Goal: Task Accomplishment & Management: Complete application form

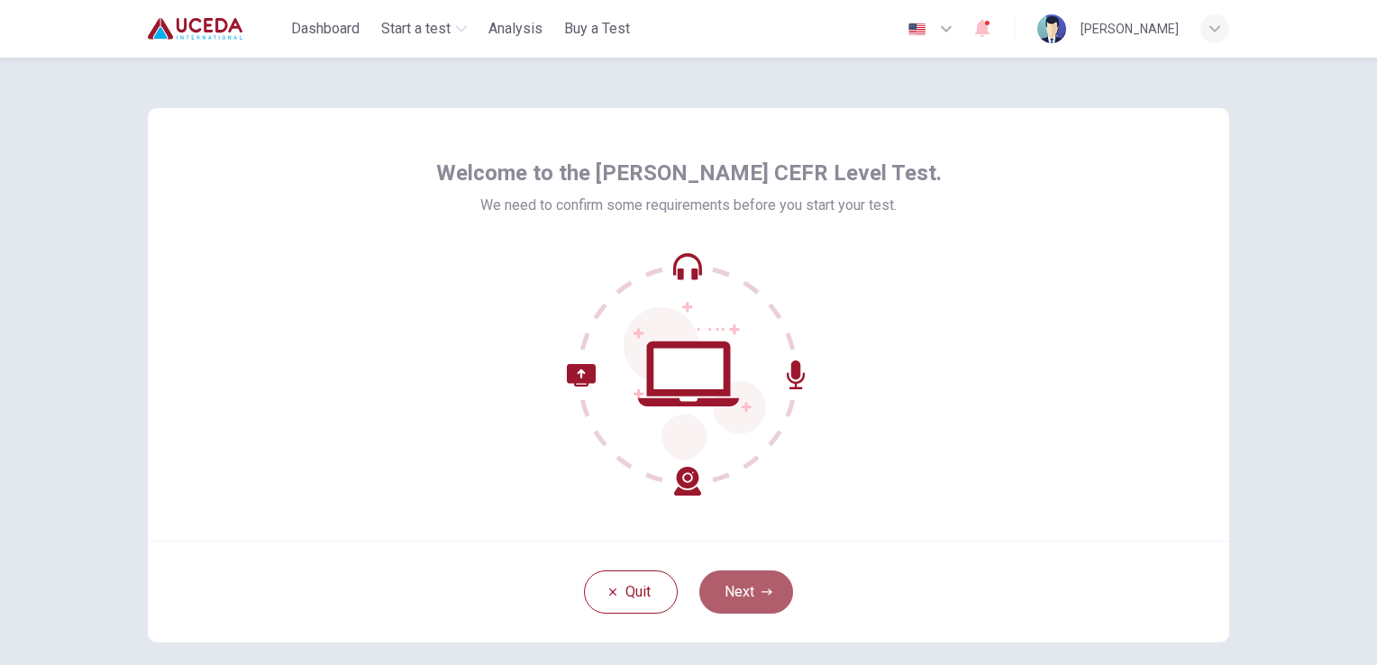
click at [757, 577] on button "Next" at bounding box center [746, 591] width 94 height 43
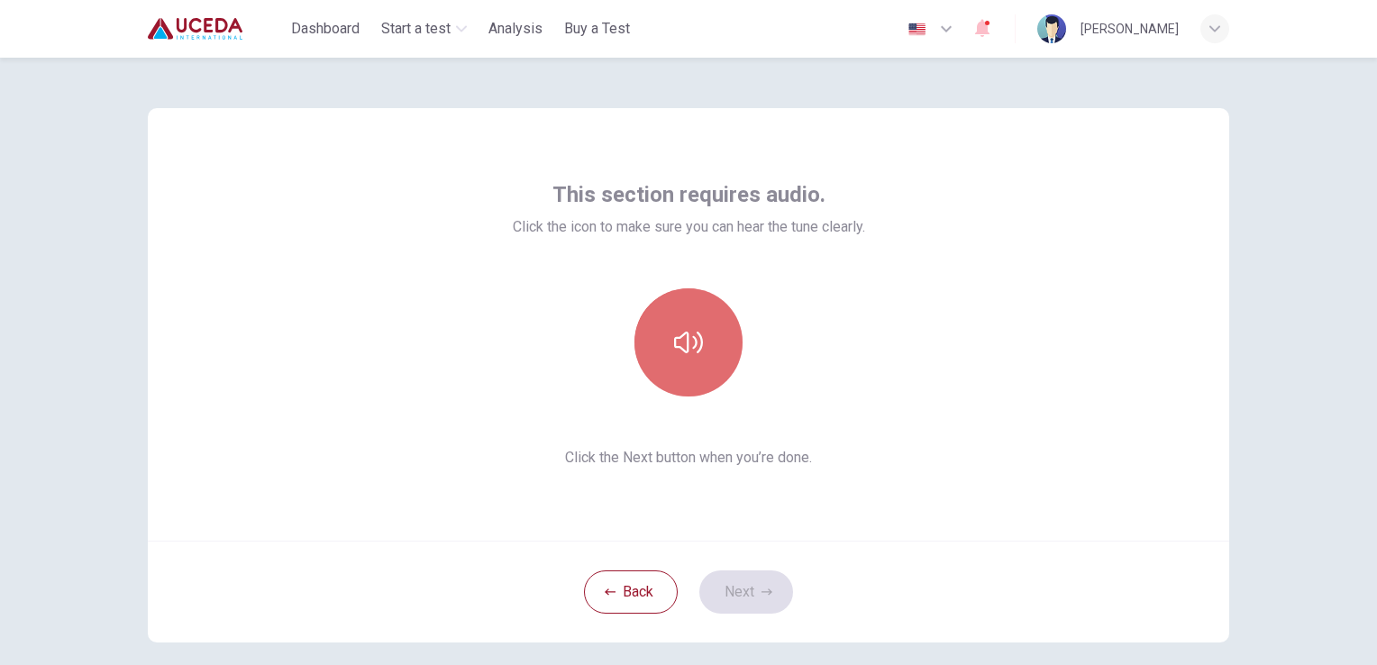
click at [704, 362] on button "button" at bounding box center [688, 342] width 108 height 108
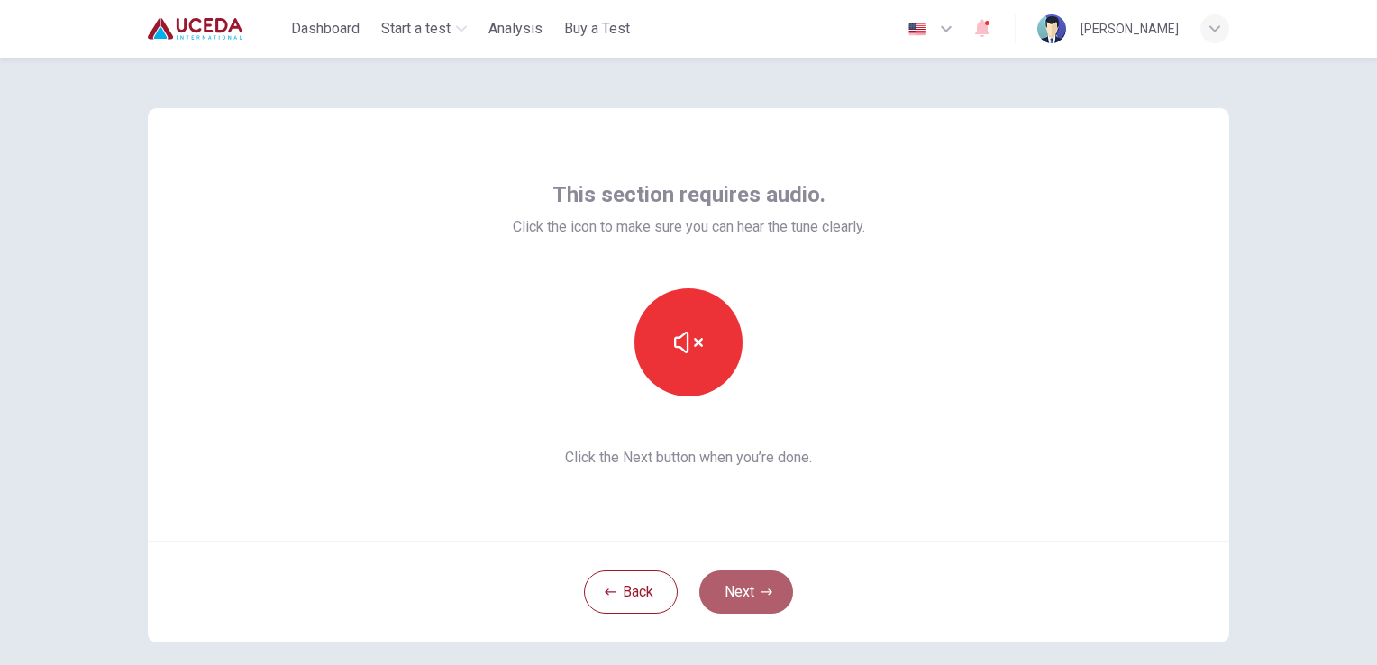
click at [731, 587] on button "Next" at bounding box center [746, 591] width 94 height 43
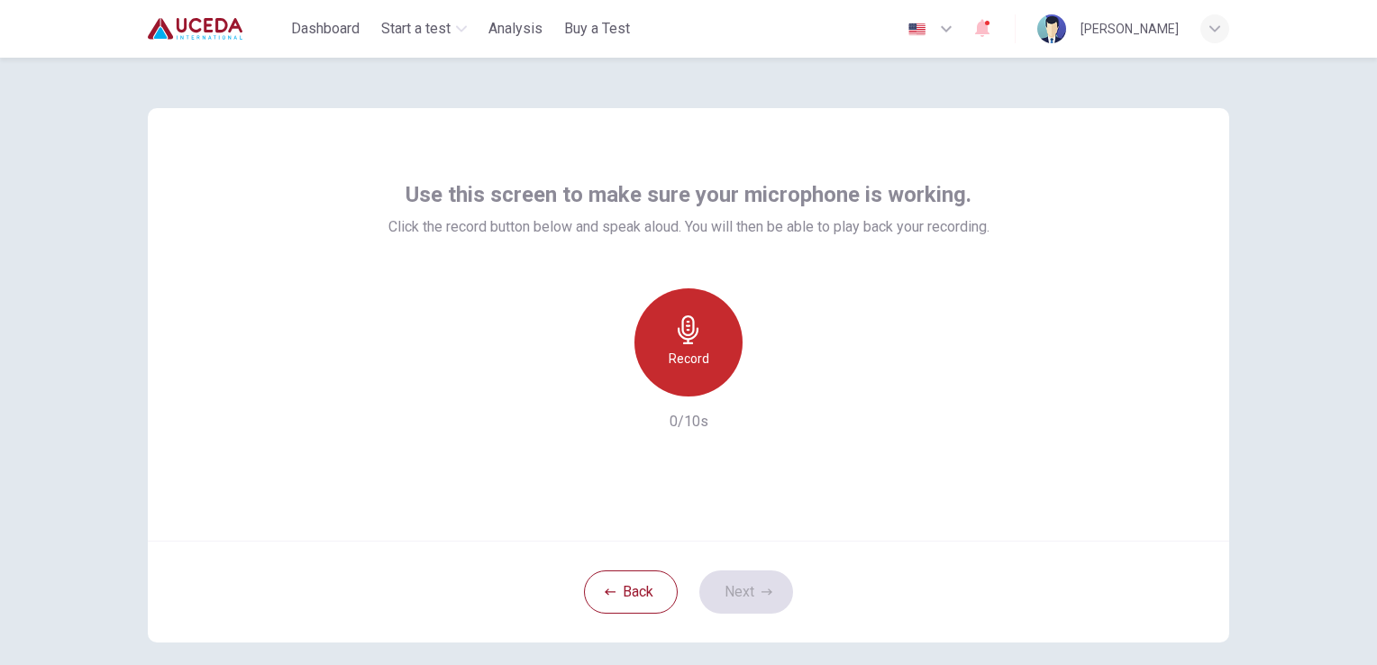
click at [686, 348] on h6 "Record" at bounding box center [688, 359] width 41 height 22
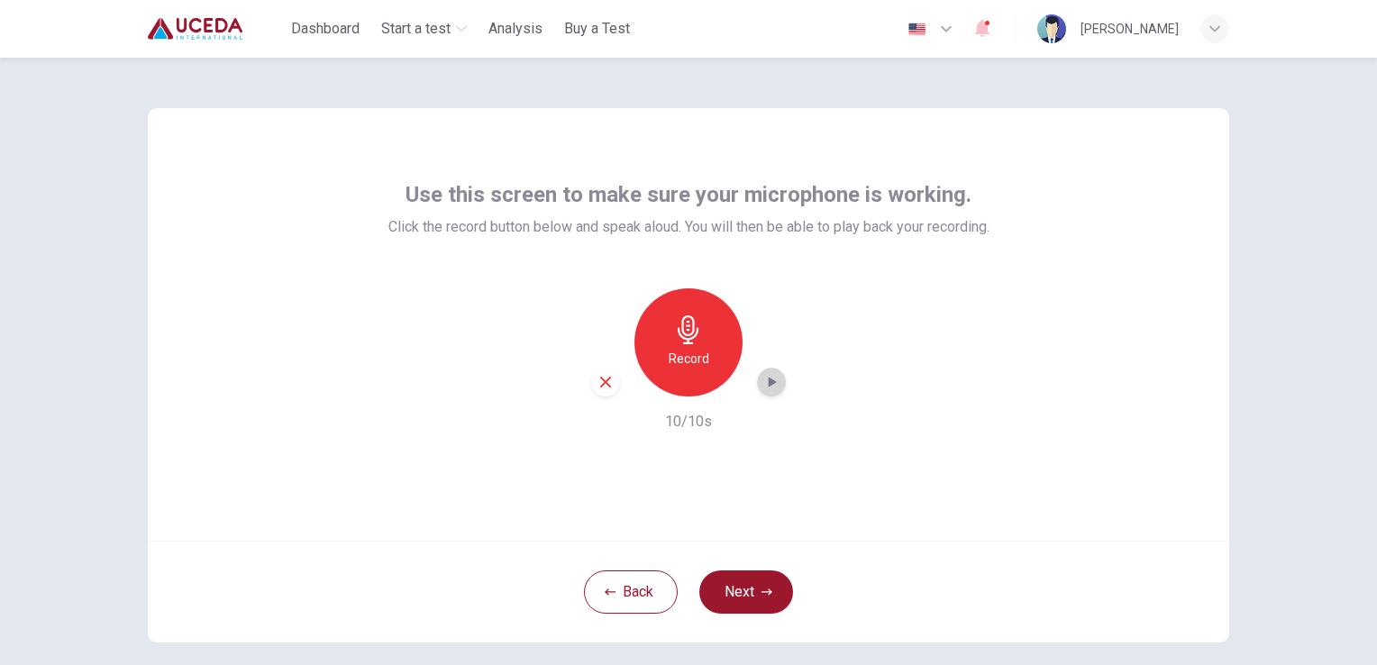
click at [766, 377] on icon "button" at bounding box center [771, 382] width 18 height 18
click at [758, 597] on button "Next" at bounding box center [746, 591] width 94 height 43
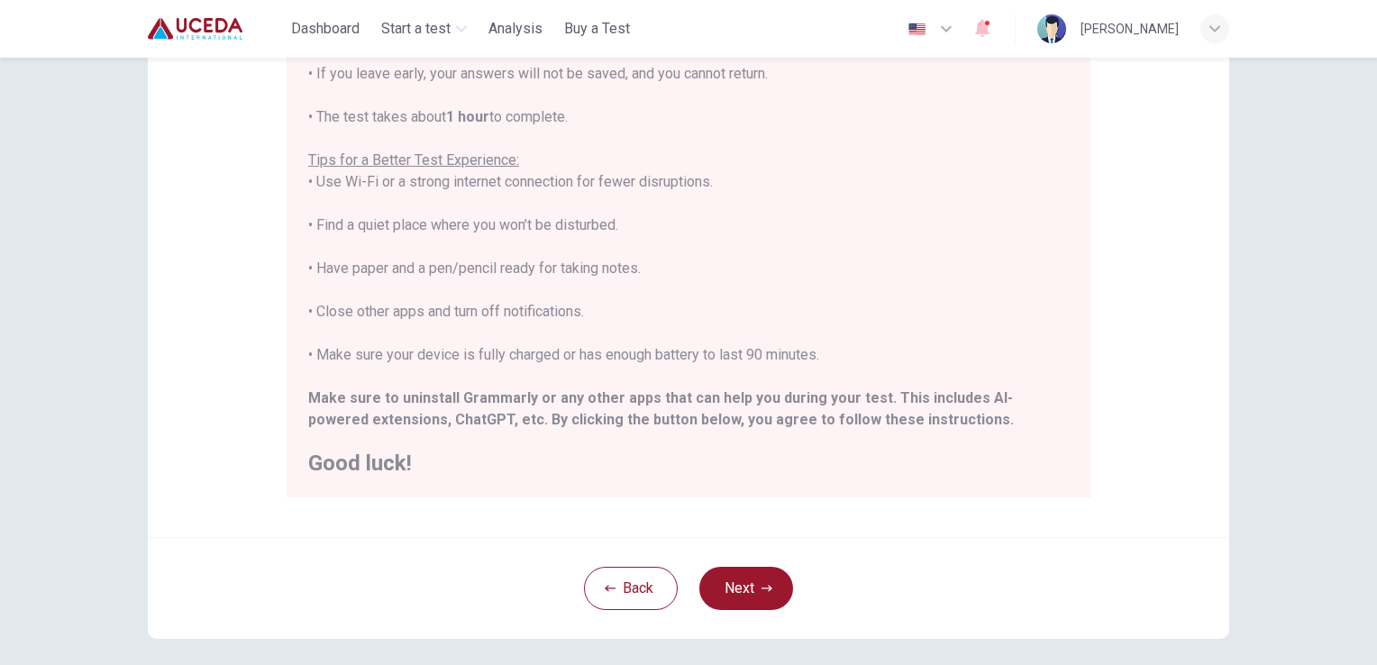
scroll to position [267, 0]
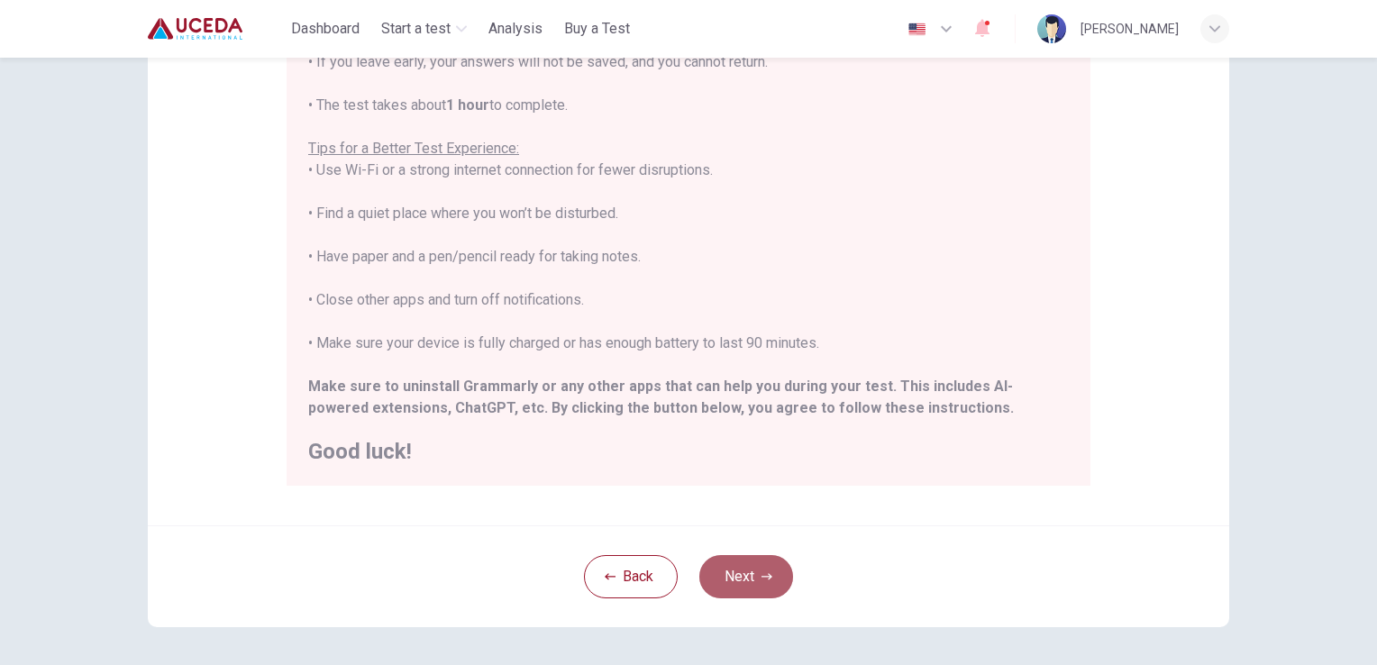
click at [743, 596] on button "Next" at bounding box center [746, 576] width 94 height 43
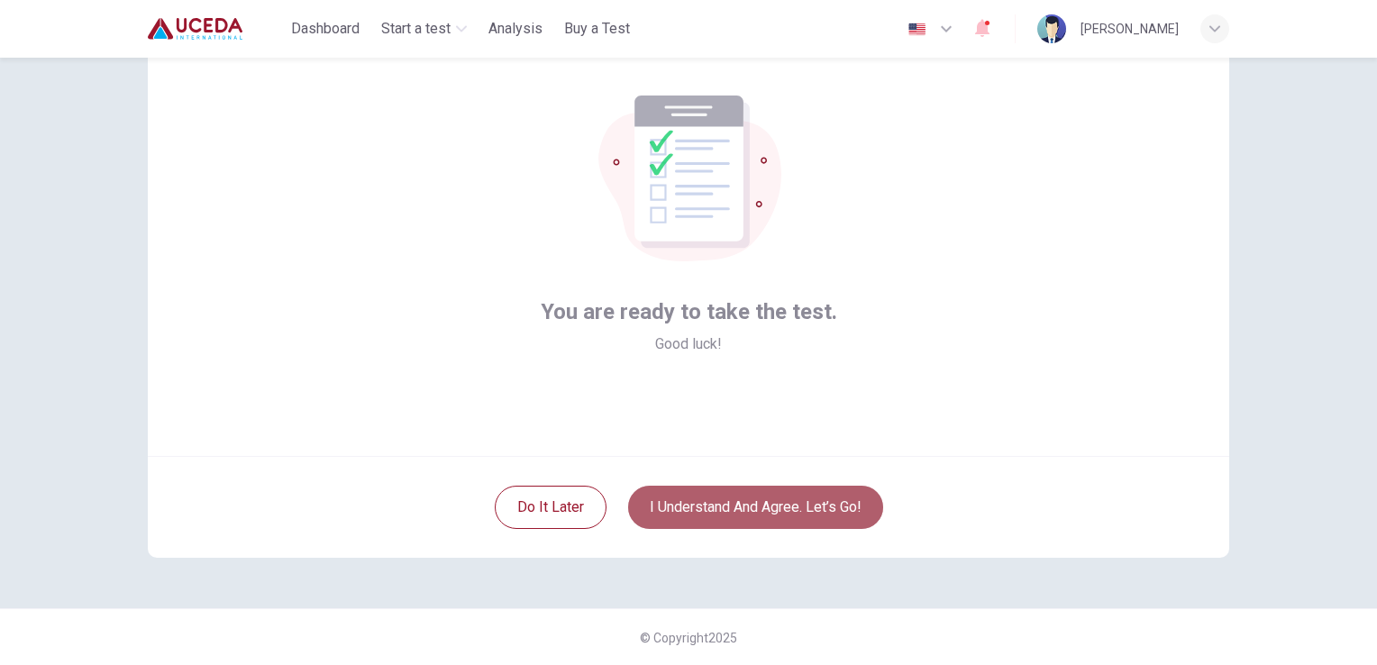
click at [845, 499] on button "I understand and agree. Let’s go!" at bounding box center [755, 507] width 255 height 43
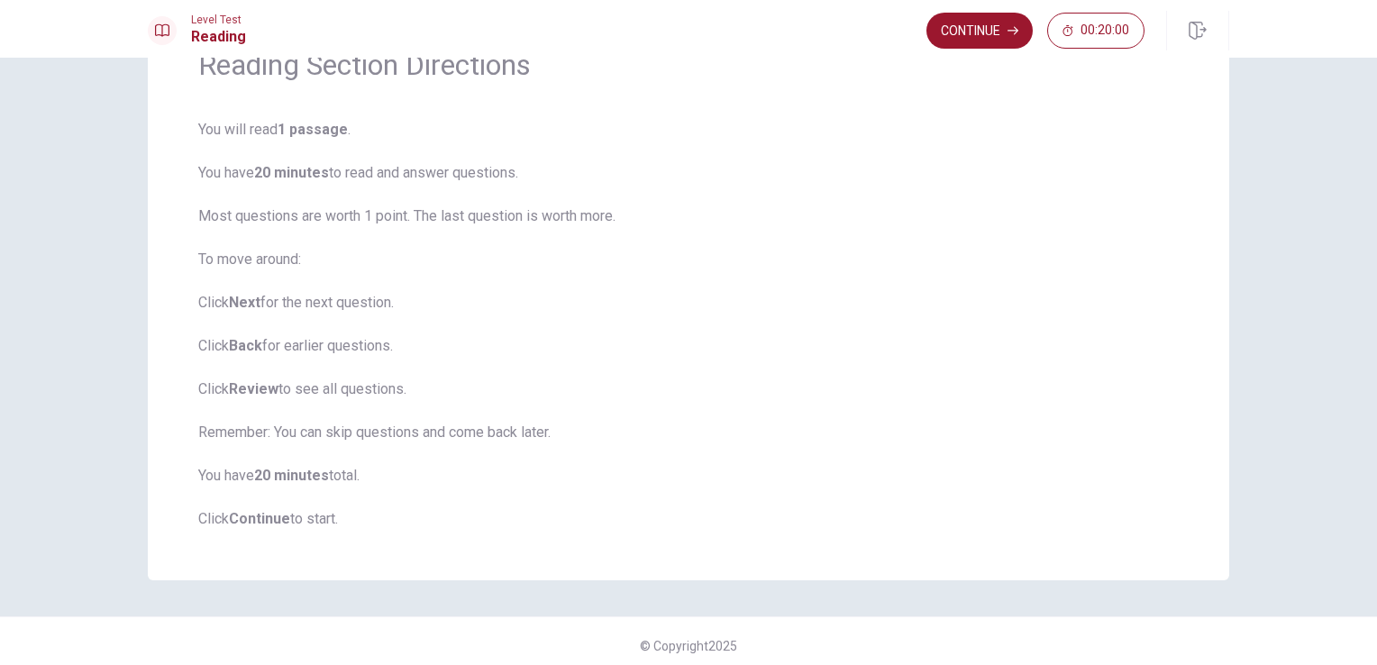
scroll to position [105, 0]
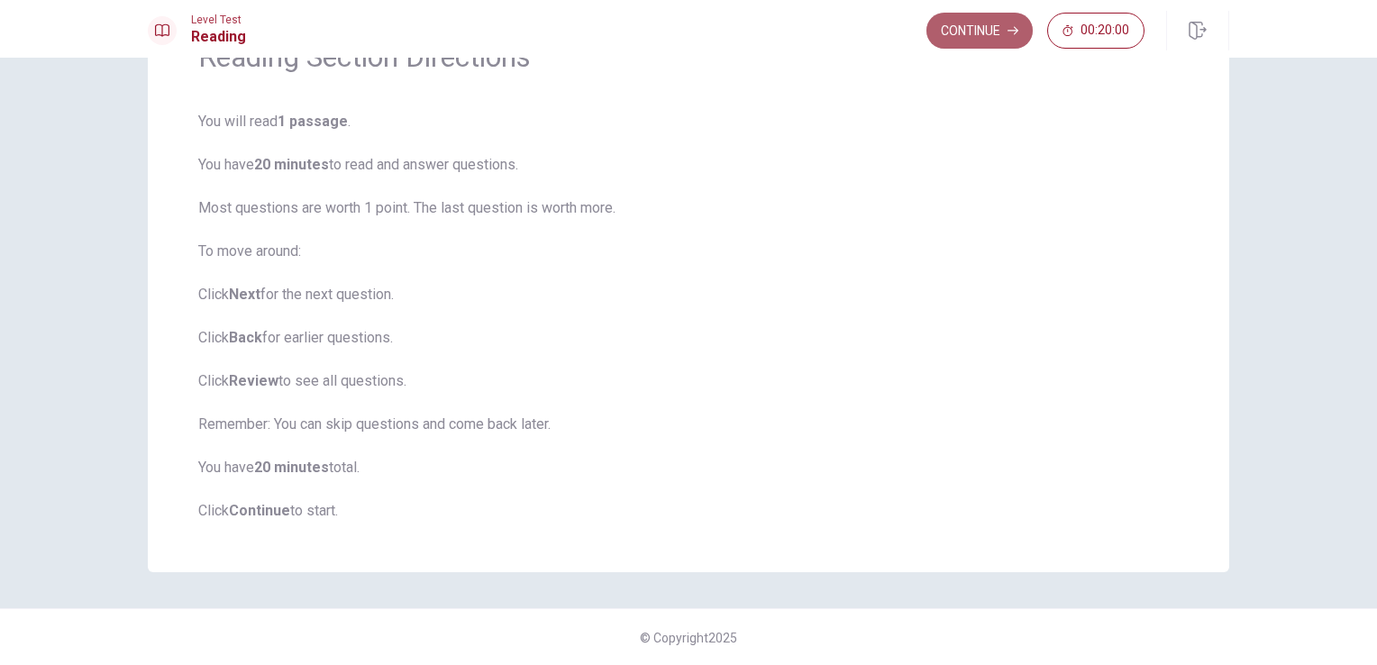
click at [962, 24] on button "Continue" at bounding box center [979, 31] width 106 height 36
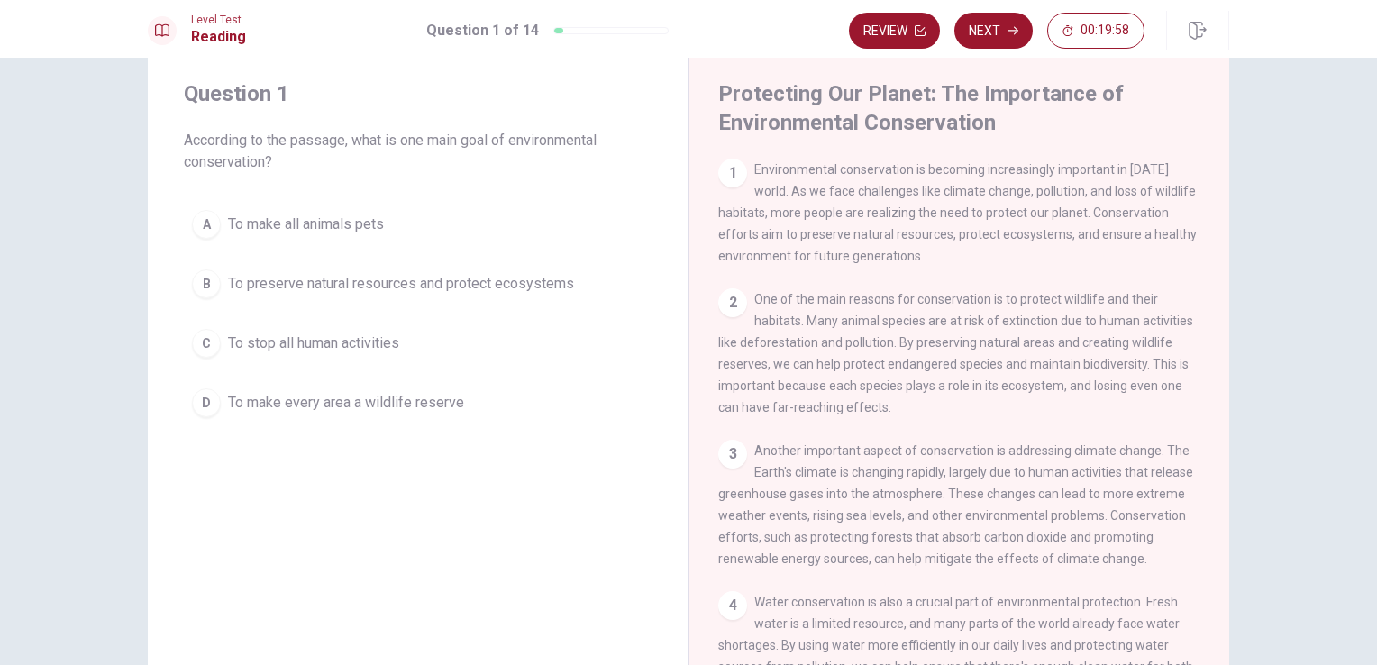
scroll to position [43, 0]
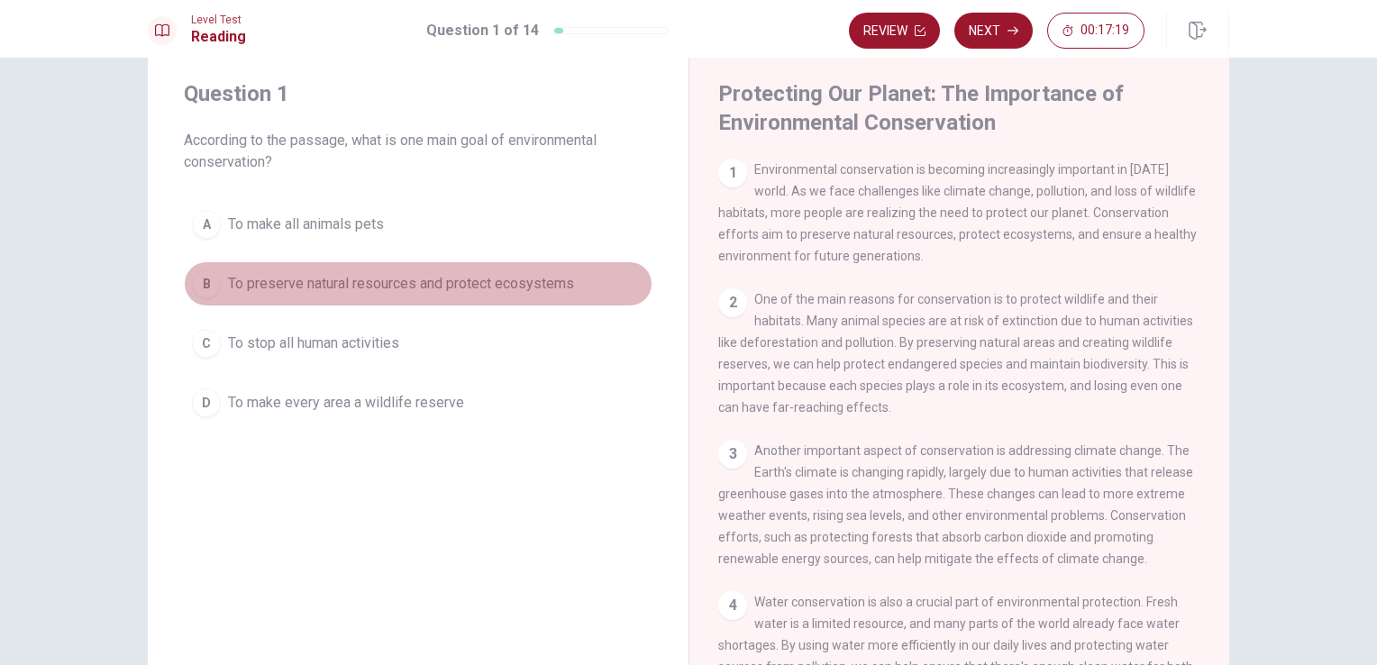
click at [345, 276] on span "To preserve natural resources and protect ecosystems" at bounding box center [401, 284] width 346 height 22
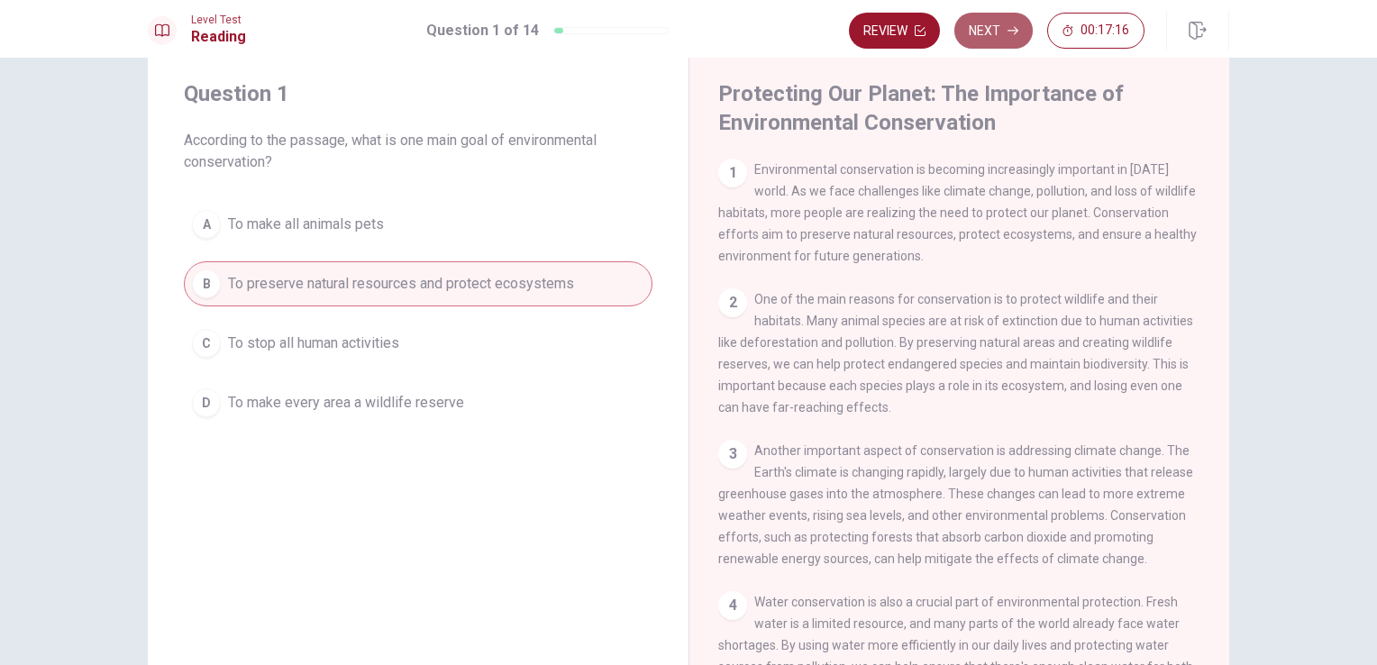
click at [1003, 36] on button "Next" at bounding box center [993, 31] width 78 height 36
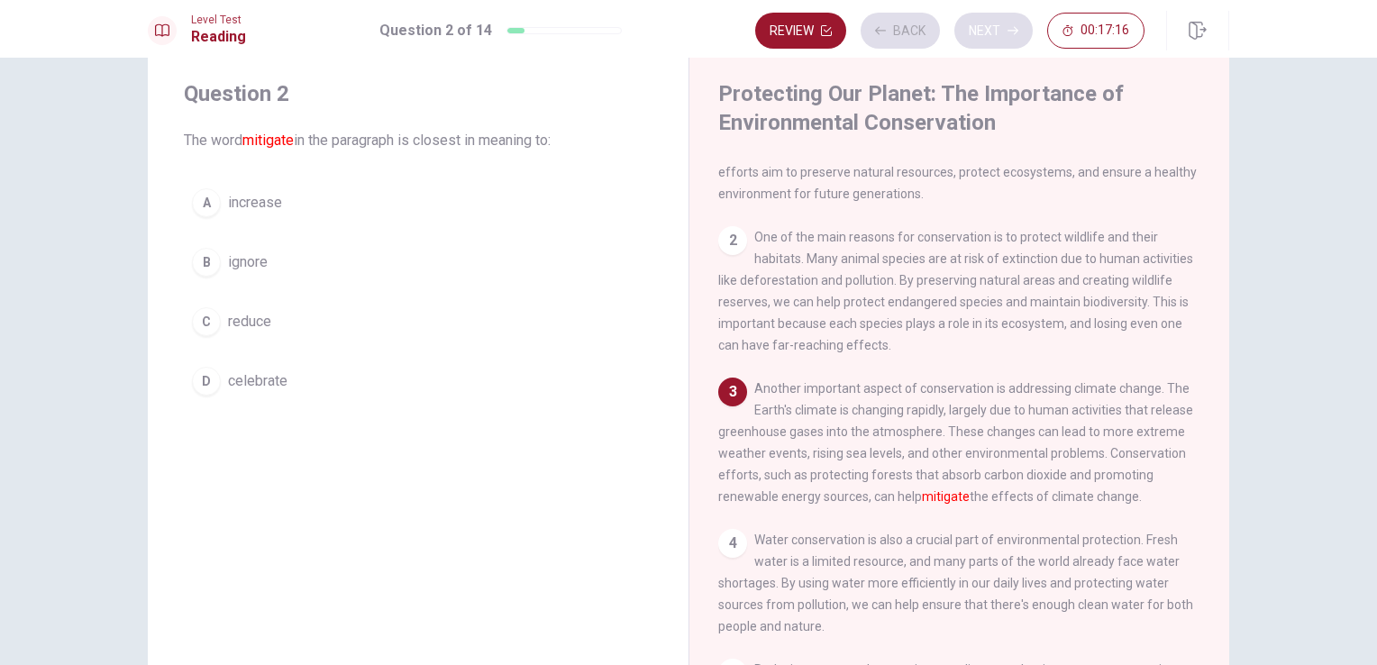
scroll to position [85, 0]
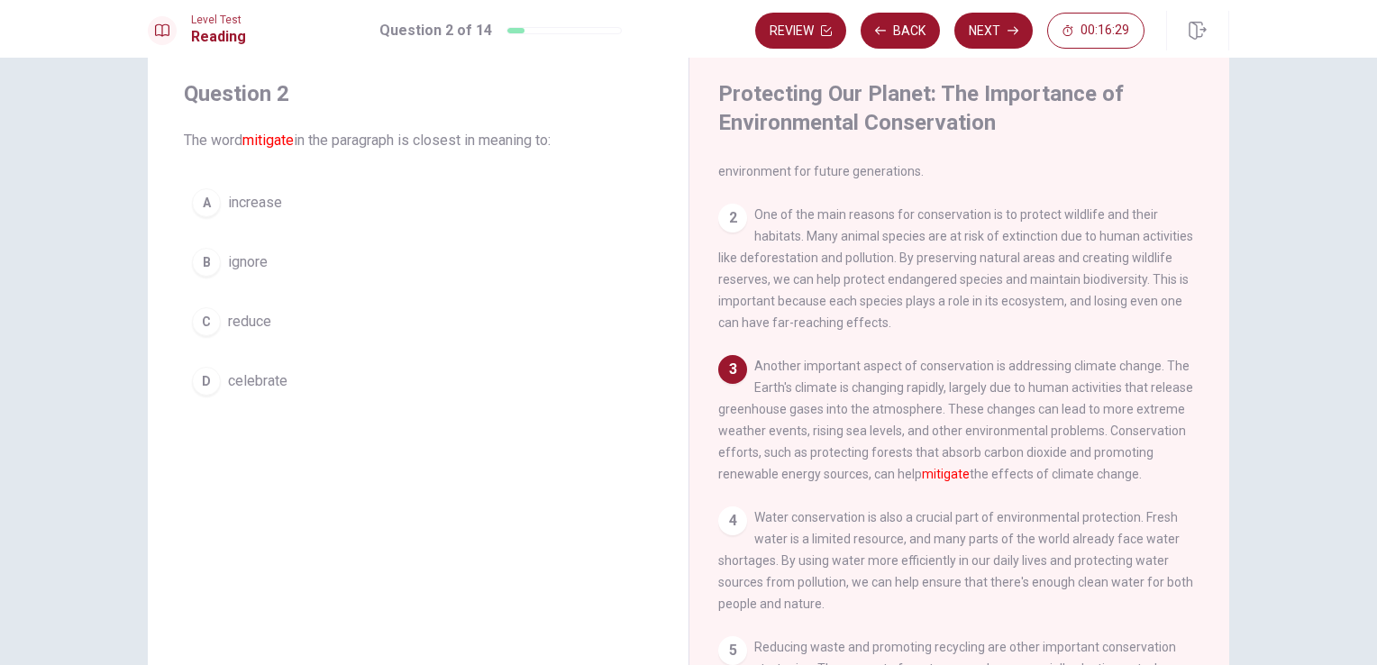
click at [246, 318] on span "reduce" at bounding box center [249, 322] width 43 height 22
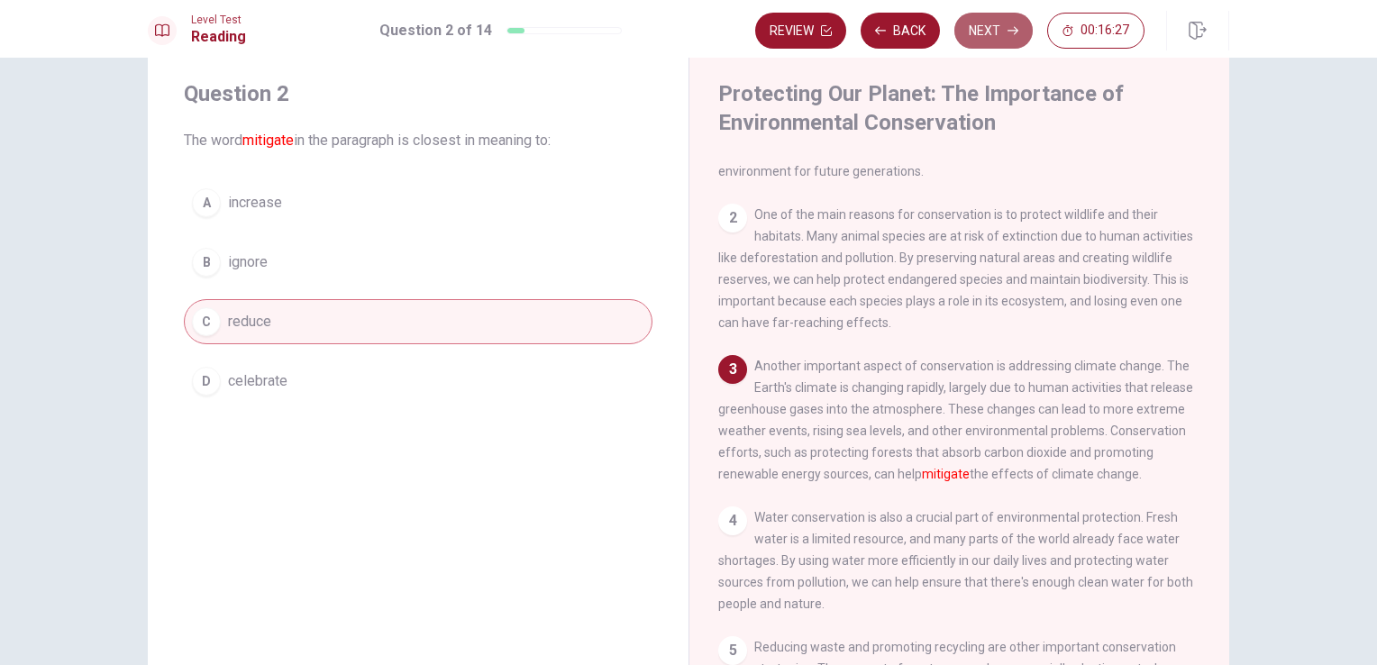
click at [985, 16] on button "Next" at bounding box center [993, 31] width 78 height 36
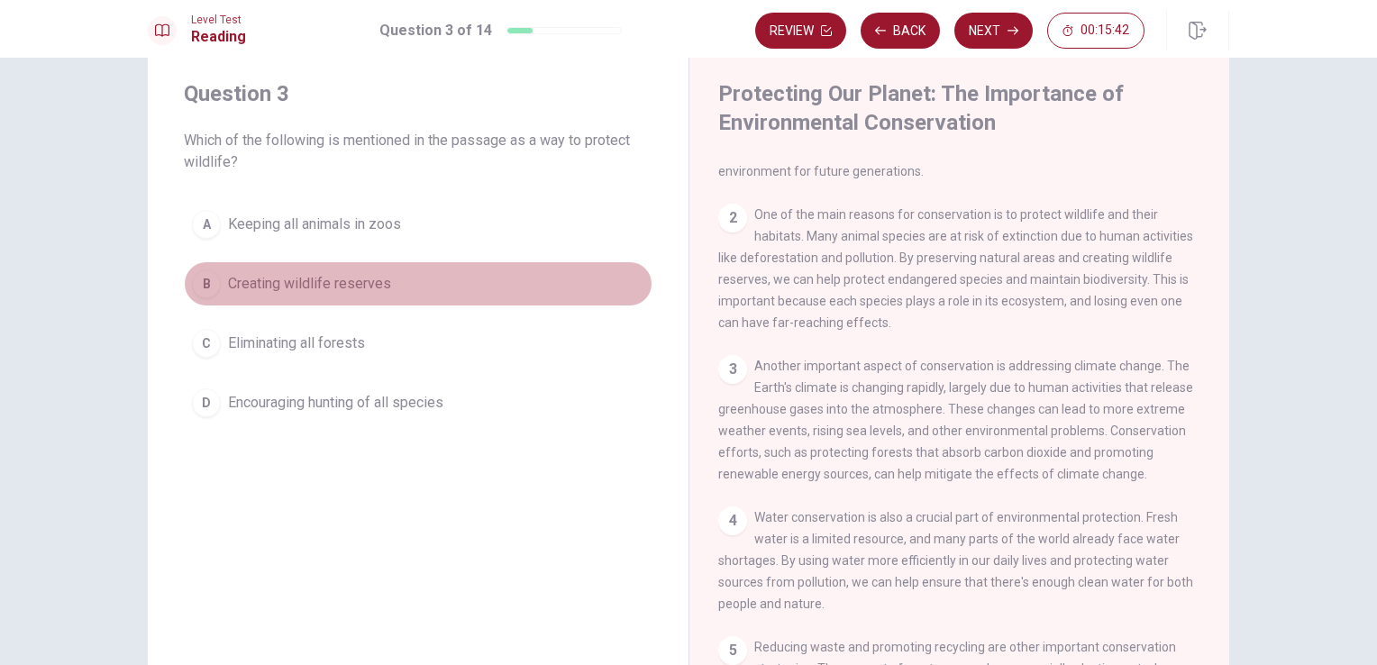
click at [343, 279] on span "Creating wildlife reserves" at bounding box center [309, 284] width 163 height 22
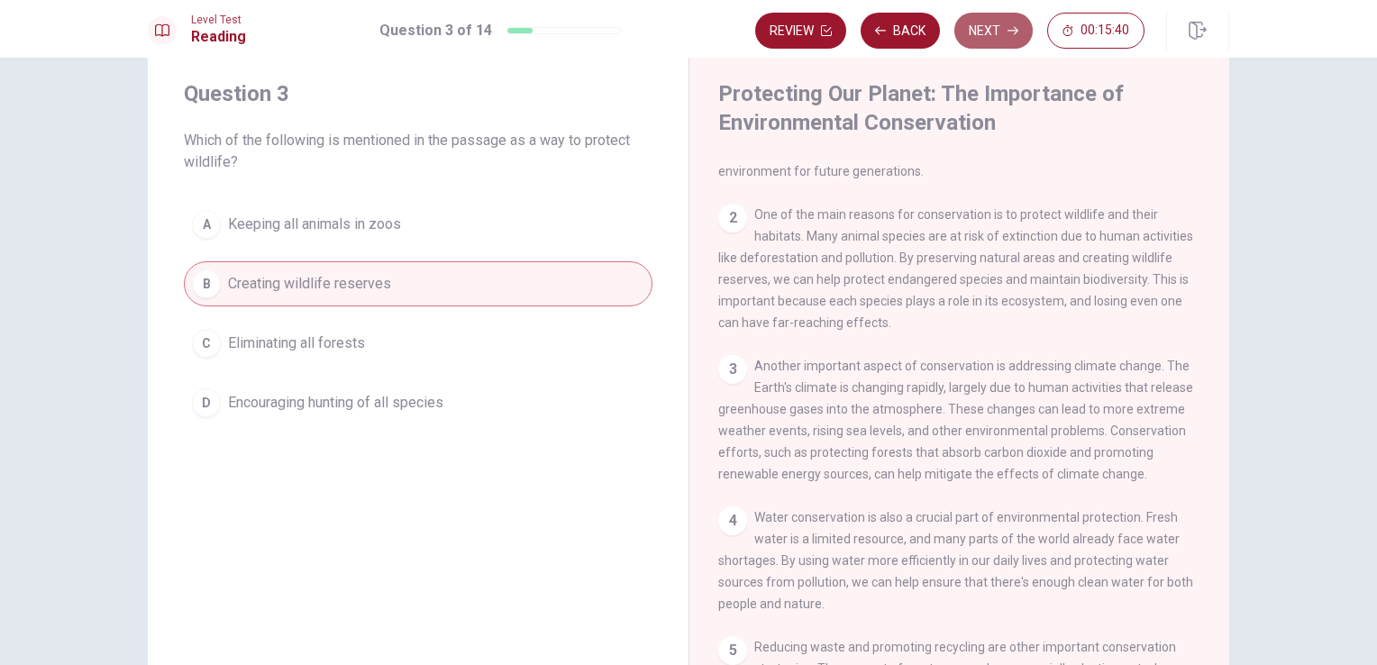
click at [1011, 26] on icon "button" at bounding box center [1012, 30] width 11 height 11
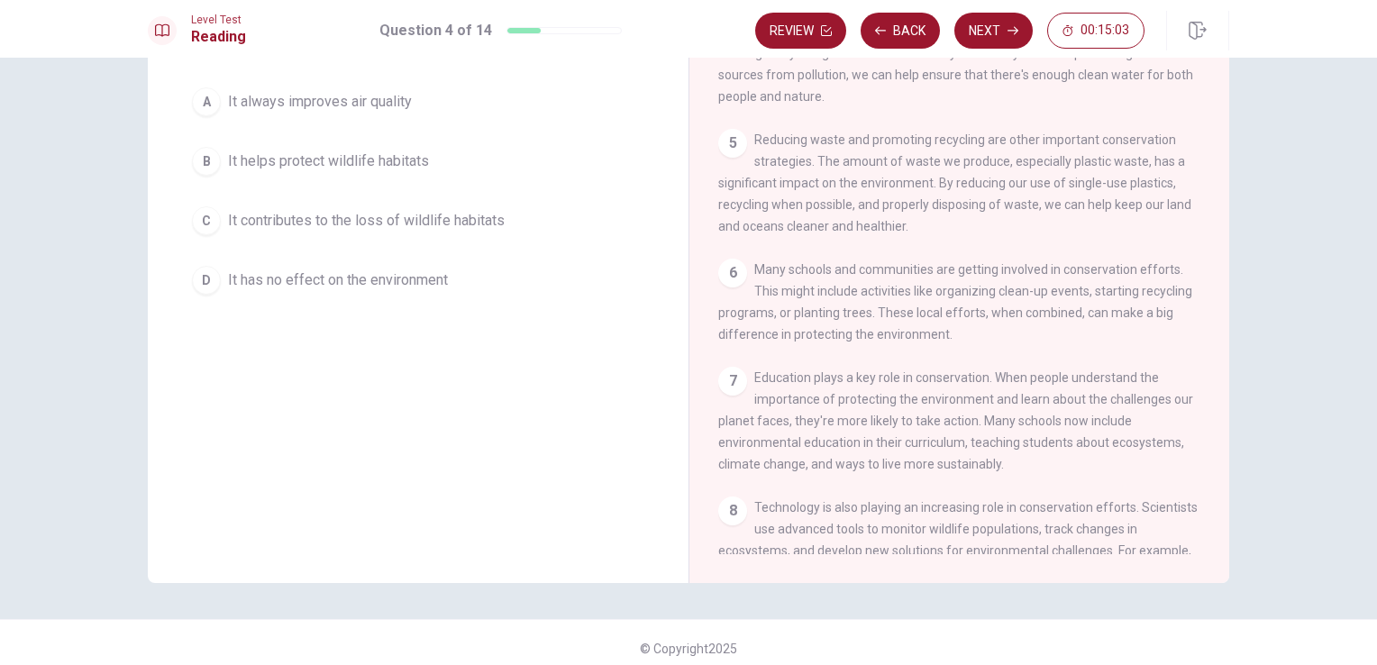
scroll to position [468, 0]
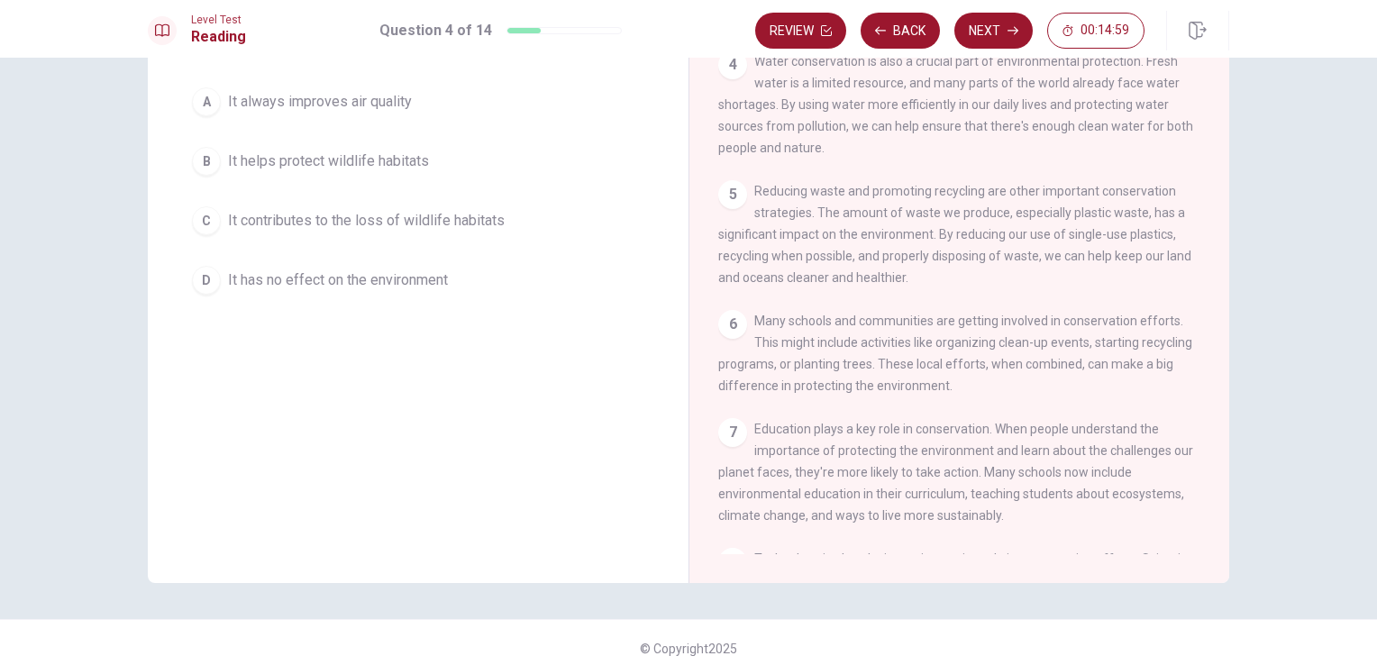
click at [773, 377] on span "Many schools and communities are getting involved in conservation efforts. This…" at bounding box center [955, 353] width 474 height 79
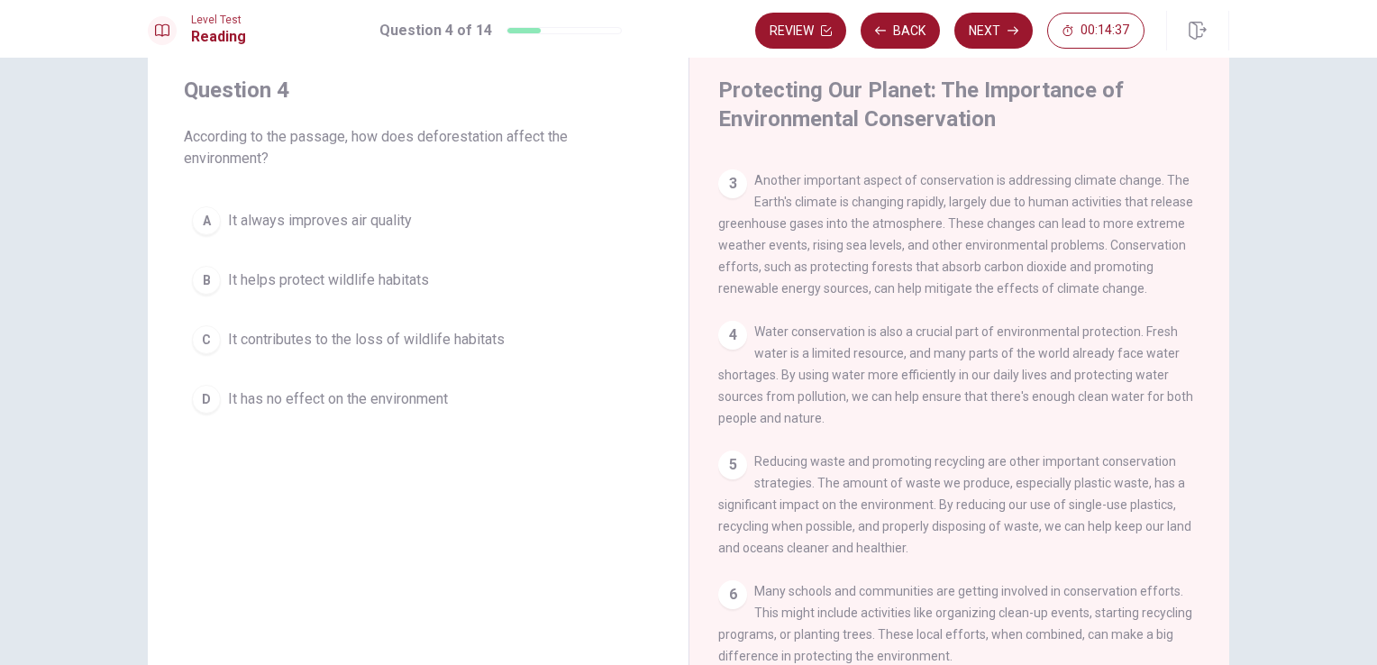
scroll to position [43, 0]
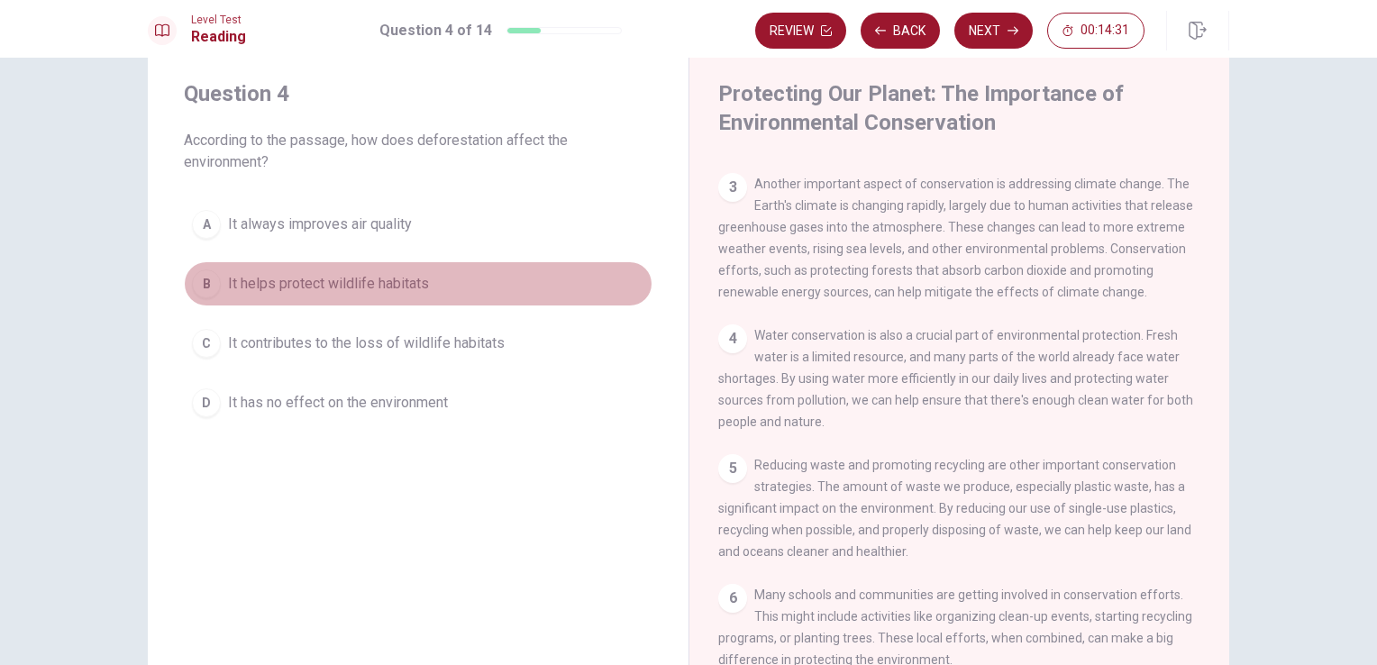
click at [307, 274] on span "It helps protect wildlife habitats" at bounding box center [328, 284] width 201 height 22
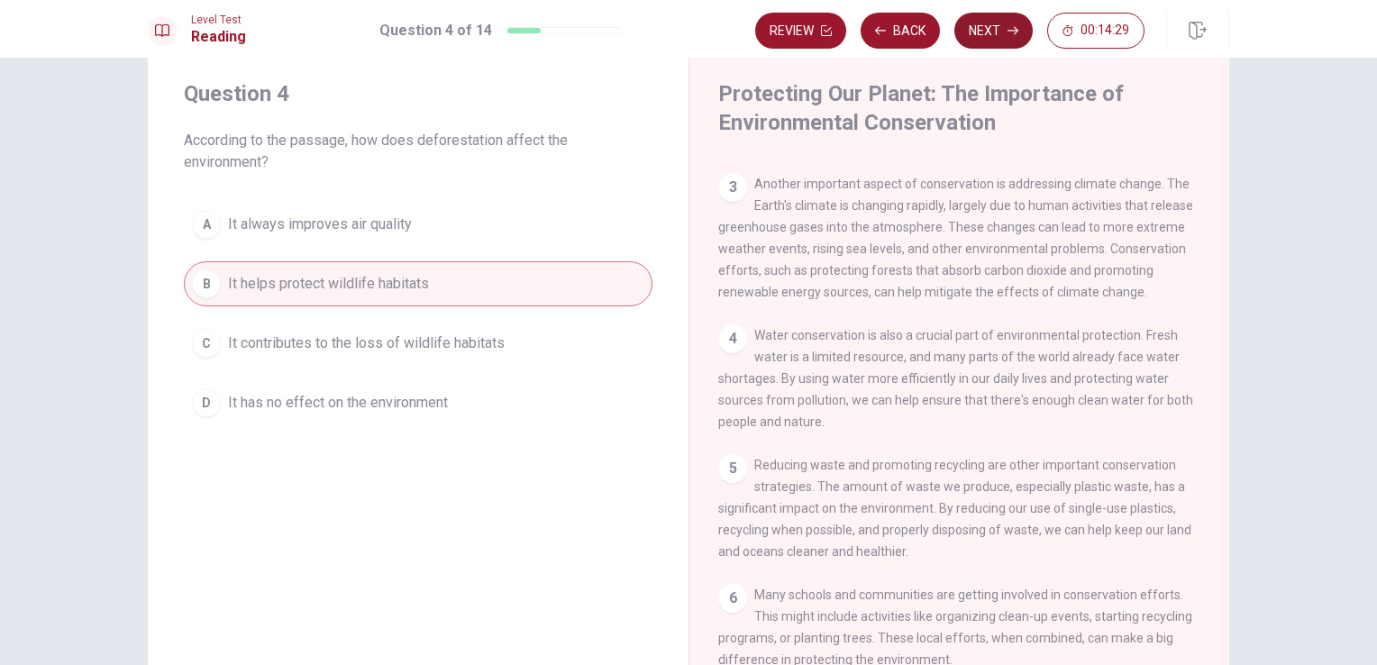
click at [1007, 23] on button "Next" at bounding box center [993, 31] width 78 height 36
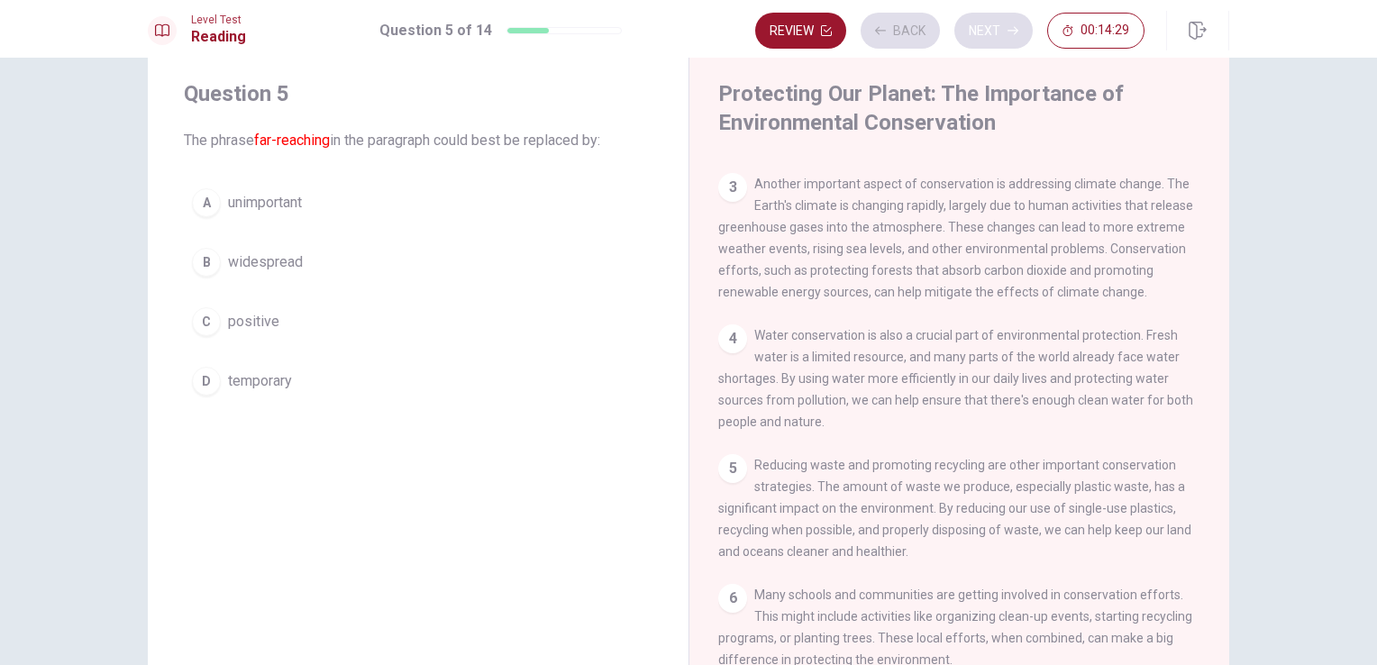
scroll to position [133, 0]
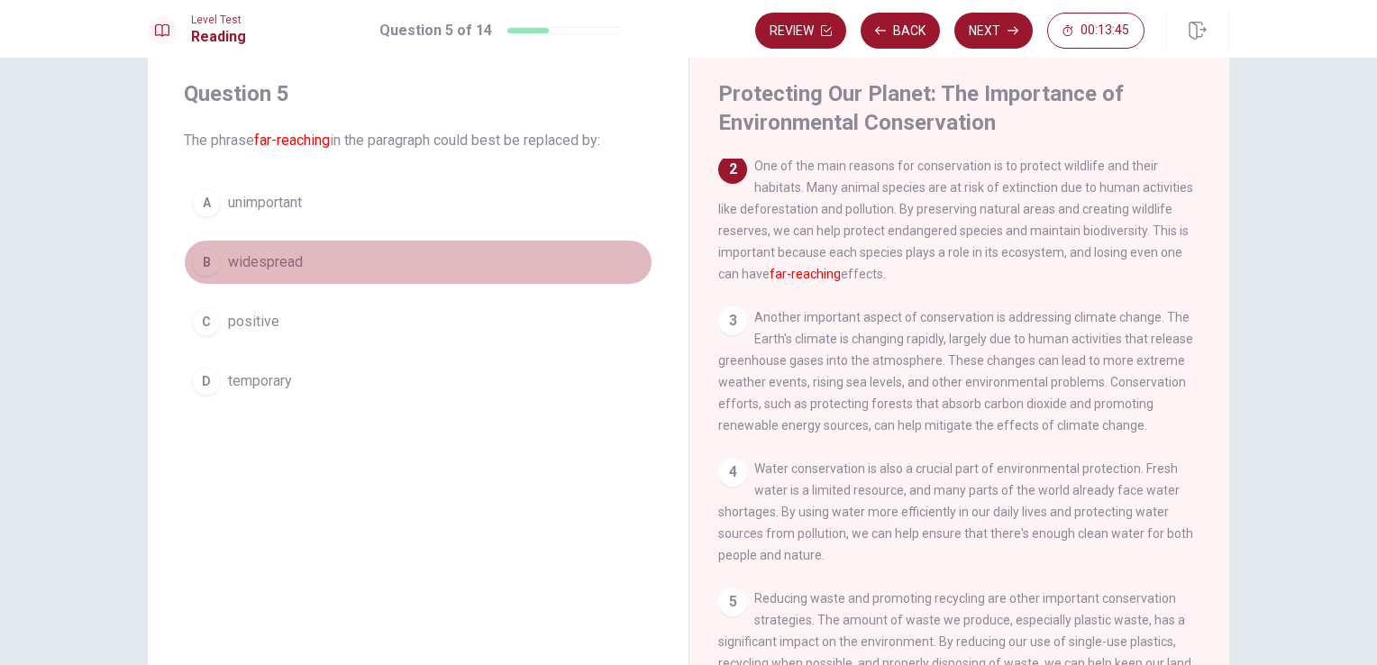
click at [273, 264] on span "widespread" at bounding box center [265, 262] width 75 height 22
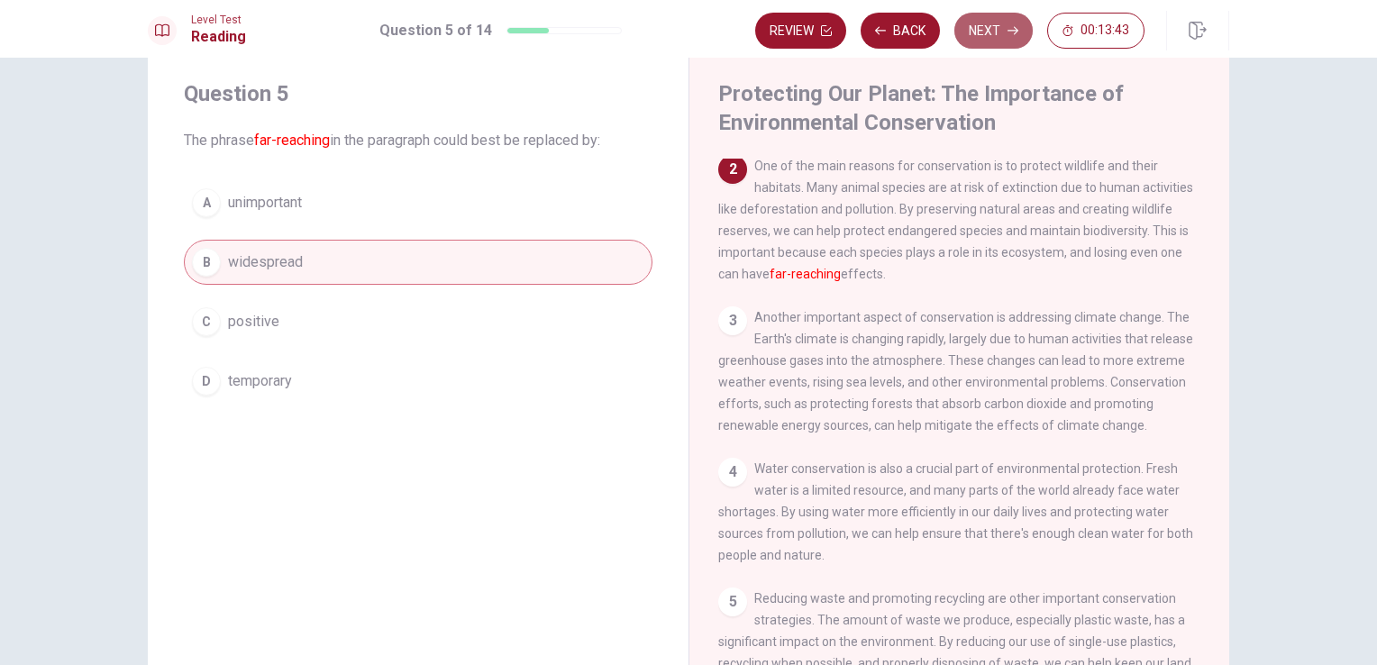
click at [993, 31] on button "Next" at bounding box center [993, 31] width 78 height 36
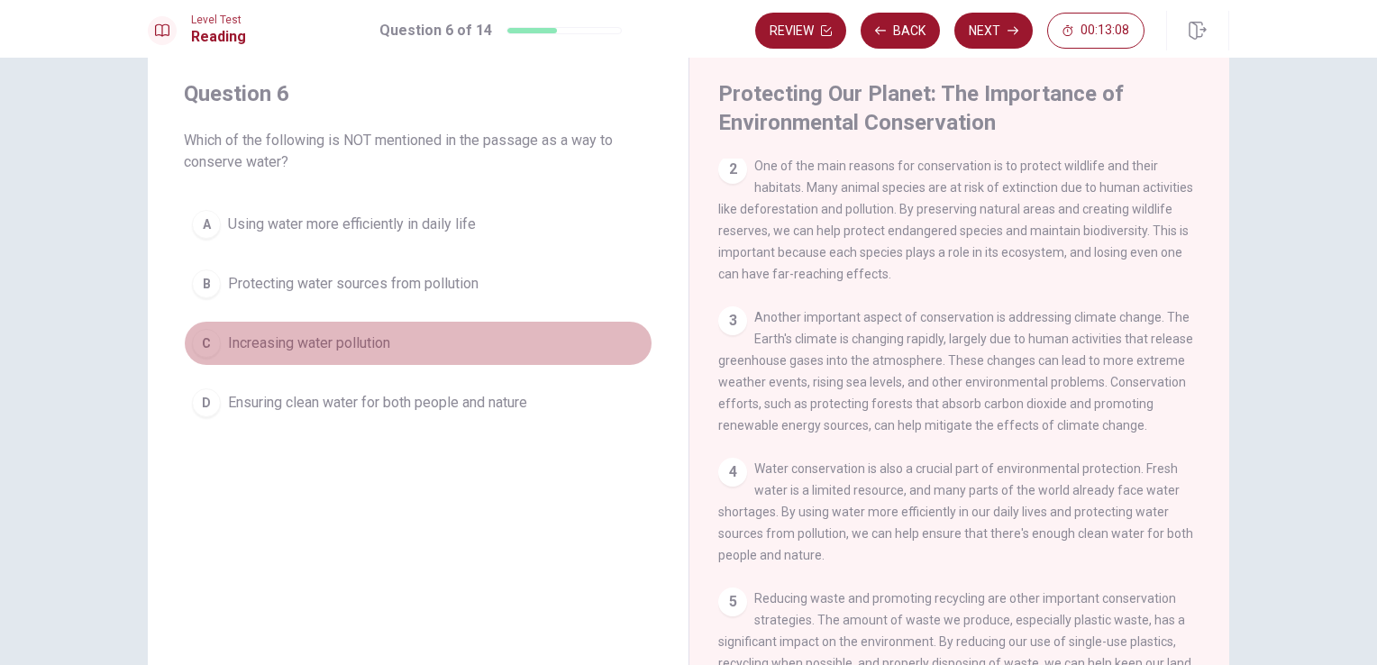
click at [316, 332] on span "Increasing water pollution" at bounding box center [309, 343] width 162 height 22
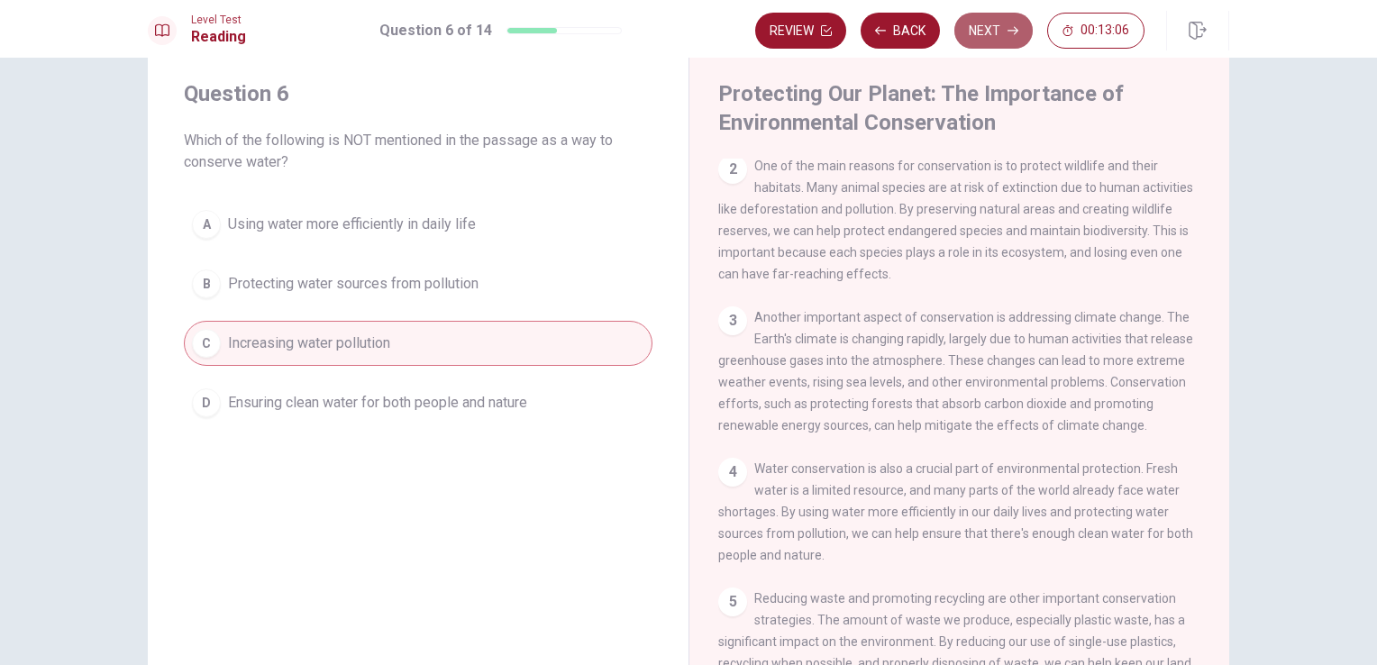
click at [1004, 23] on button "Next" at bounding box center [993, 31] width 78 height 36
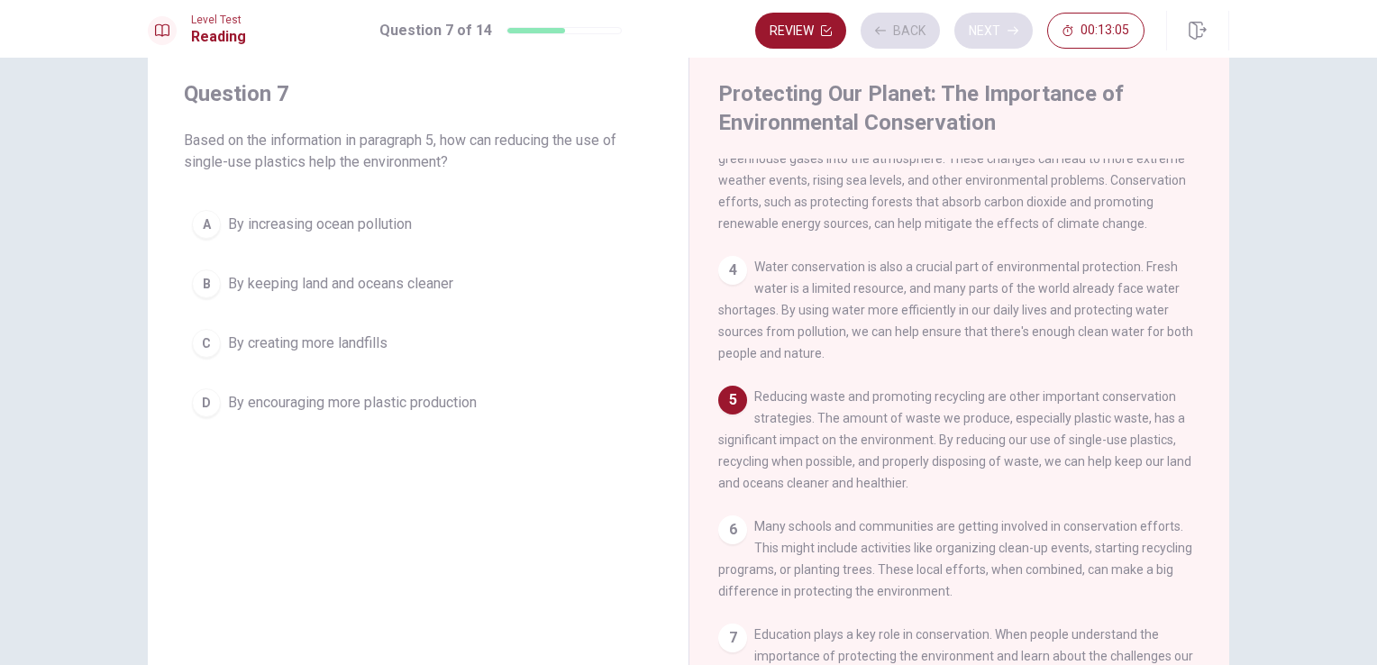
scroll to position [351, 0]
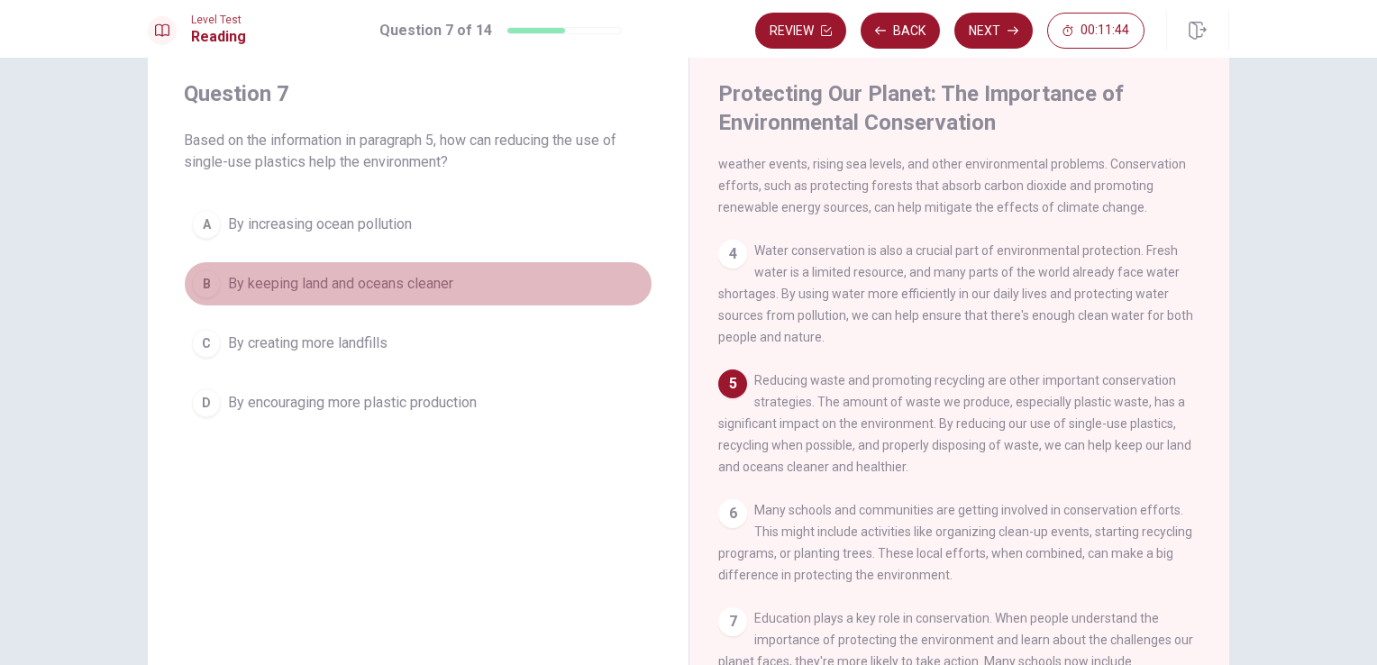
click at [370, 268] on button "B By keeping land and oceans cleaner" at bounding box center [418, 283] width 468 height 45
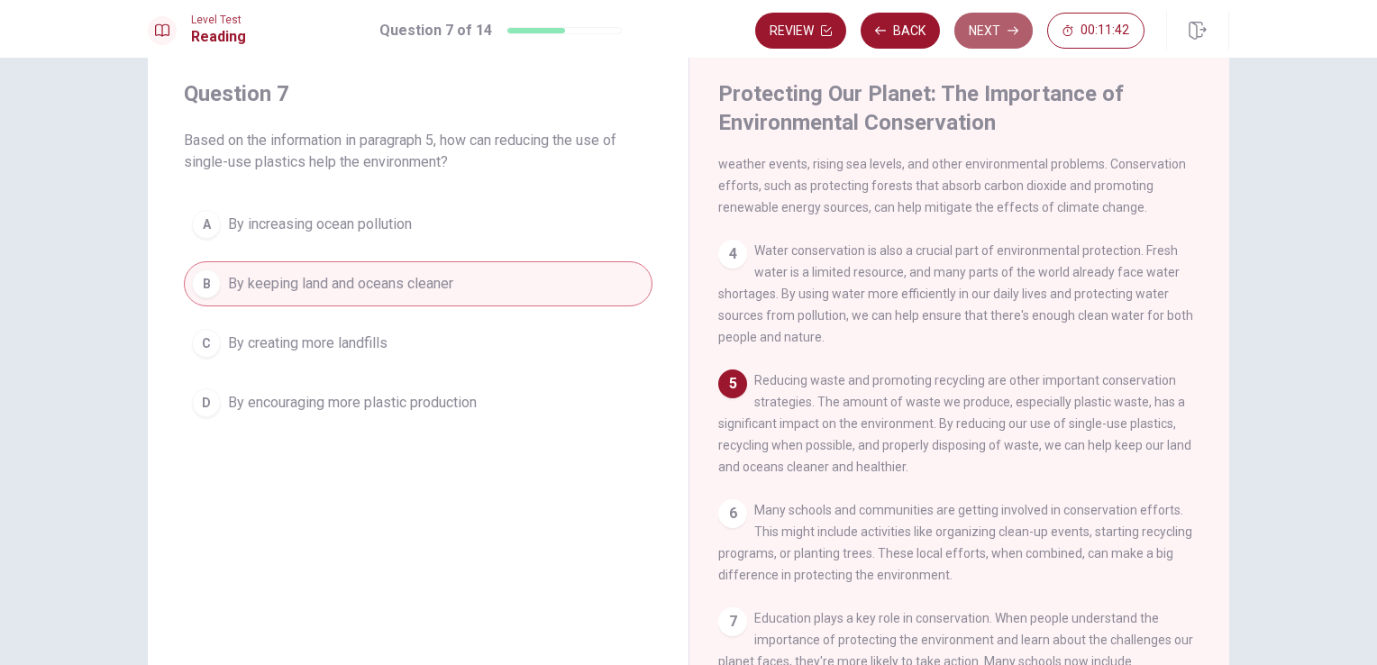
click at [995, 25] on button "Next" at bounding box center [993, 31] width 78 height 36
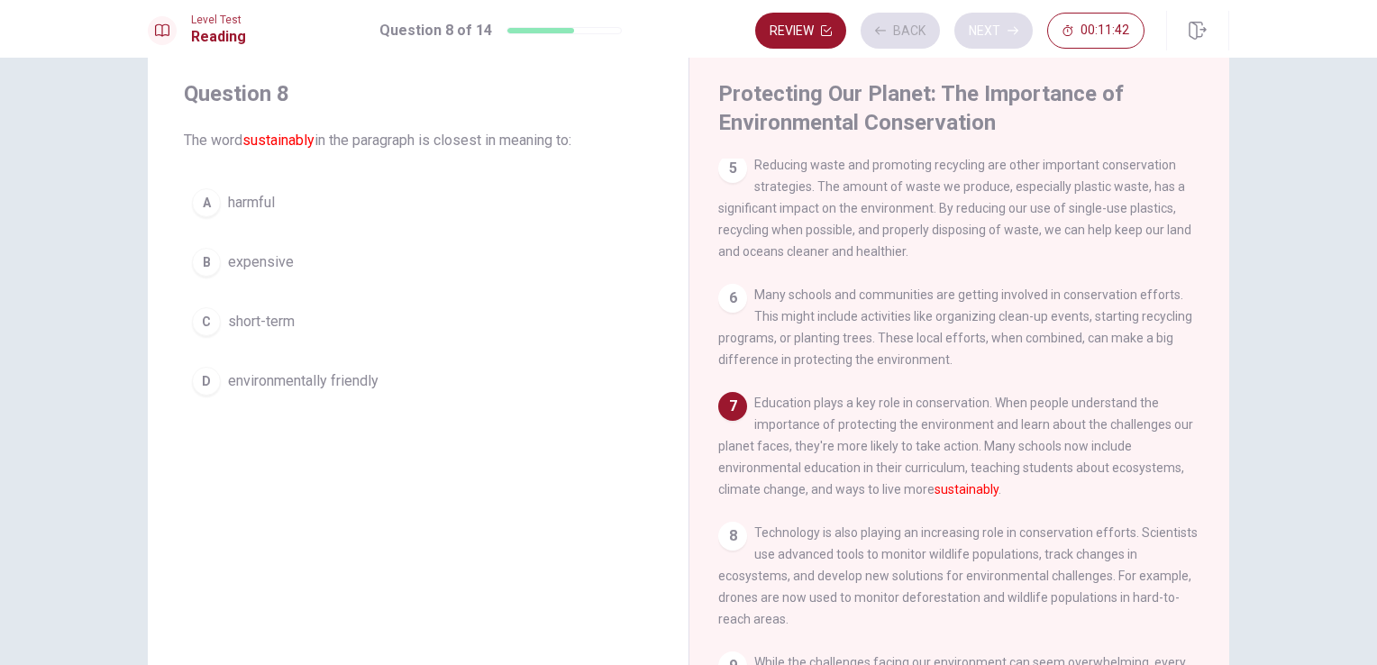
scroll to position [595, 0]
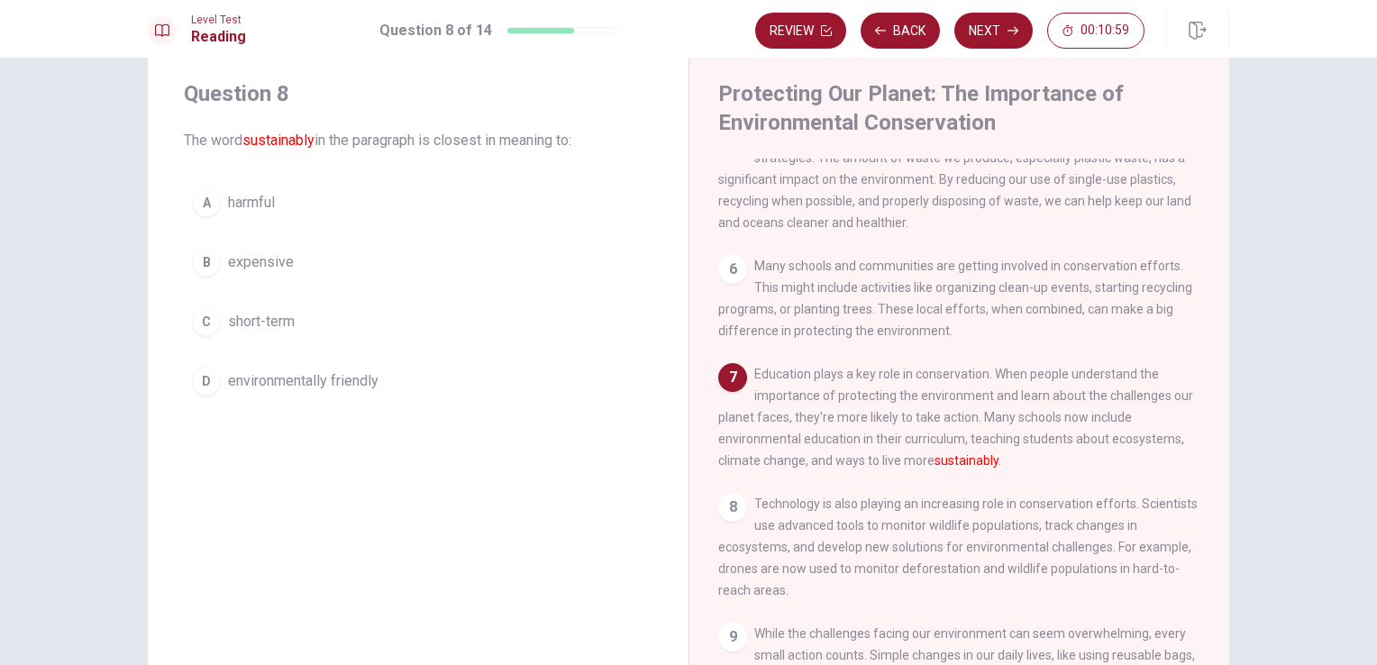
click at [319, 385] on span "environmentally friendly" at bounding box center [303, 381] width 150 height 22
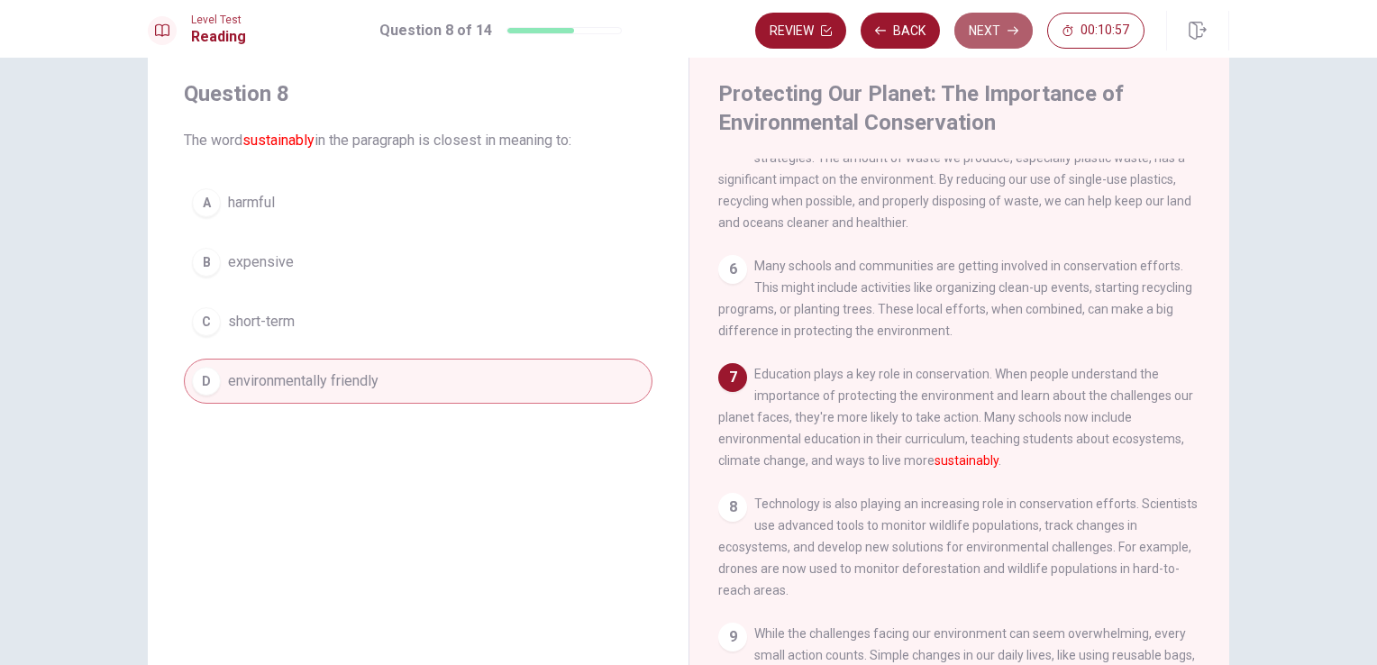
click at [996, 42] on button "Next" at bounding box center [993, 31] width 78 height 36
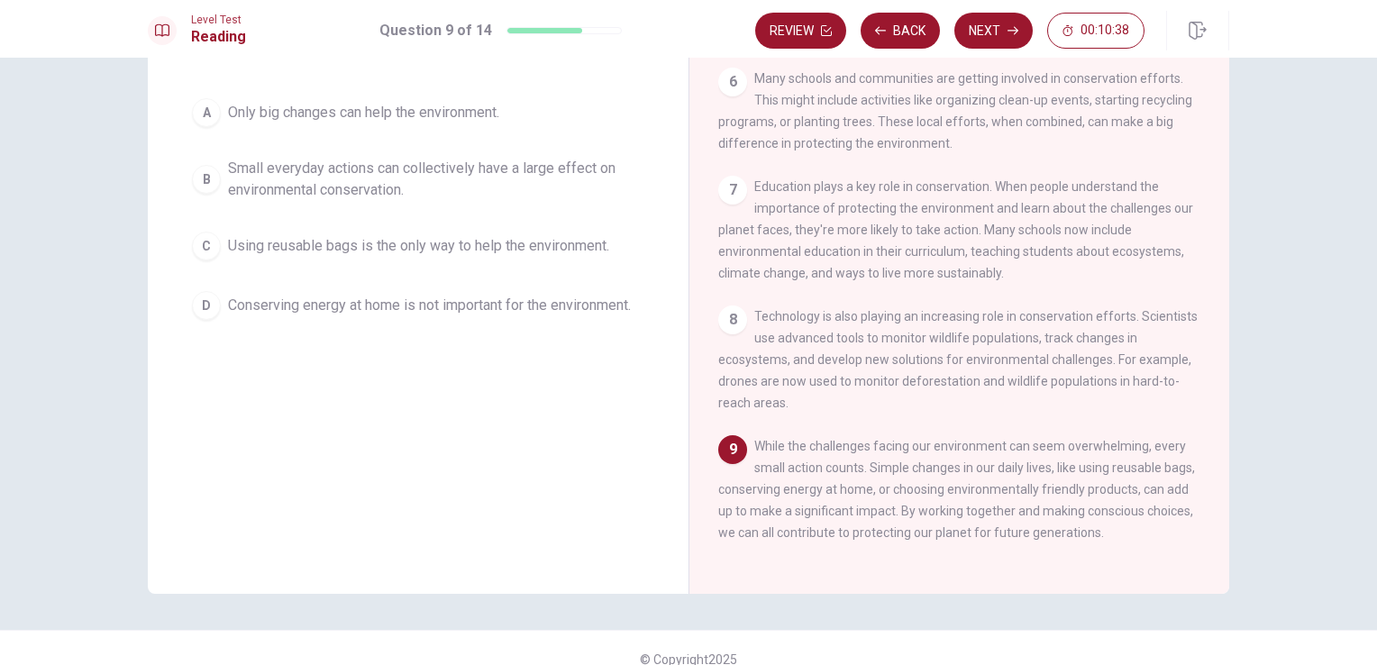
scroll to position [157, 0]
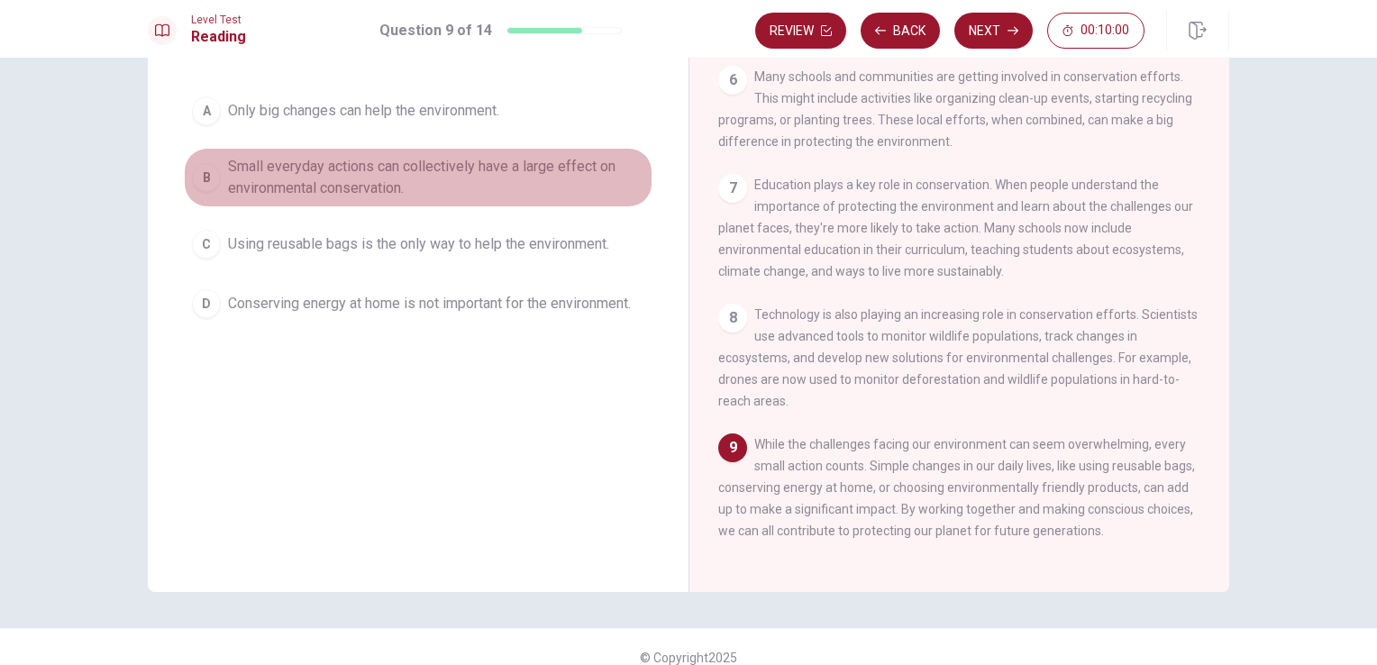
click at [518, 188] on span "Small everyday actions can collectively have a large effect on environmental co…" at bounding box center [436, 177] width 416 height 43
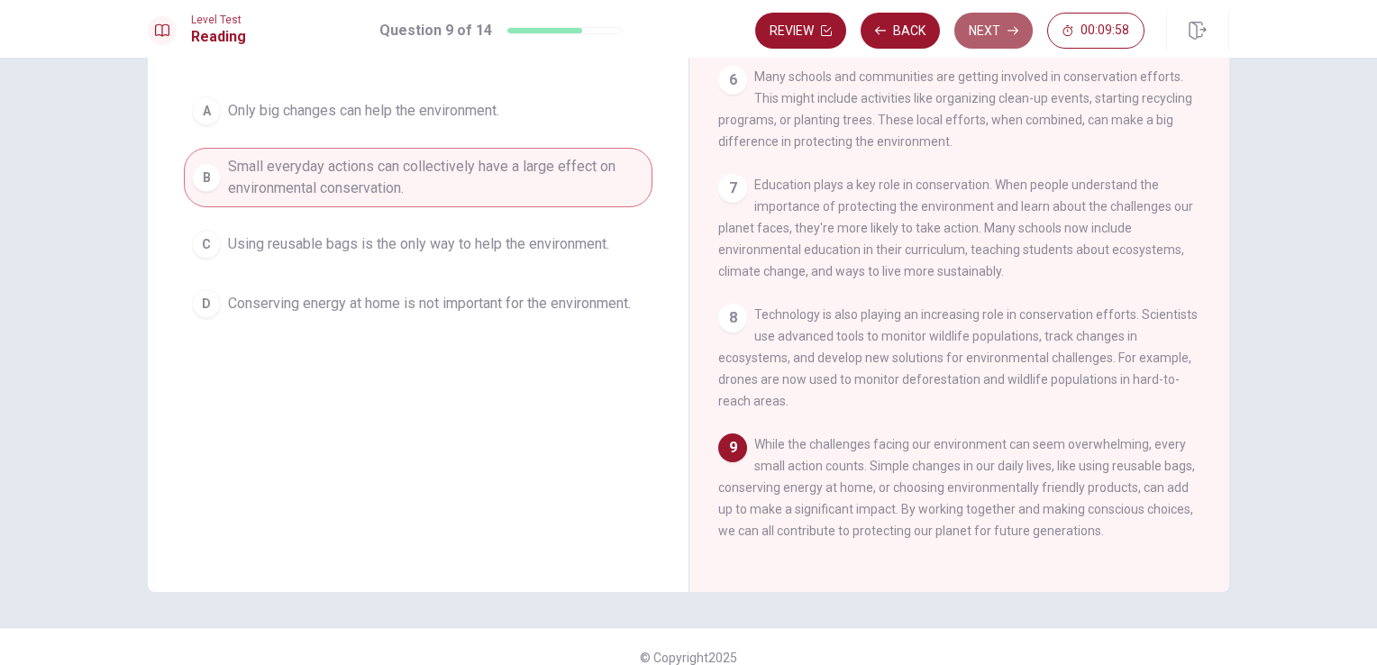
click at [998, 36] on button "Next" at bounding box center [993, 31] width 78 height 36
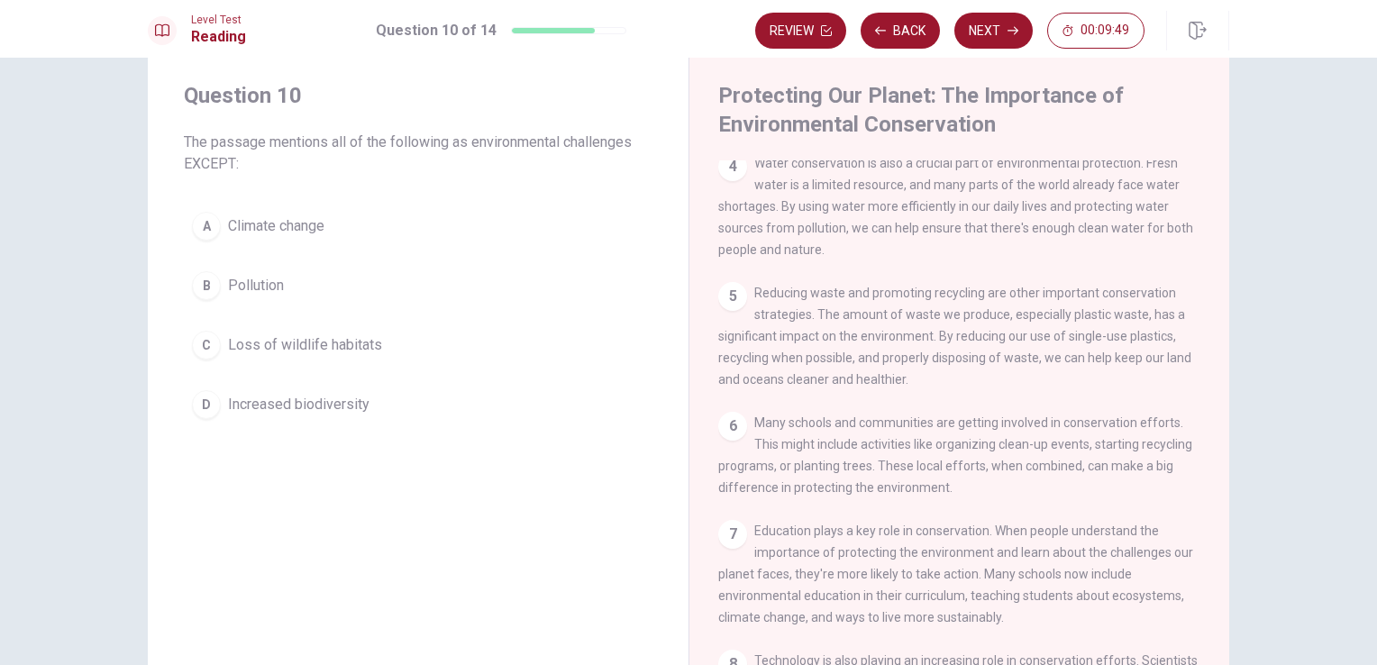
scroll to position [46, 0]
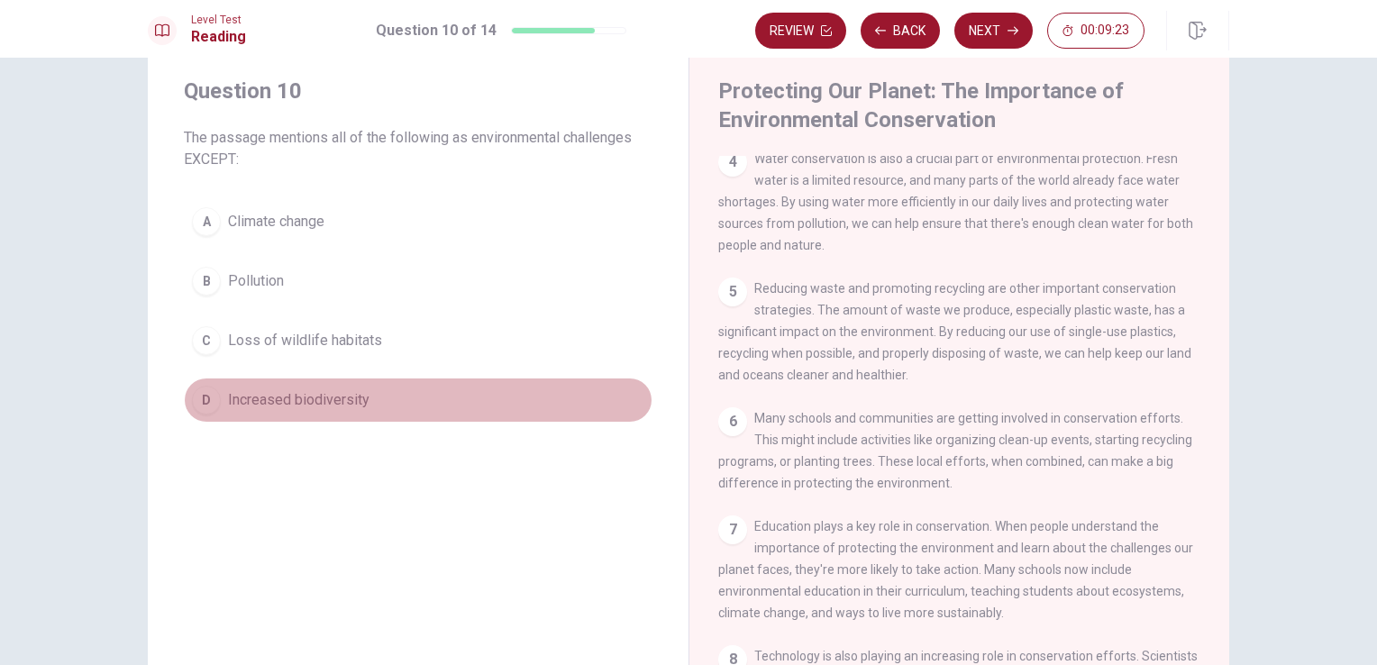
click at [233, 390] on span "Increased biodiversity" at bounding box center [298, 400] width 141 height 22
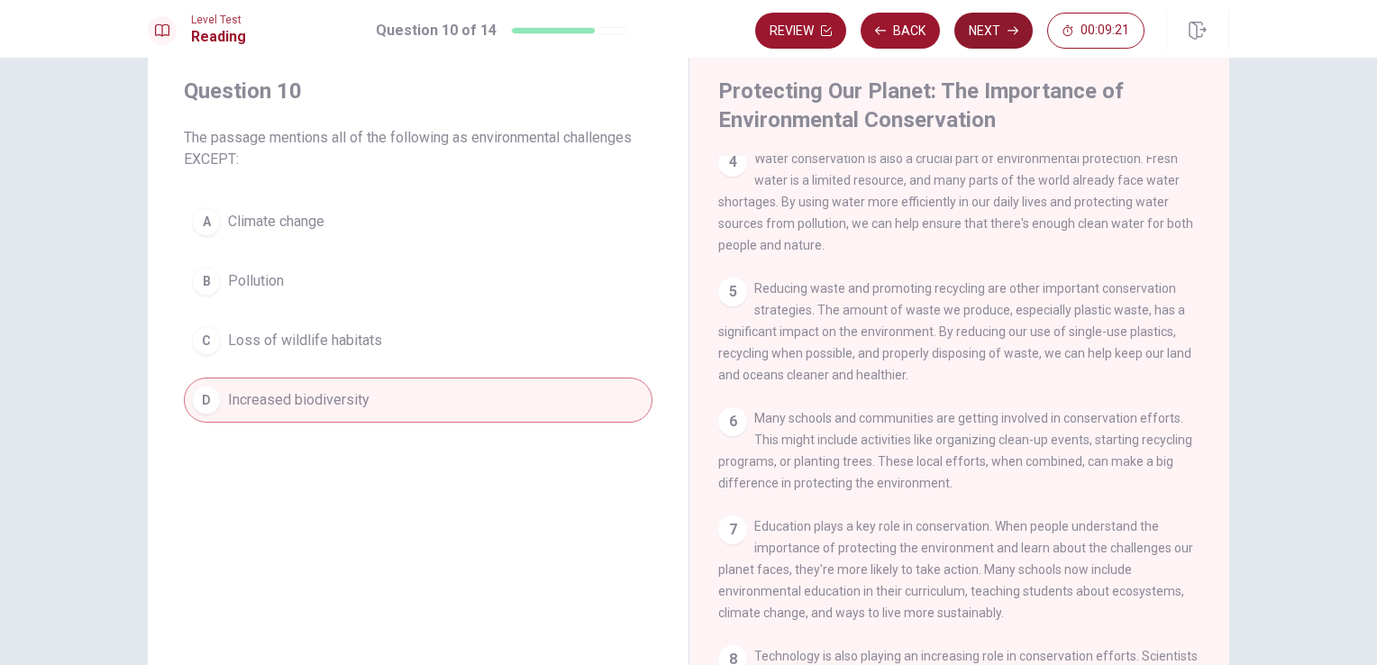
click at [1001, 46] on button "Next" at bounding box center [993, 31] width 78 height 36
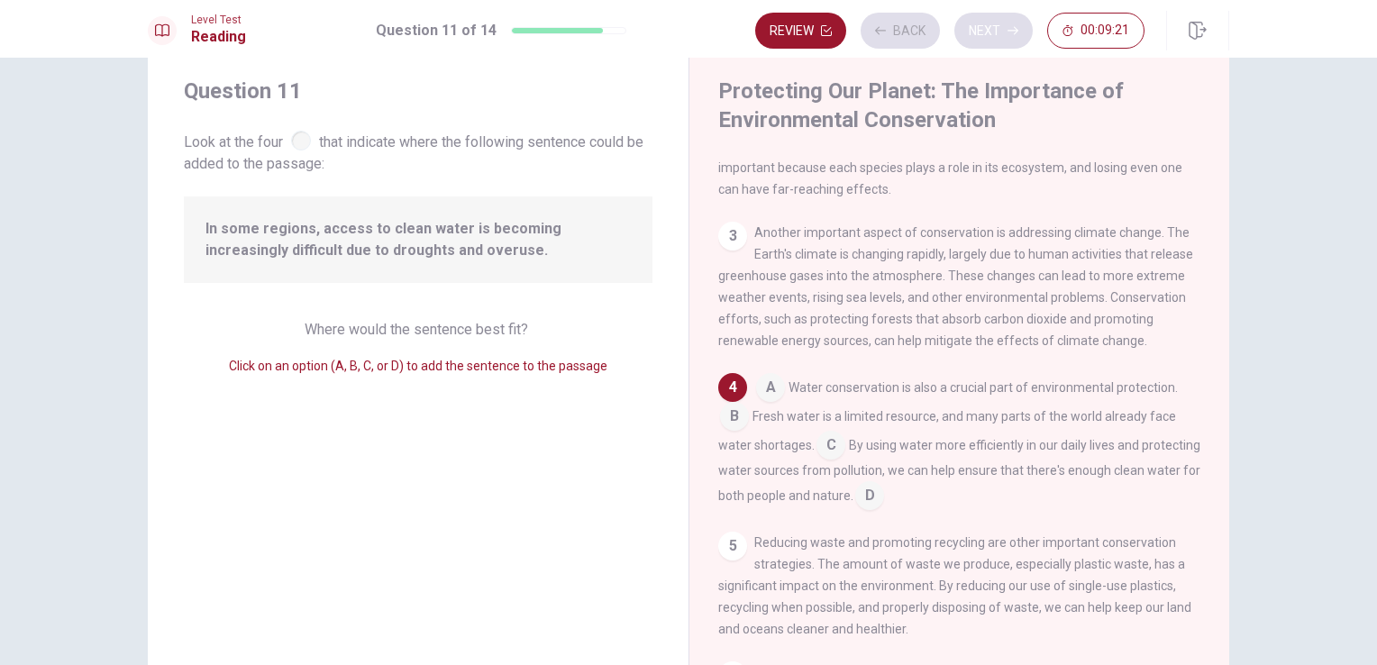
scroll to position [243, 0]
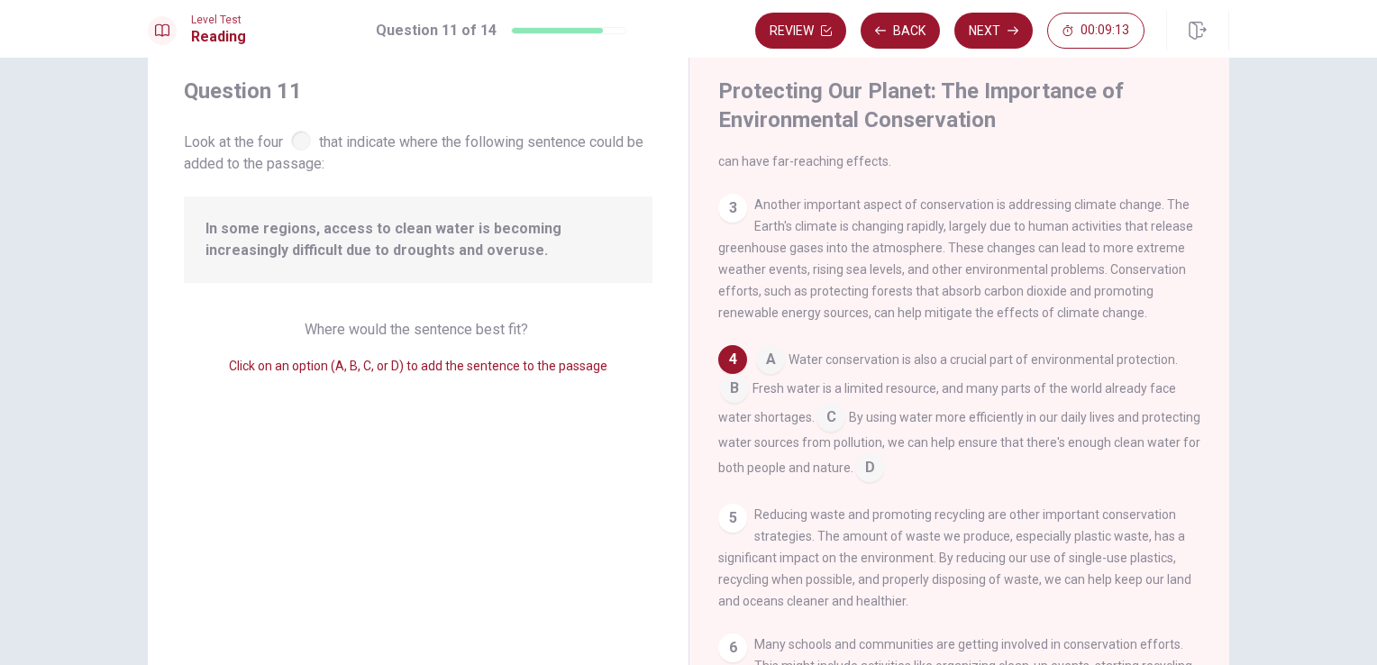
click at [758, 368] on input at bounding box center [770, 361] width 29 height 29
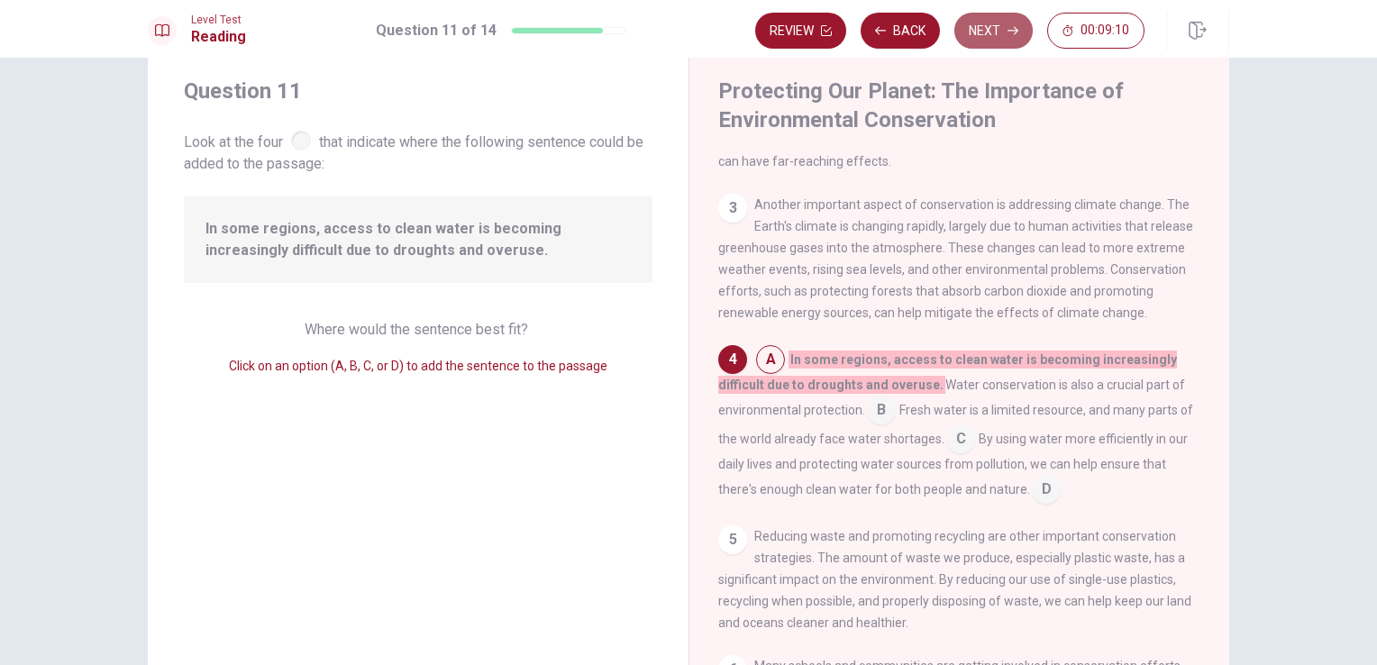
click at [998, 37] on button "Next" at bounding box center [993, 31] width 78 height 36
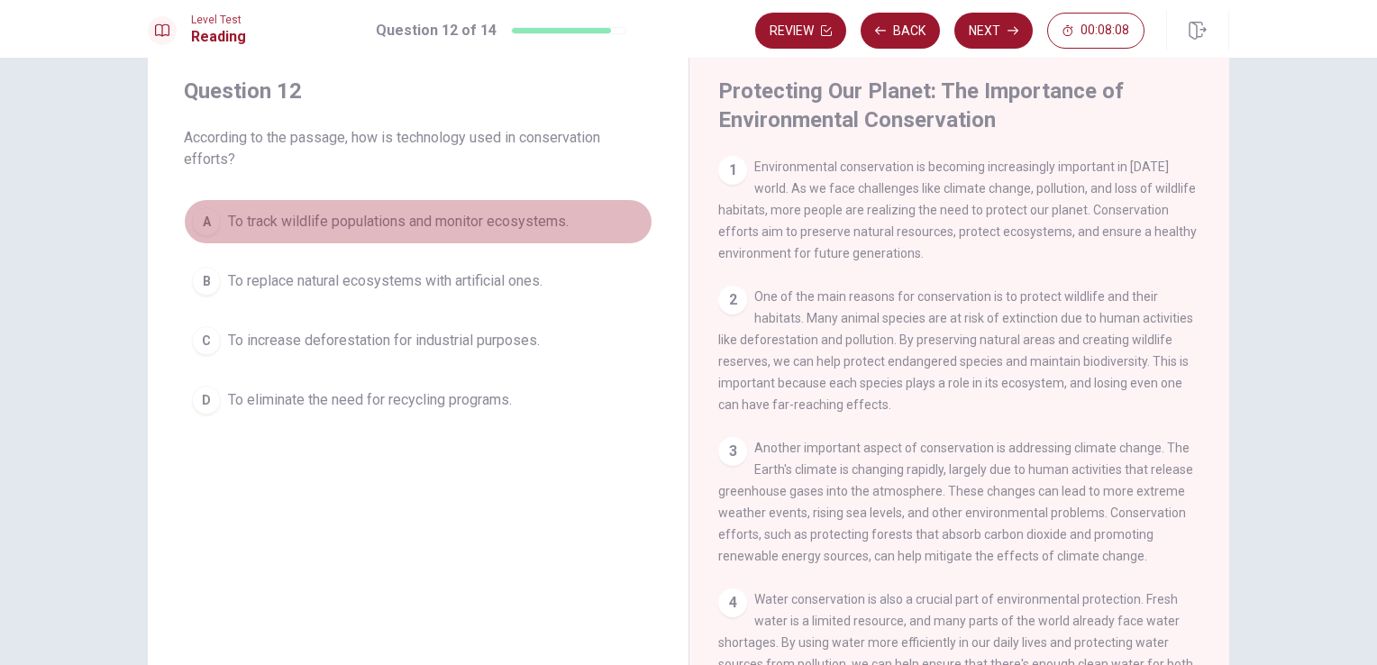
click at [416, 218] on span "To track wildlife populations and monitor ecosystems." at bounding box center [398, 222] width 341 height 22
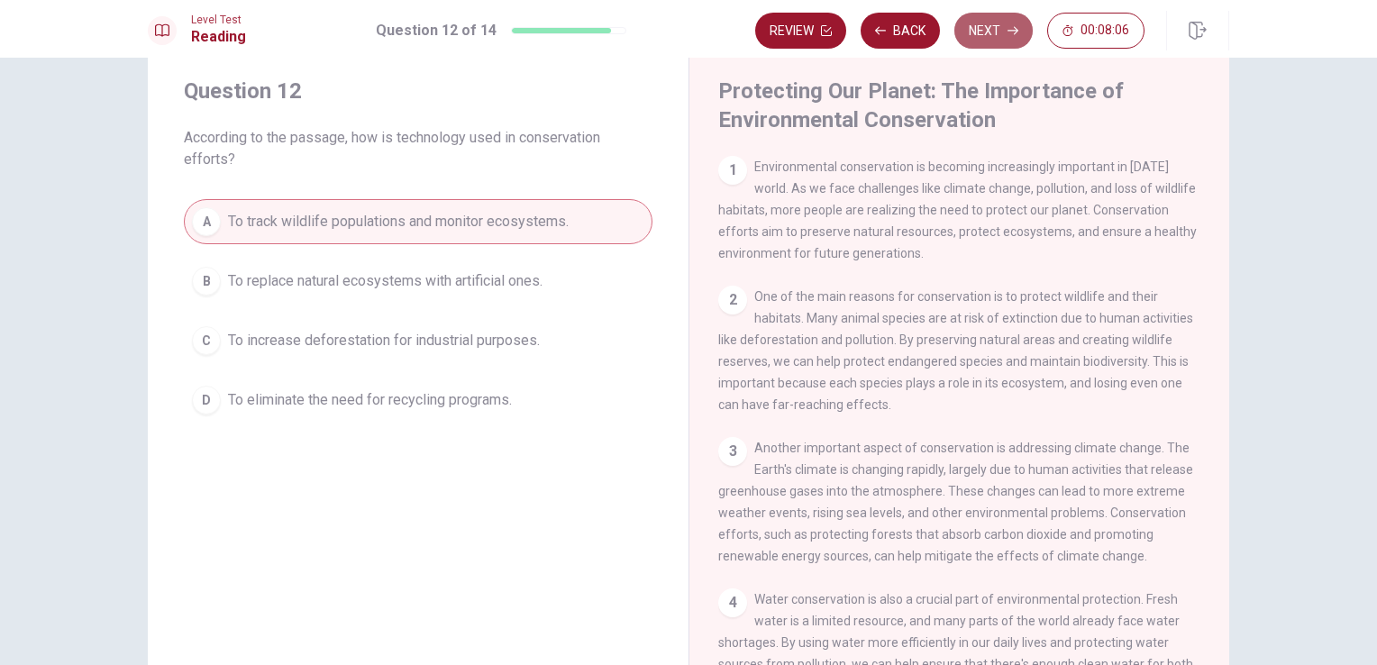
click at [995, 29] on button "Next" at bounding box center [993, 31] width 78 height 36
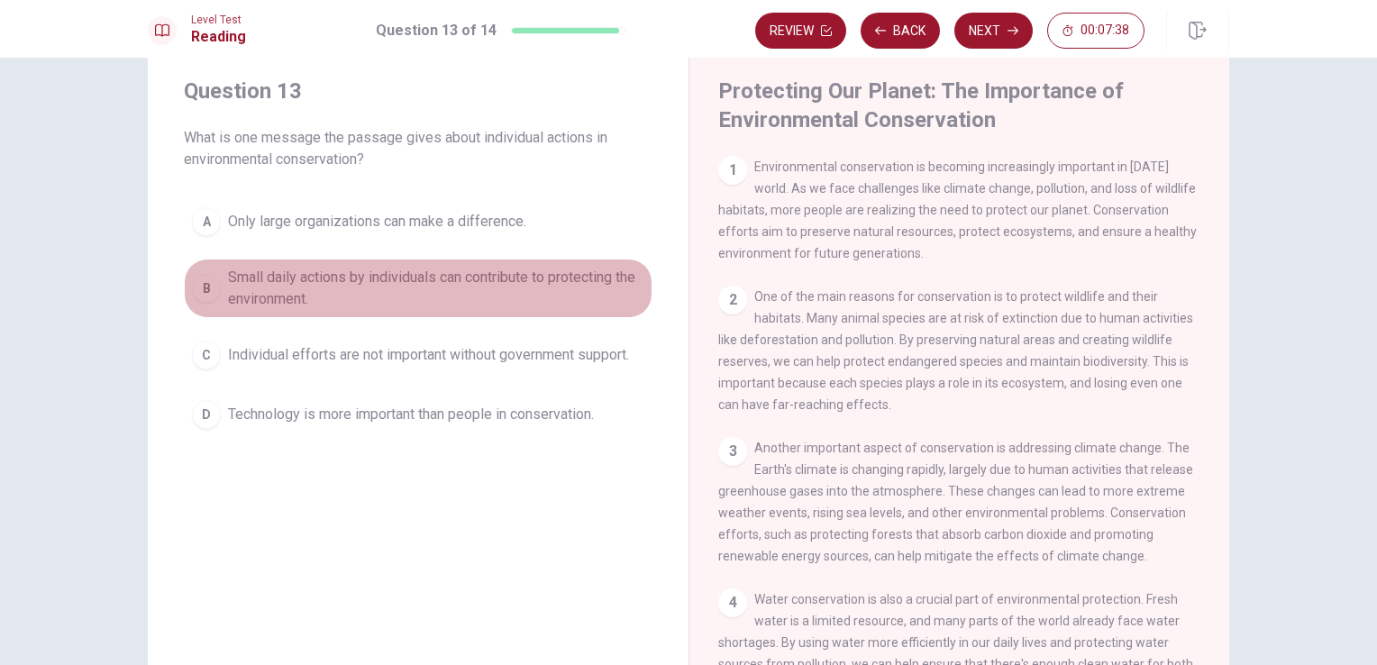
click at [465, 288] on span "Small daily actions by individuals can contribute to protecting the environment." at bounding box center [436, 288] width 416 height 43
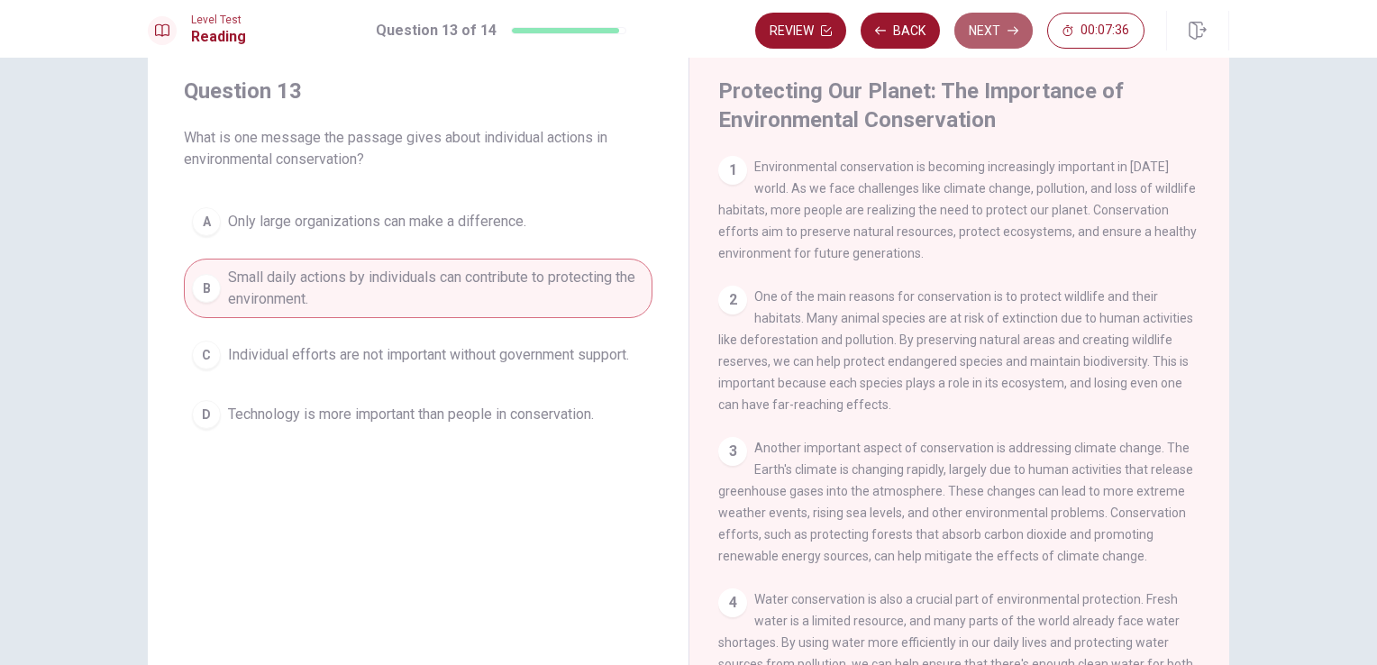
click at [996, 40] on button "Next" at bounding box center [993, 31] width 78 height 36
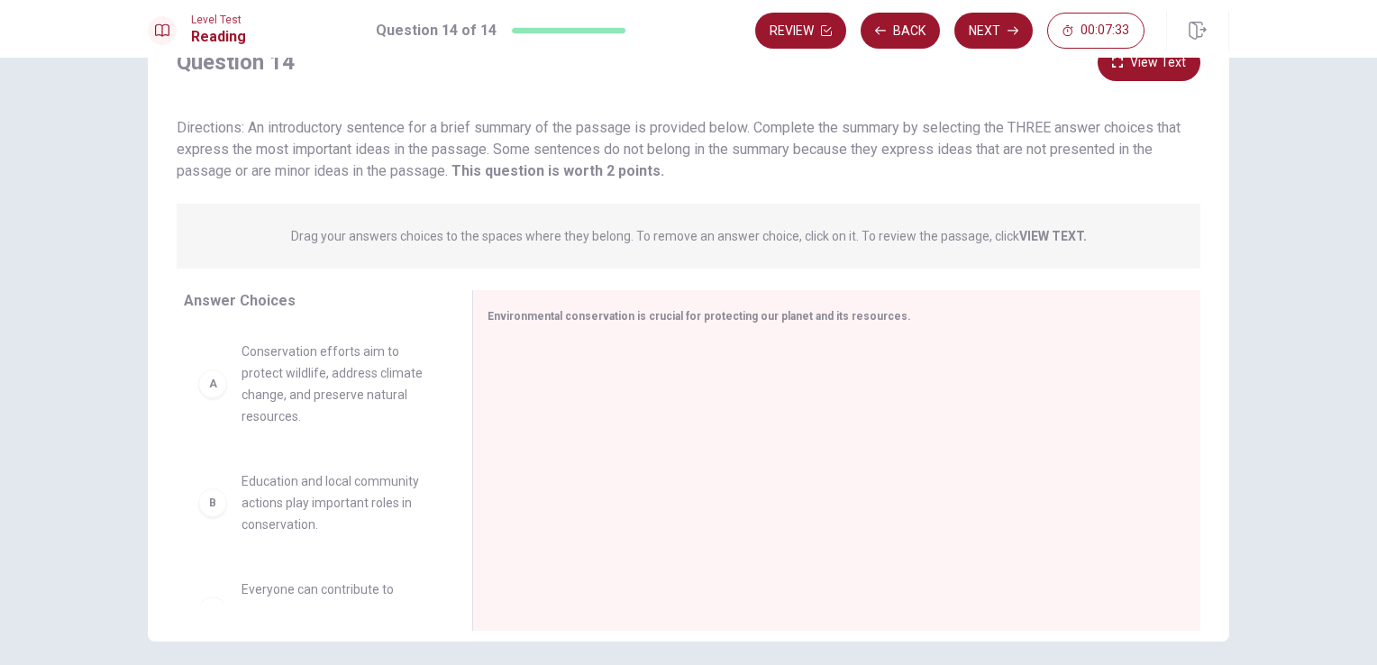
scroll to position [100, 0]
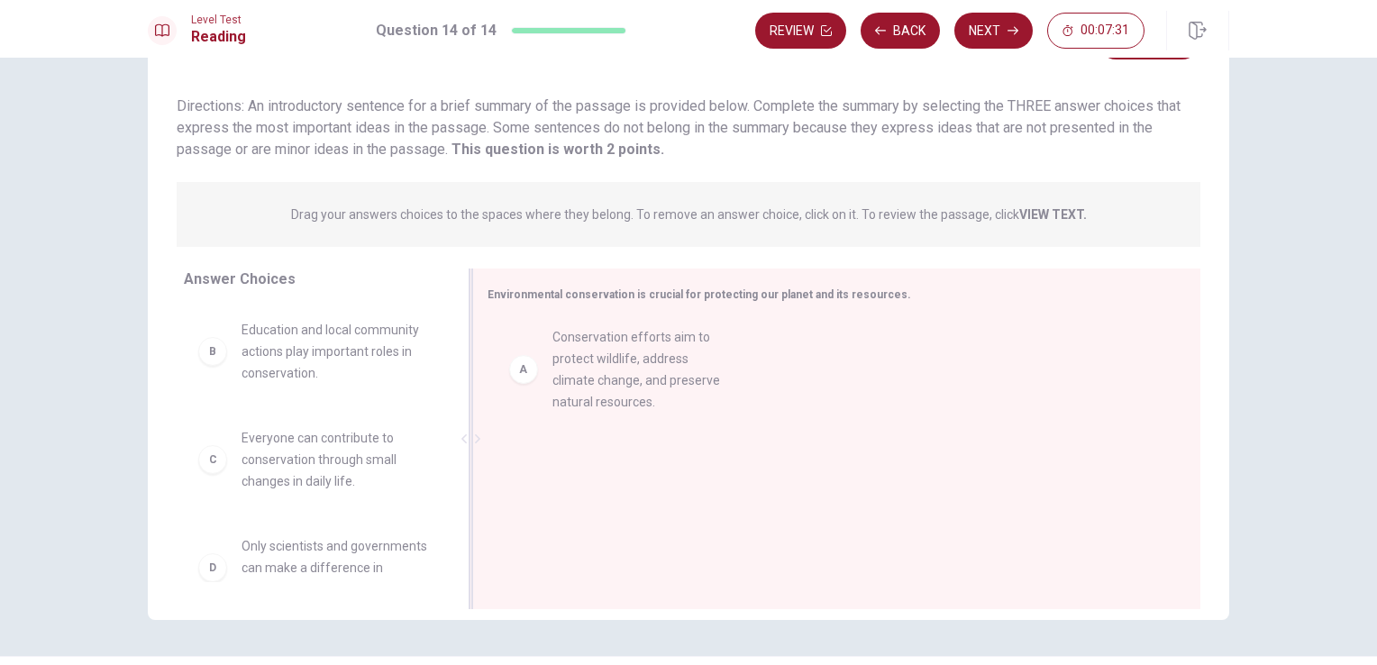
drag, startPoint x: 327, startPoint y: 386, endPoint x: 649, endPoint y: 394, distance: 321.7
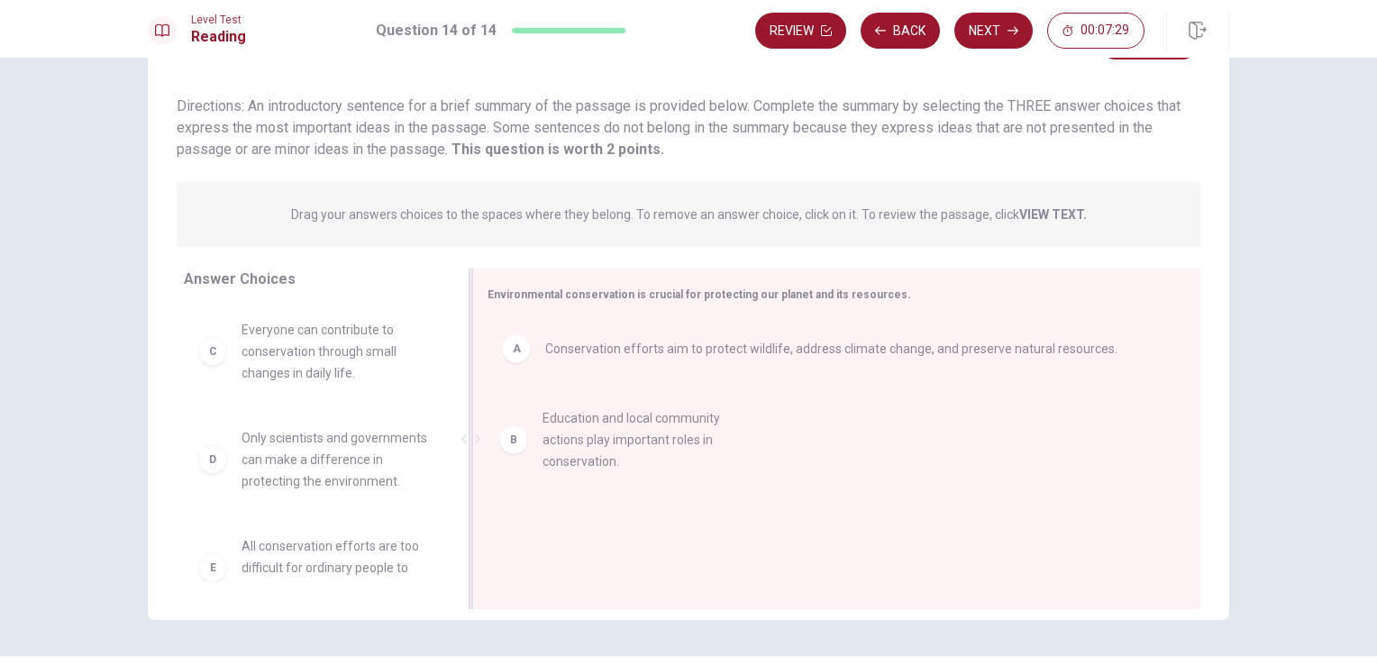
drag, startPoint x: 354, startPoint y: 358, endPoint x: 666, endPoint y: 447, distance: 324.2
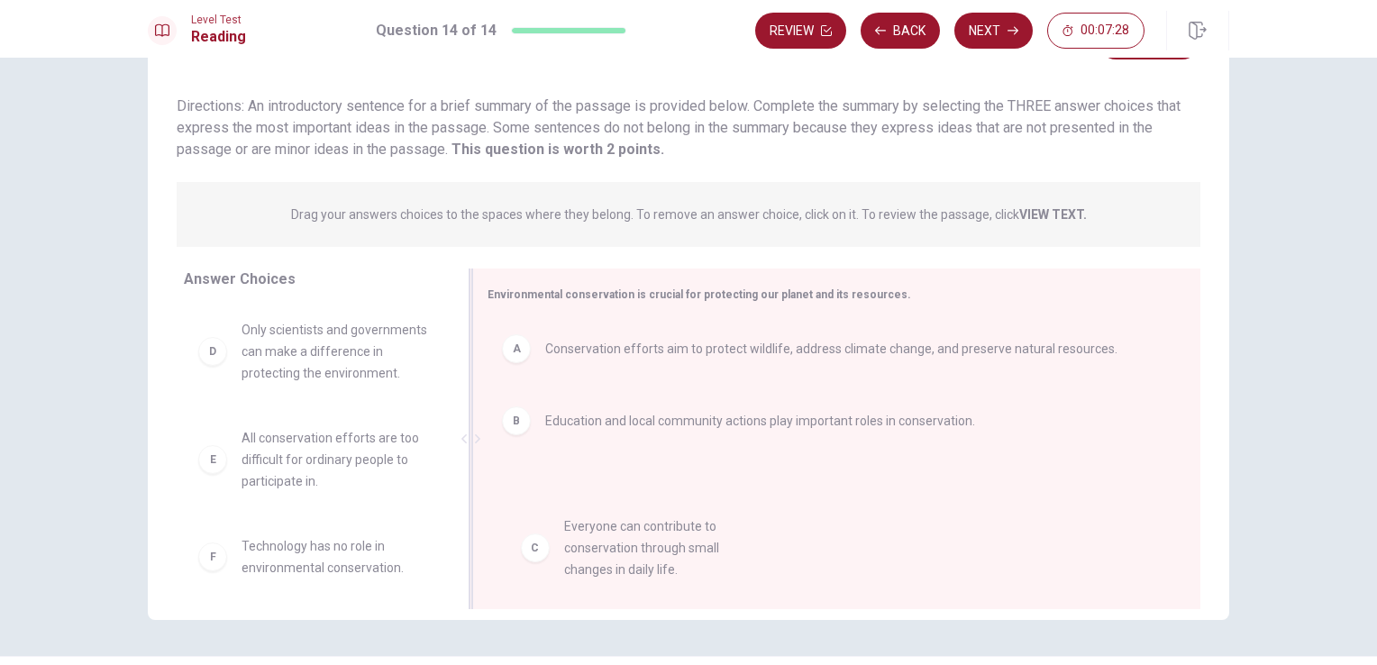
drag, startPoint x: 343, startPoint y: 351, endPoint x: 705, endPoint y: 562, distance: 419.0
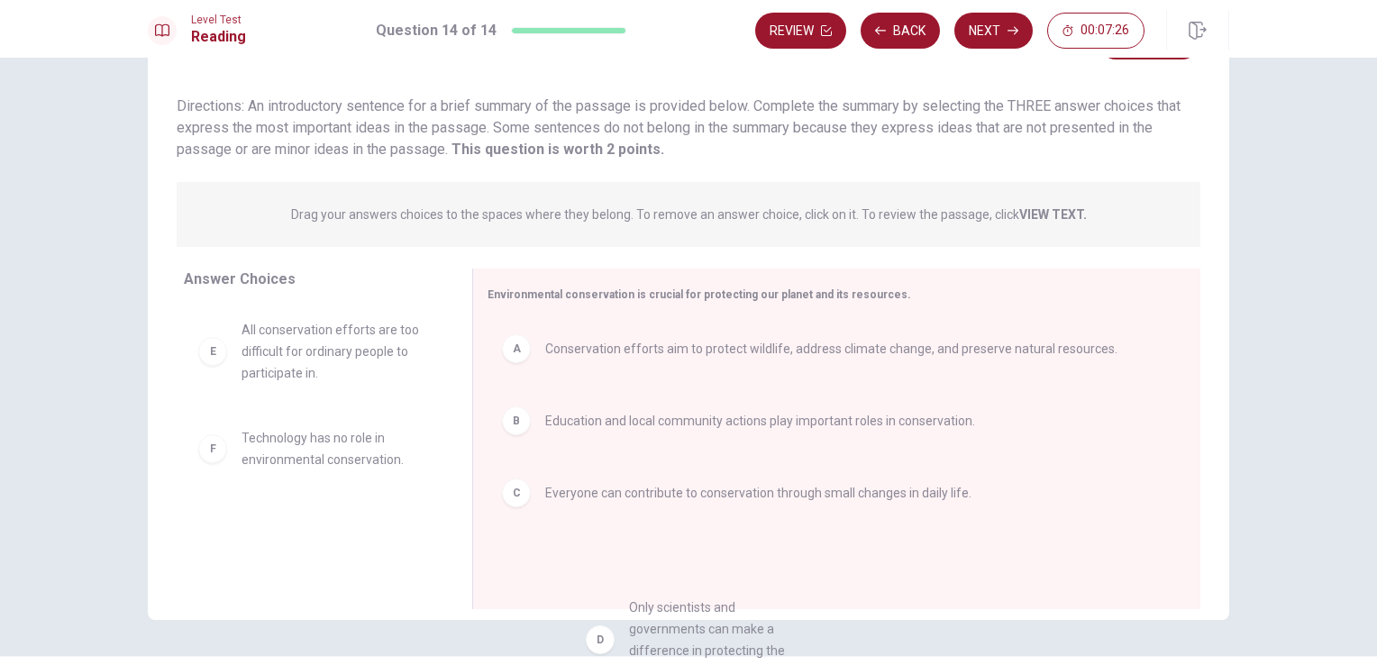
drag, startPoint x: 393, startPoint y: 336, endPoint x: 795, endPoint y: 623, distance: 494.0
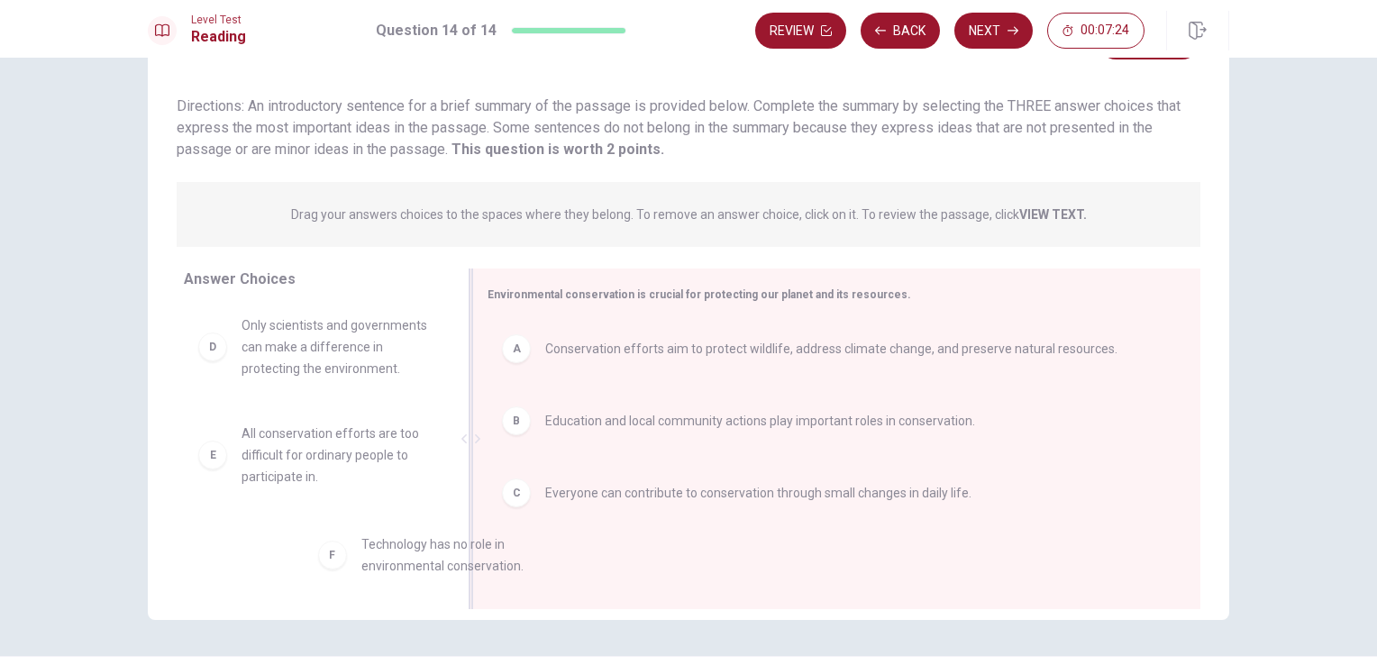
scroll to position [6, 0]
drag, startPoint x: 412, startPoint y: 591, endPoint x: 585, endPoint y: 527, distance: 184.4
drag, startPoint x: 450, startPoint y: 552, endPoint x: 667, endPoint y: 539, distance: 216.6
click at [666, 541] on div "A Conservation efforts aim to protect wildlife, address climate change, and pre…" at bounding box center [829, 440] width 684 height 241
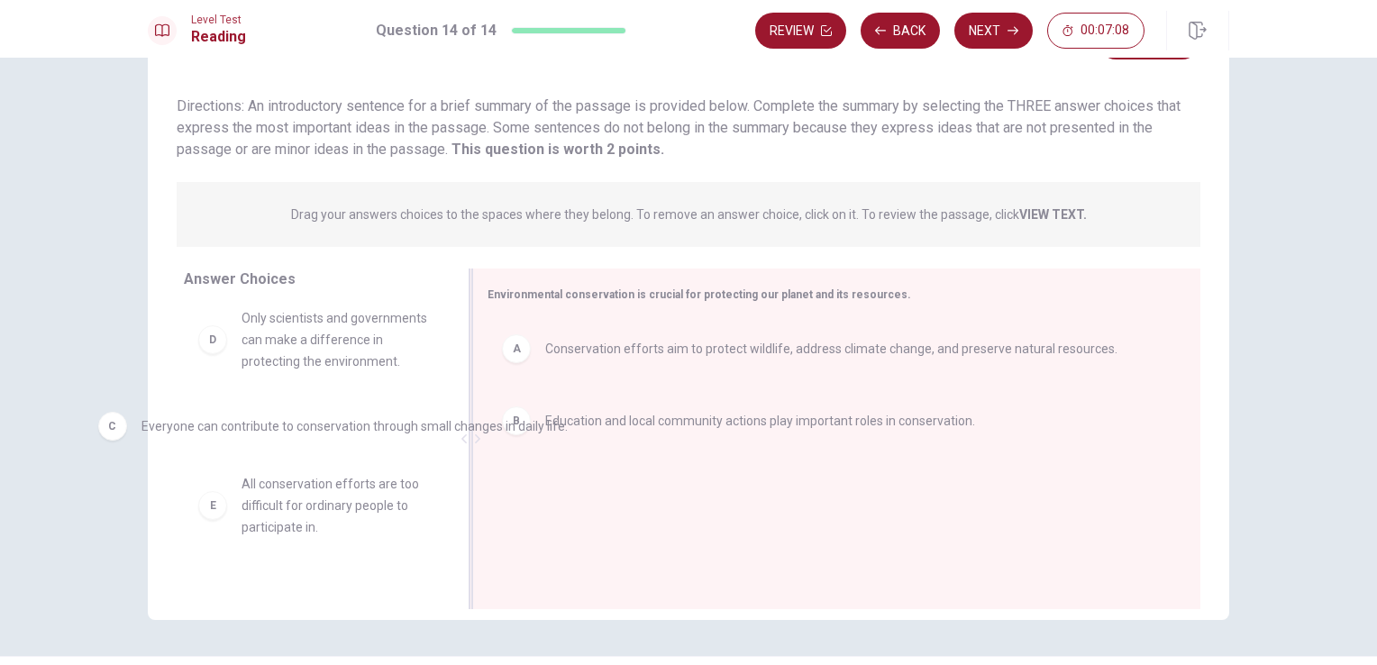
drag, startPoint x: 616, startPoint y: 477, endPoint x: 196, endPoint y: 407, distance: 425.7
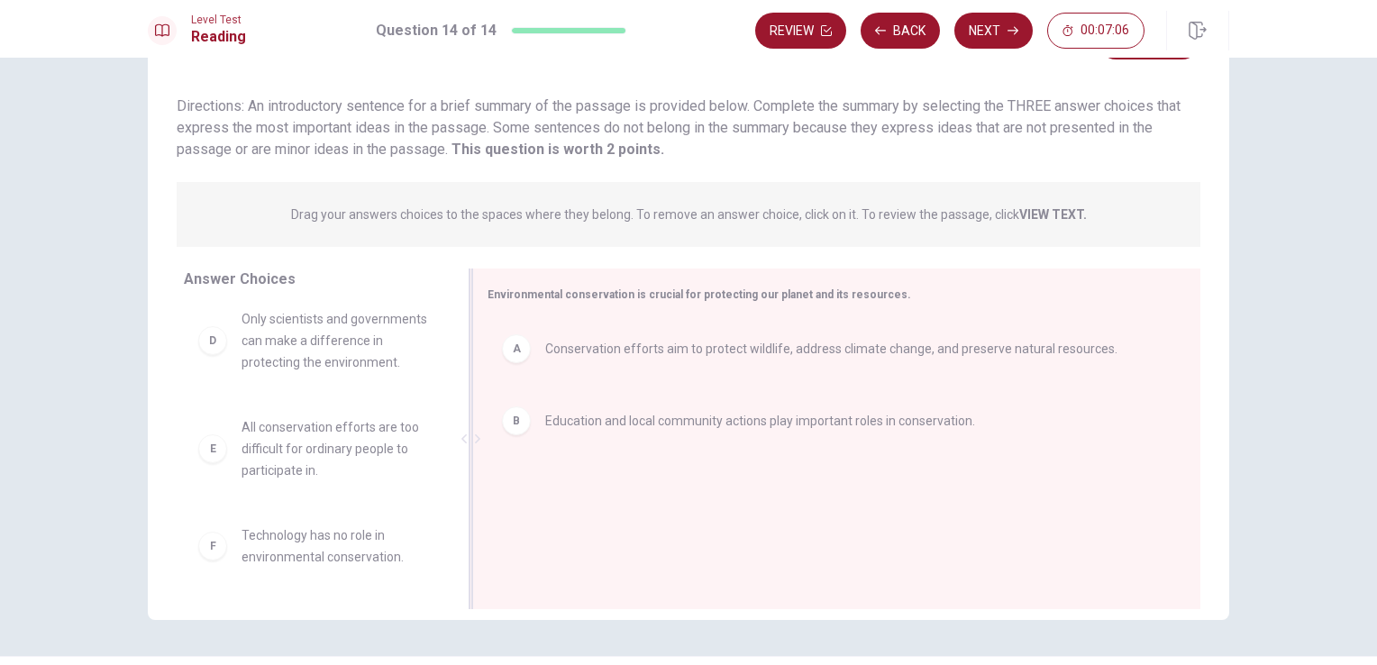
scroll to position [148, 0]
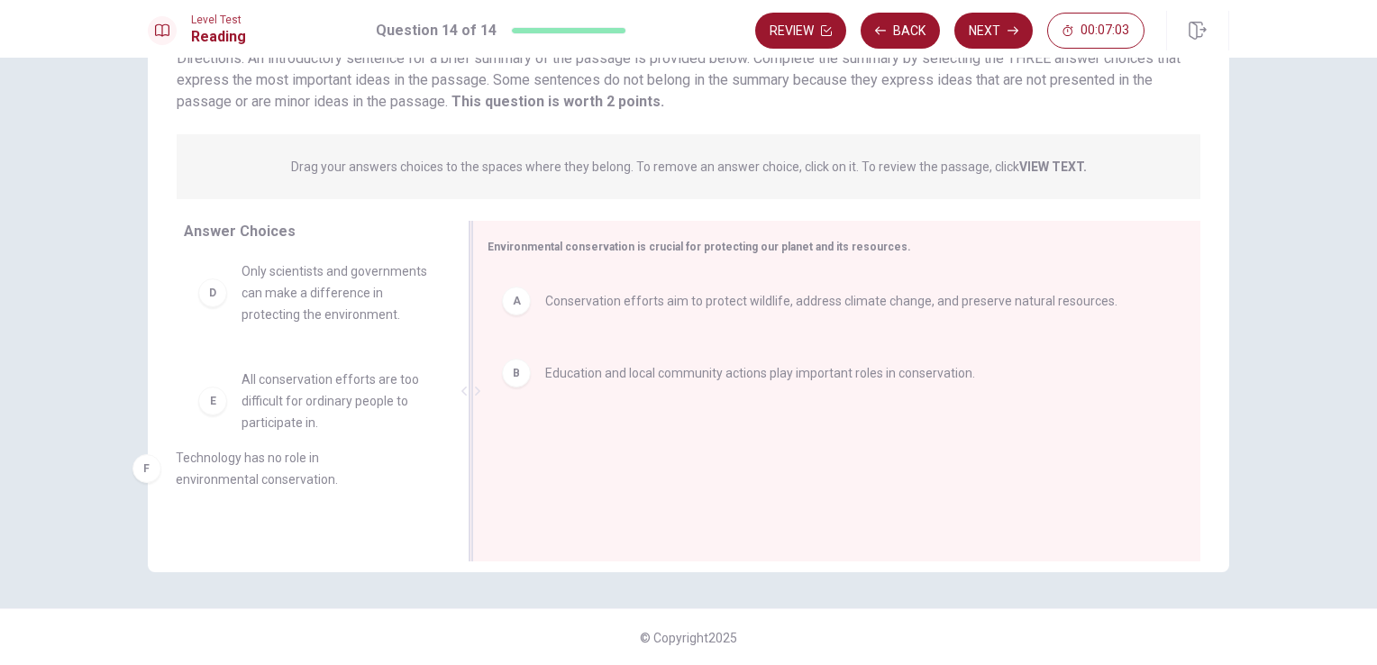
drag, startPoint x: 252, startPoint y: 510, endPoint x: 234, endPoint y: 507, distance: 18.2
click at [234, 507] on div "C Everyone can contribute to conservation through small changes in daily life. …" at bounding box center [321, 395] width 274 height 277
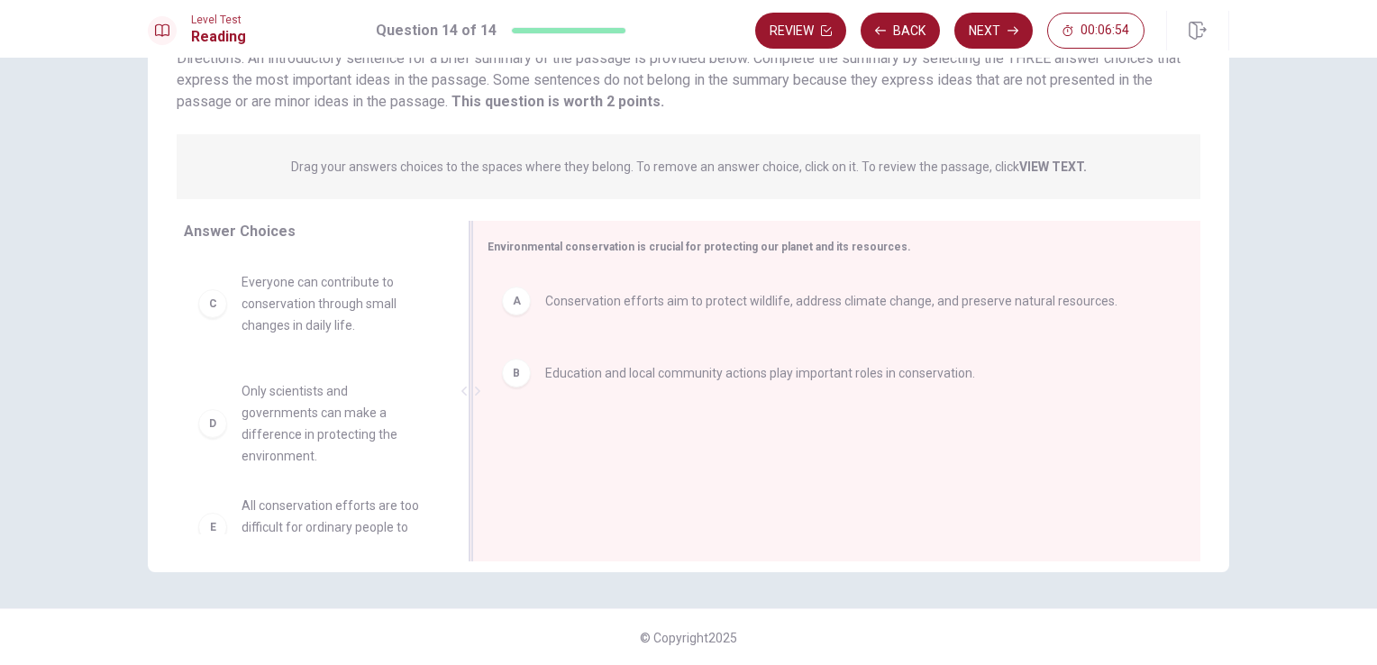
drag, startPoint x: 314, startPoint y: 432, endPoint x: 324, endPoint y: 433, distance: 10.8
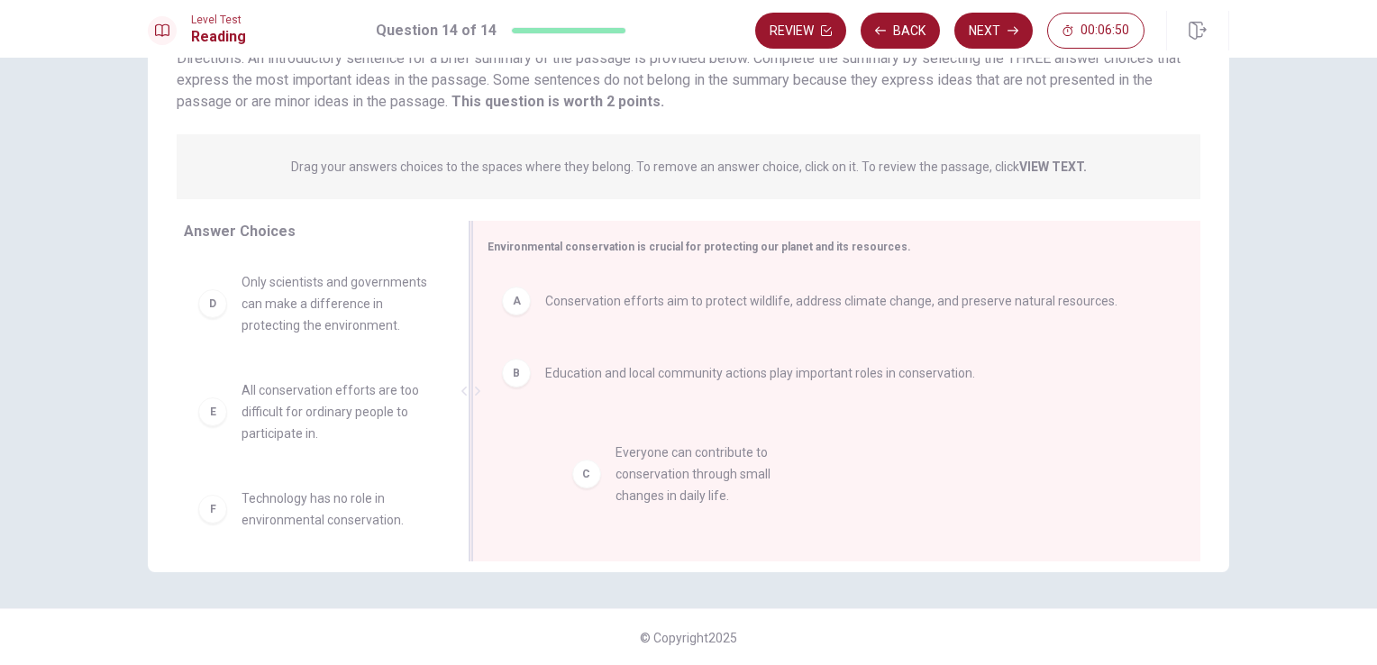
drag, startPoint x: 323, startPoint y: 327, endPoint x: 716, endPoint y: 496, distance: 427.8
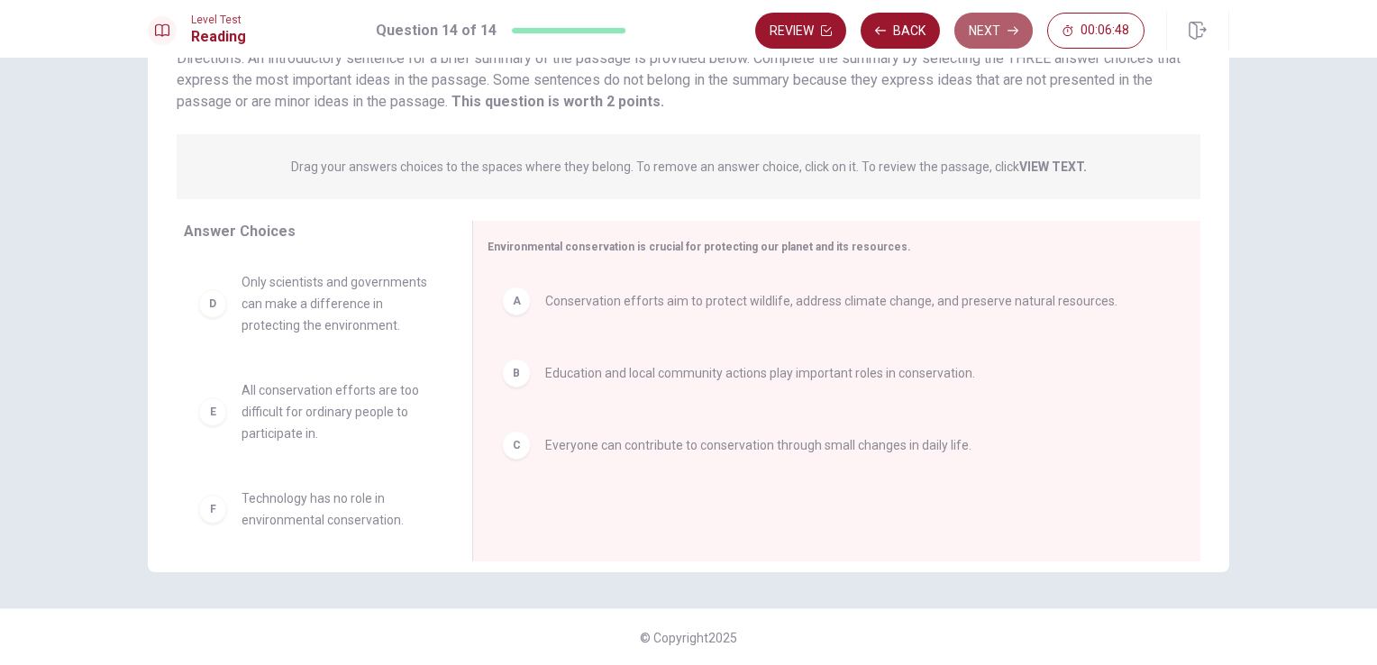
click at [999, 45] on button "Next" at bounding box center [993, 31] width 78 height 36
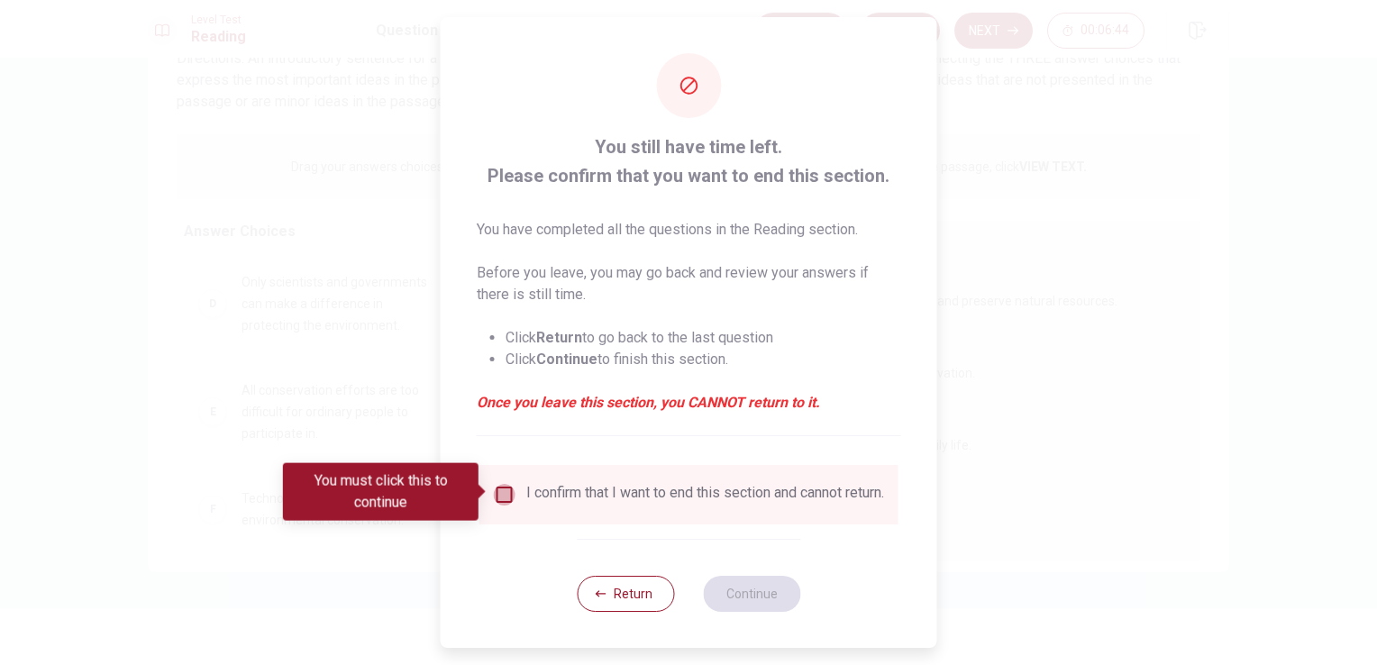
click at [501, 492] on input "You must click this to continue" at bounding box center [505, 495] width 22 height 22
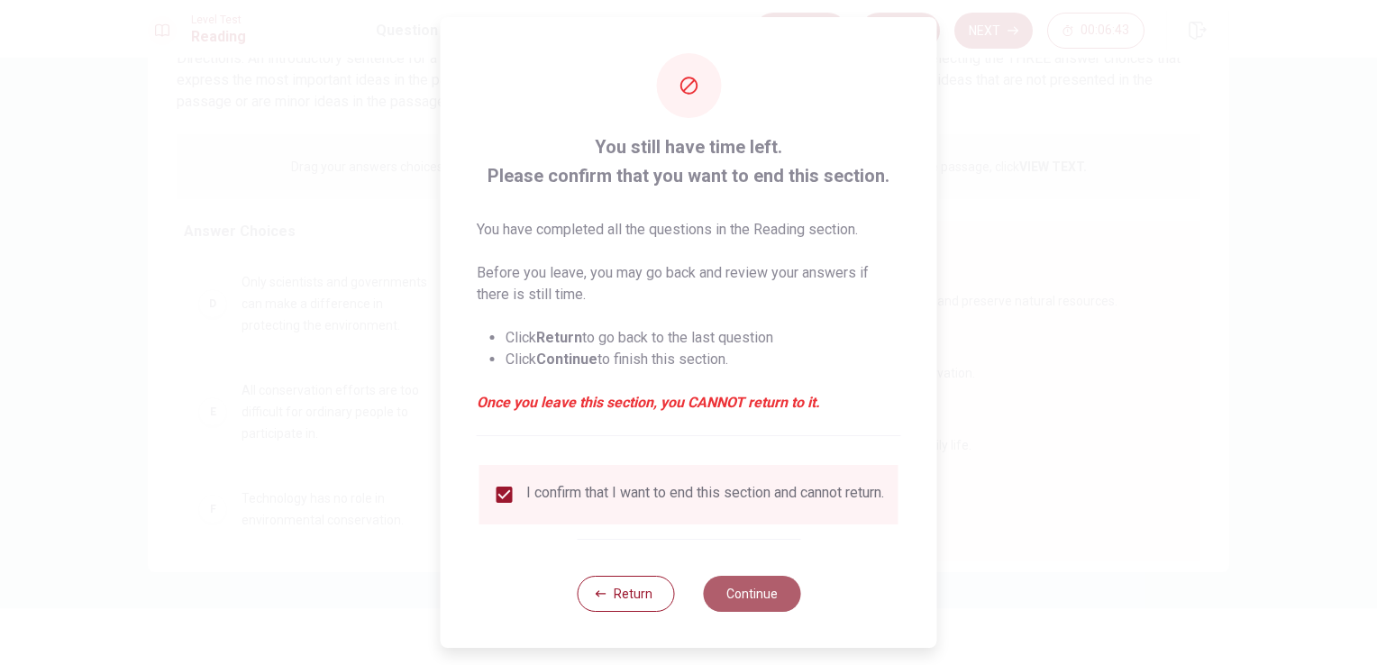
click at [761, 602] on button "Continue" at bounding box center [751, 594] width 97 height 36
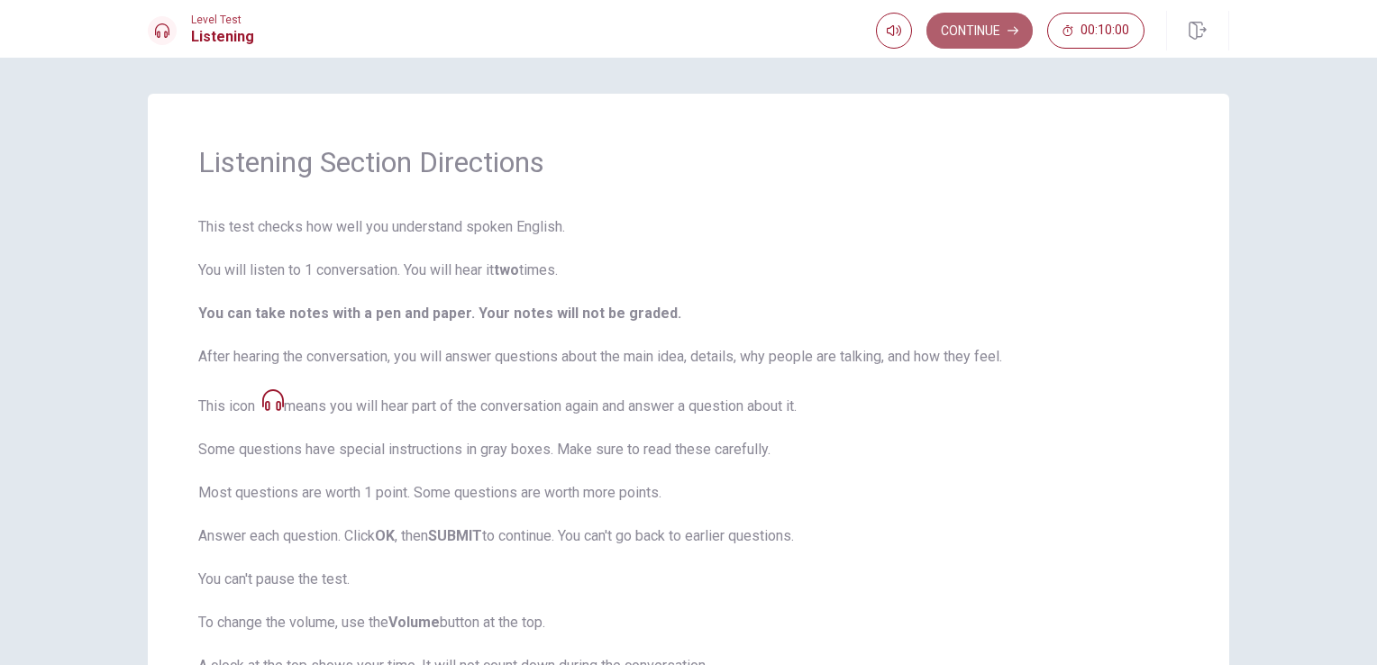
click at [1012, 34] on icon "button" at bounding box center [1012, 30] width 11 height 11
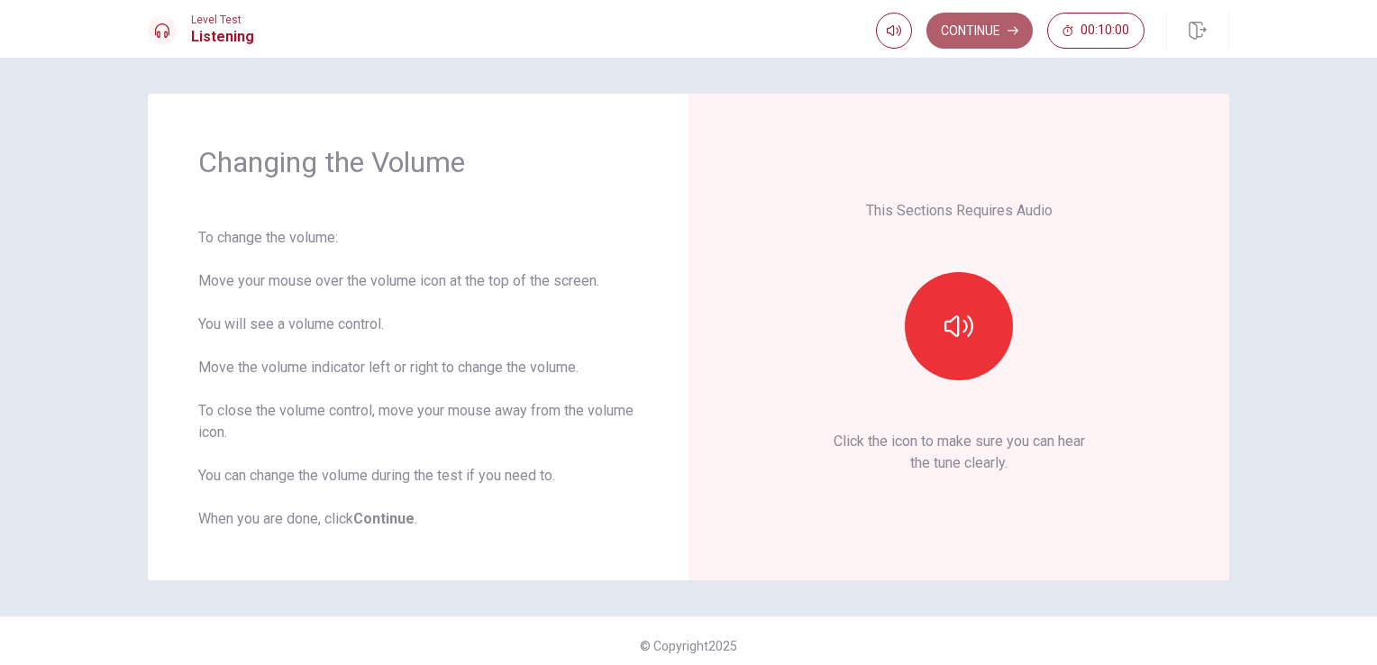
click at [1012, 34] on icon "button" at bounding box center [1012, 30] width 11 height 11
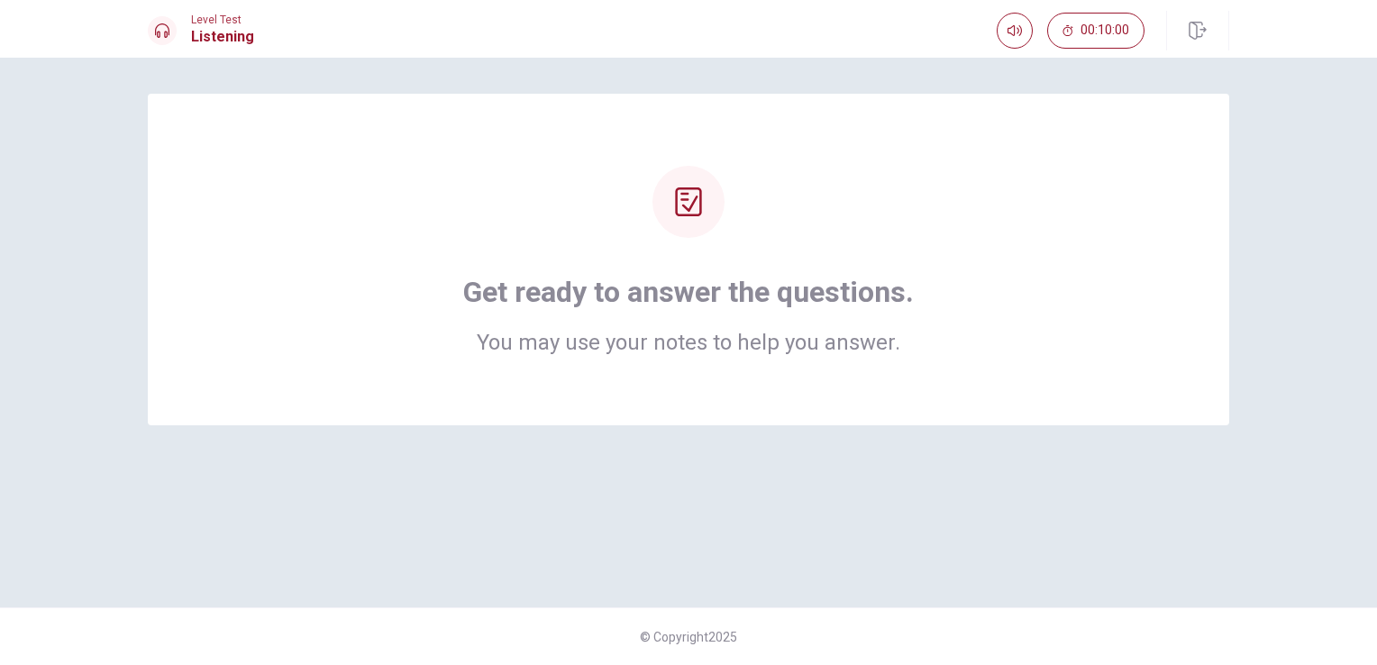
click at [716, 366] on div "Get ready to answer the questions. You may use your notes to help you answer." at bounding box center [688, 260] width 1081 height 332
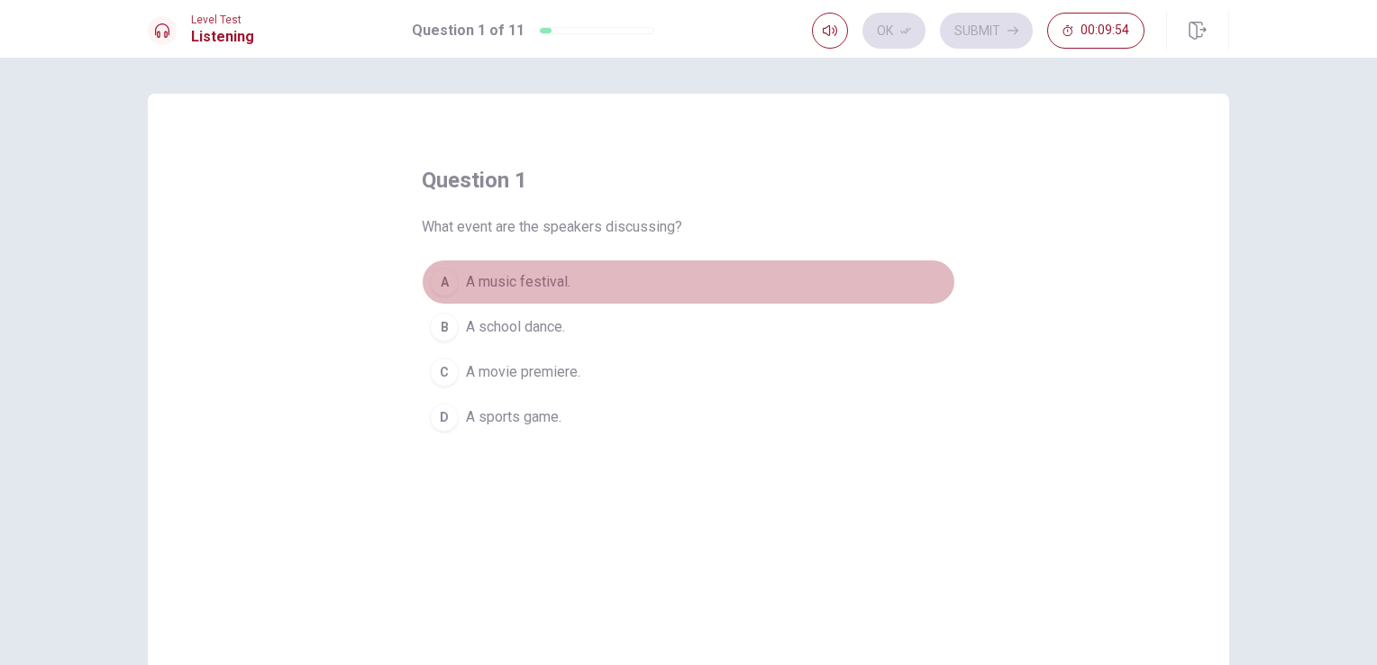
click at [544, 285] on span "A music festival." at bounding box center [518, 282] width 105 height 22
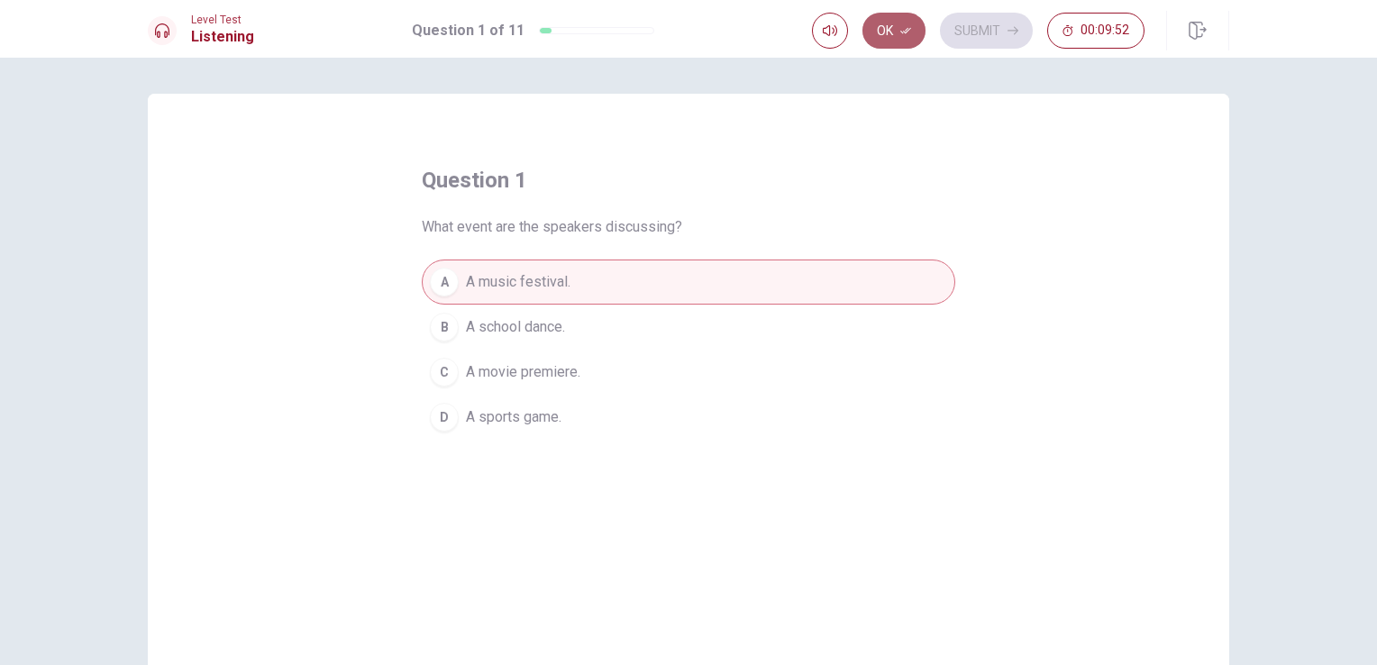
click at [898, 28] on button "Ok" at bounding box center [893, 31] width 63 height 36
click at [987, 27] on button "Submit" at bounding box center [986, 31] width 93 height 36
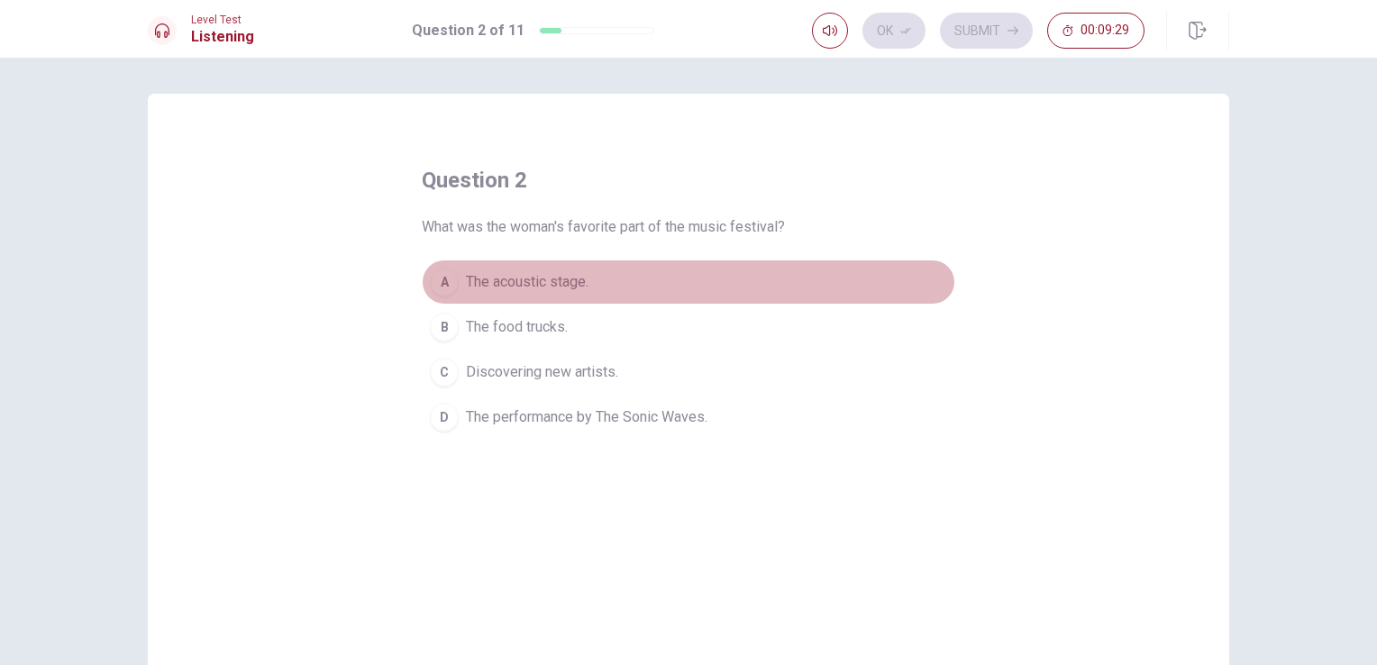
click at [528, 288] on span "The acoustic stage." at bounding box center [527, 282] width 123 height 22
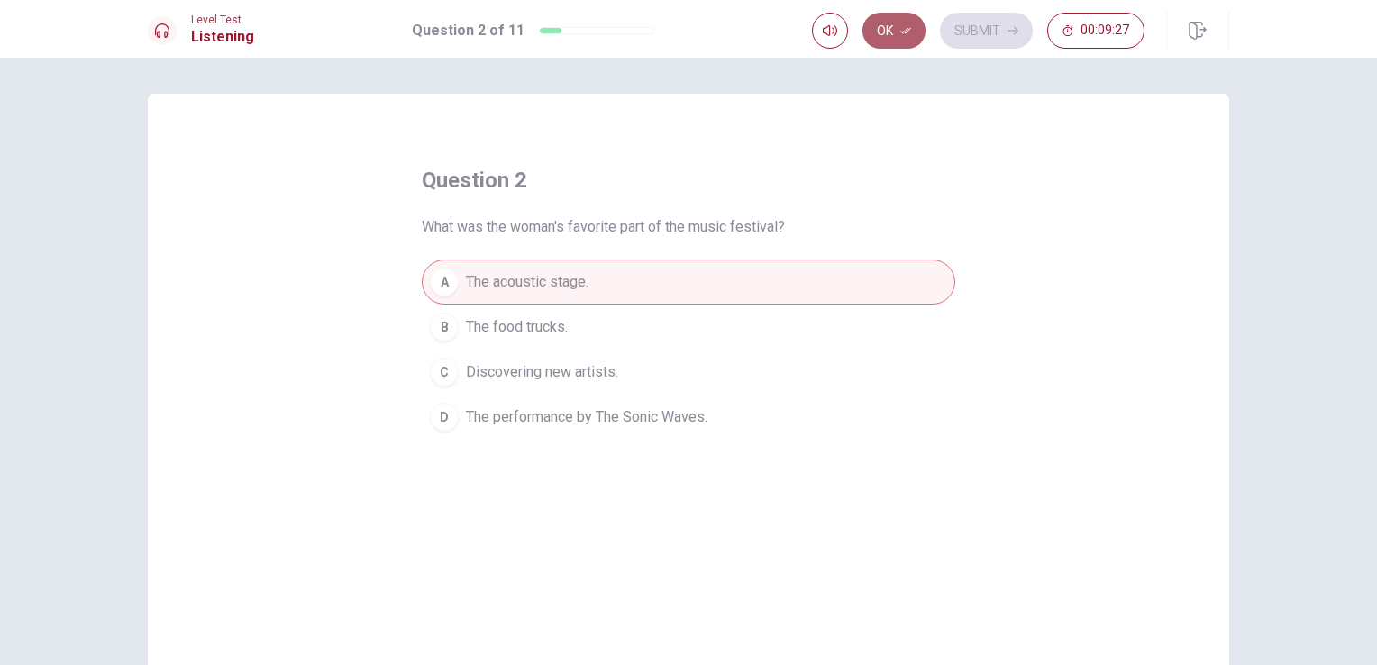
click at [893, 27] on button "Ok" at bounding box center [893, 31] width 63 height 36
click at [975, 27] on button "Submit" at bounding box center [986, 31] width 93 height 36
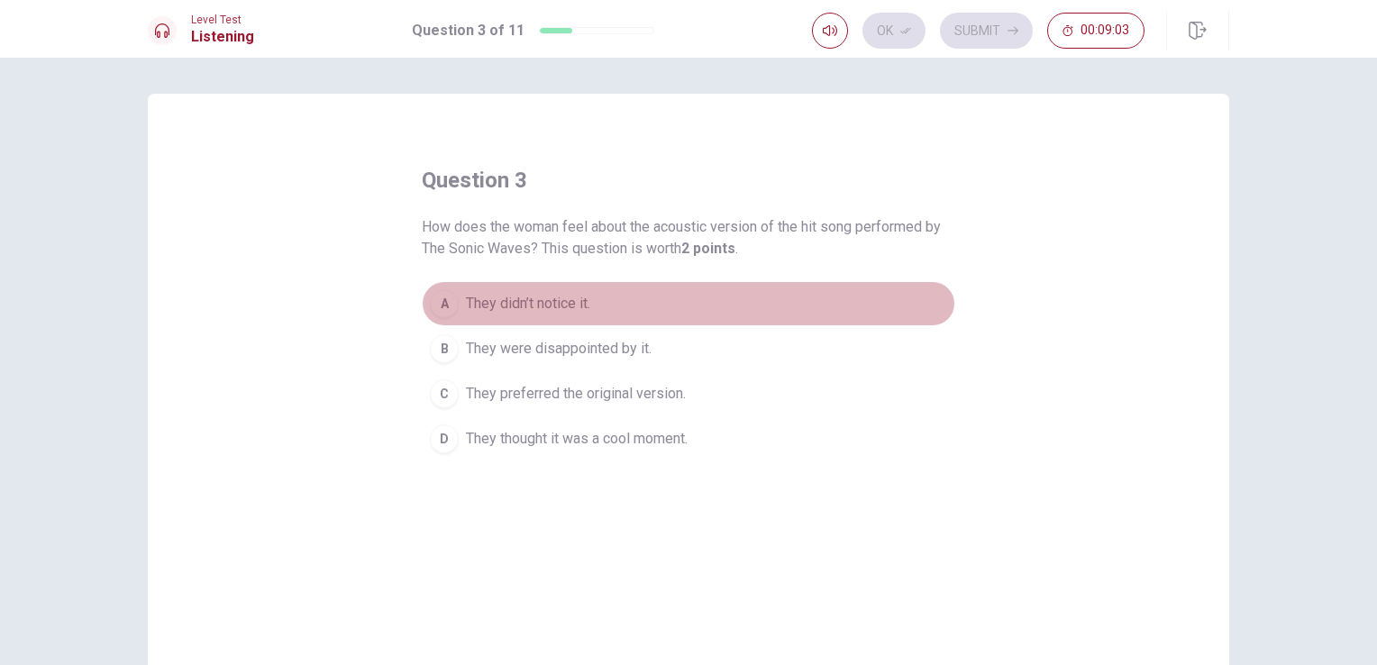
click at [555, 304] on span "They didn’t notice it." at bounding box center [528, 304] width 124 height 22
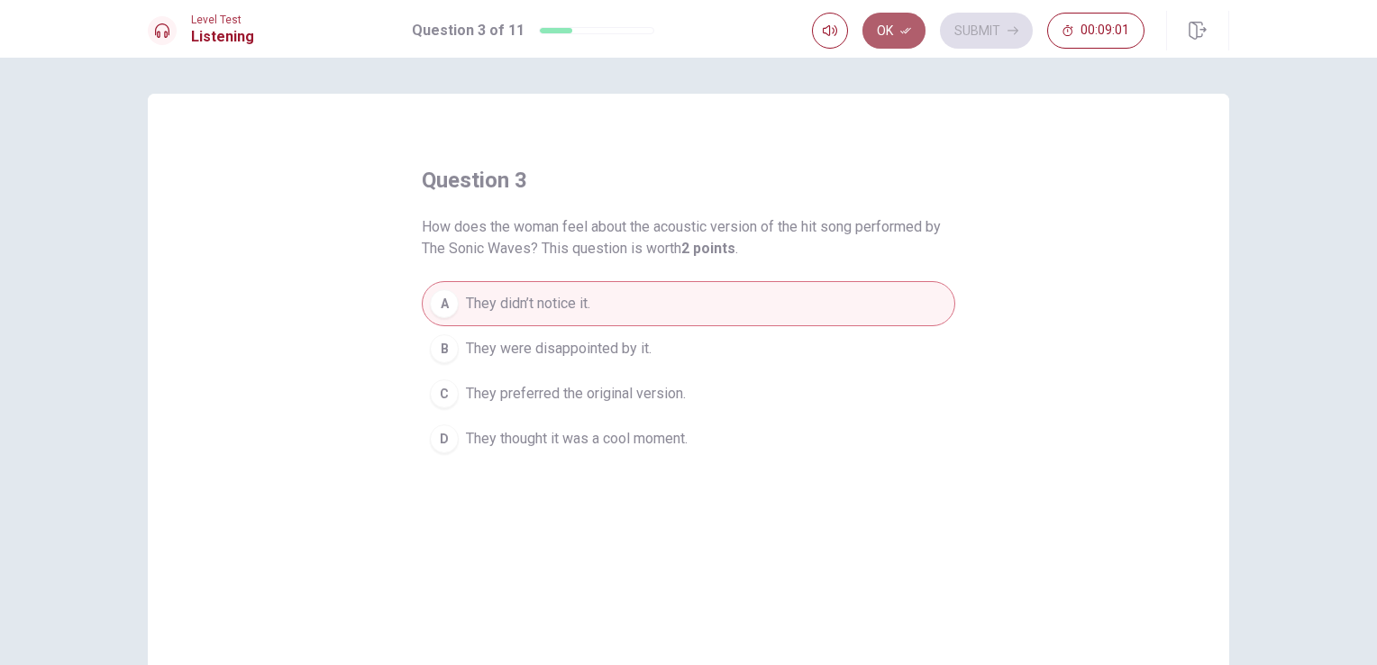
click at [919, 25] on button "Ok" at bounding box center [893, 31] width 63 height 36
click at [996, 24] on button "Submit" at bounding box center [986, 31] width 93 height 36
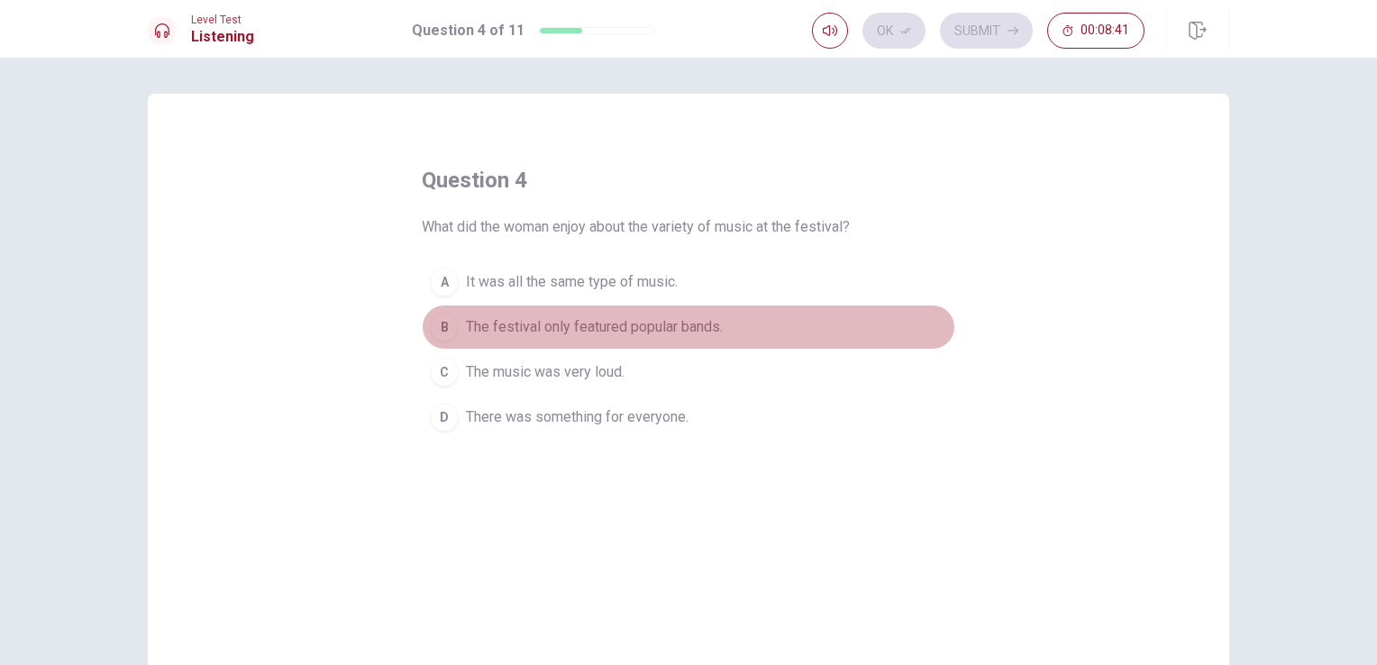
click at [620, 326] on span "The festival only featured popular bands." at bounding box center [594, 327] width 257 height 22
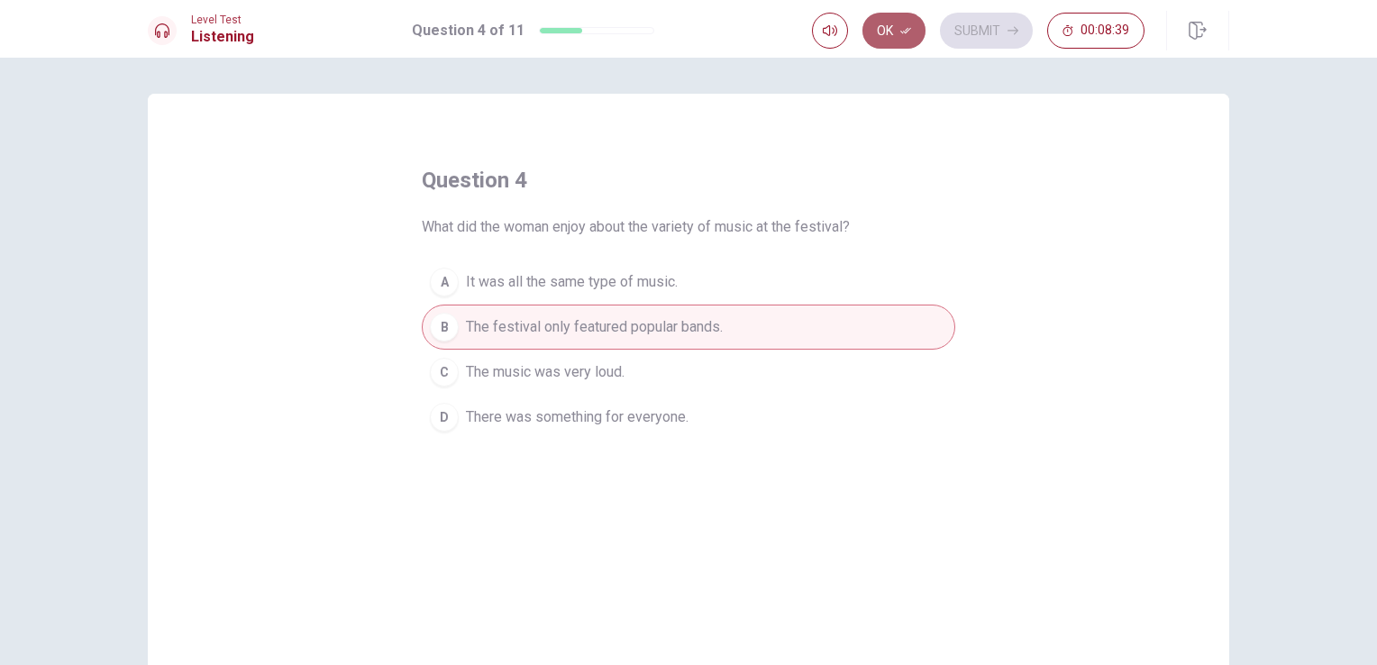
click at [899, 27] on button "Ok" at bounding box center [893, 31] width 63 height 36
click at [973, 23] on button "Submit" at bounding box center [986, 31] width 93 height 36
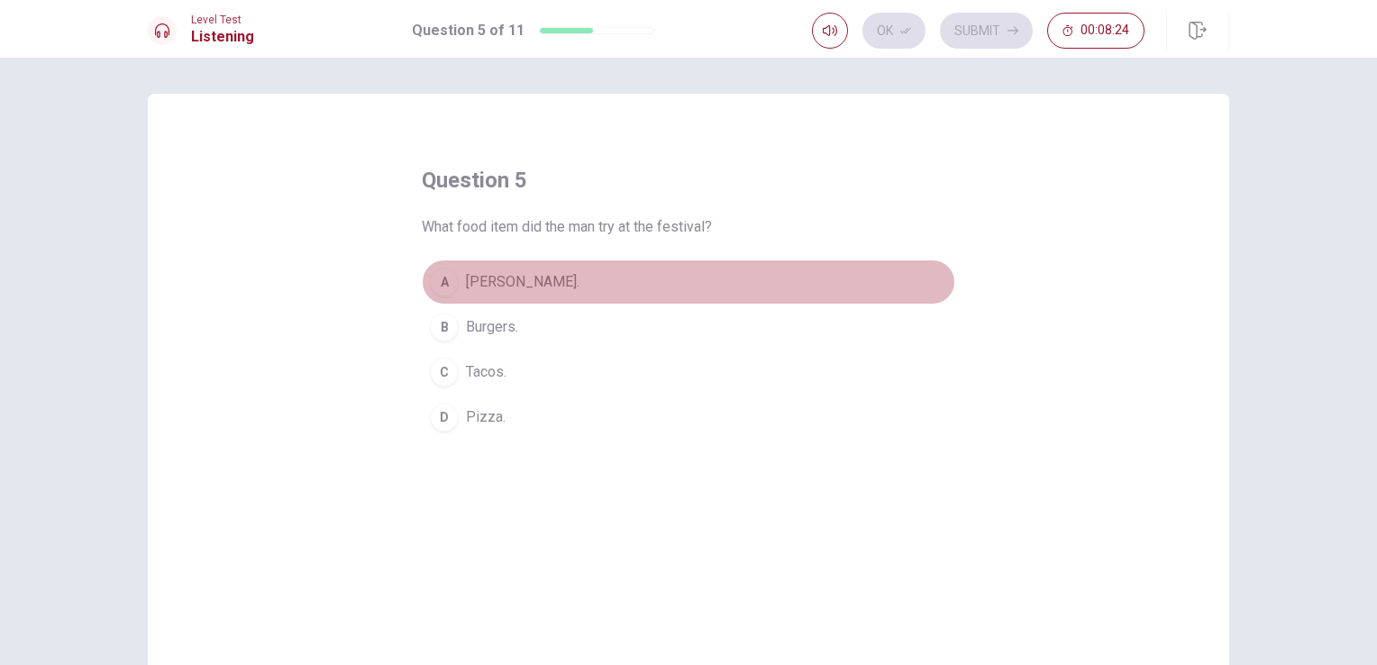
click at [514, 287] on span "[PERSON_NAME]." at bounding box center [523, 282] width 114 height 22
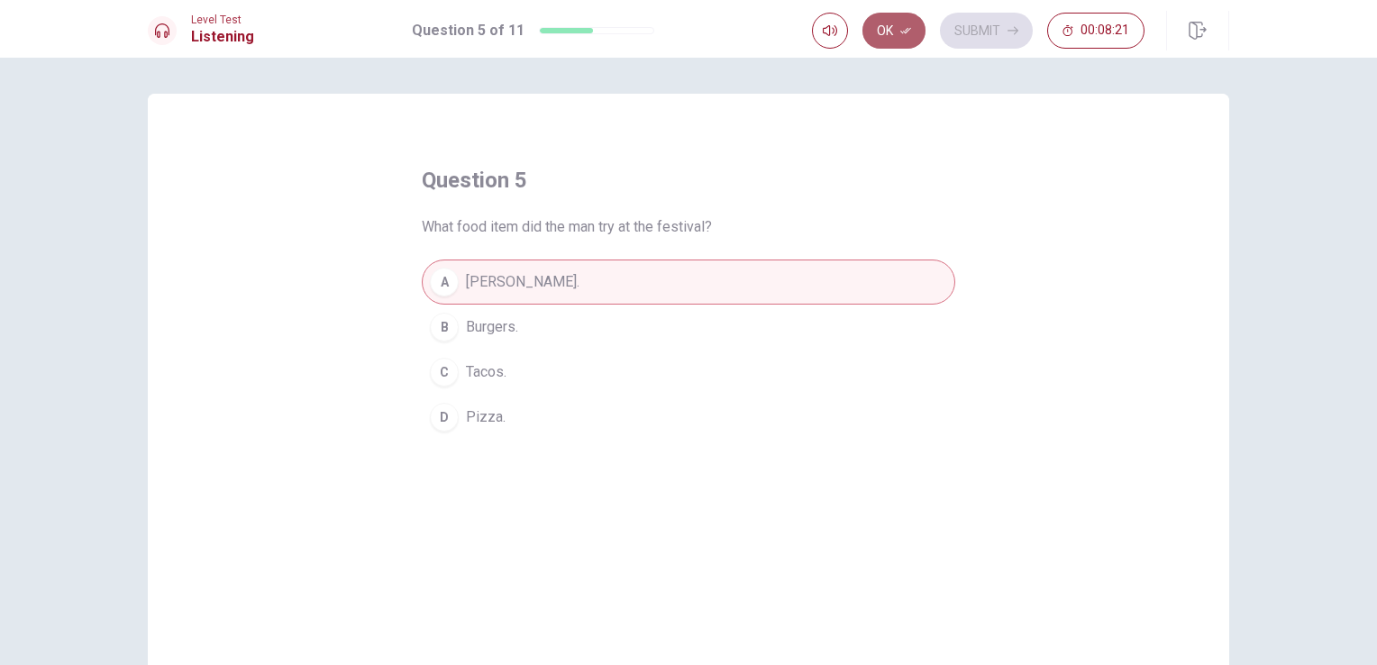
click at [904, 25] on icon "button" at bounding box center [905, 30] width 11 height 11
click at [980, 23] on button "Submit" at bounding box center [986, 31] width 93 height 36
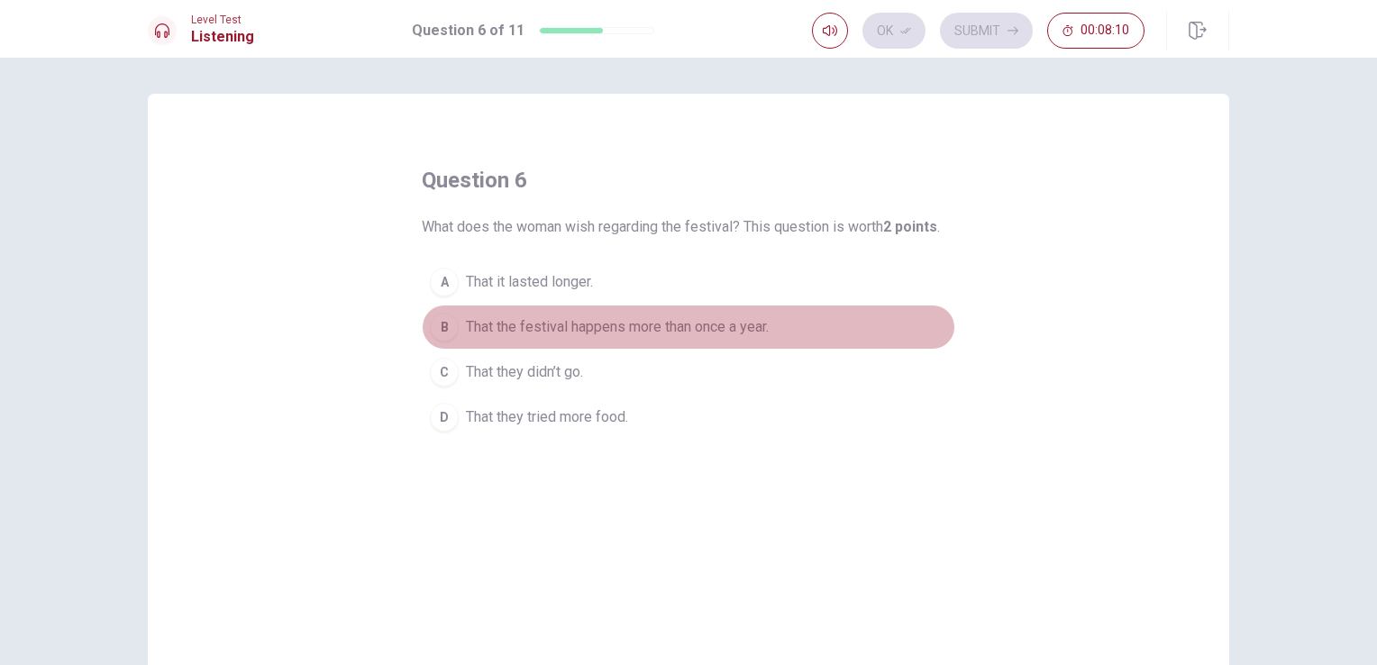
click at [579, 329] on span "That the festival happens more than once a year." at bounding box center [617, 327] width 303 height 22
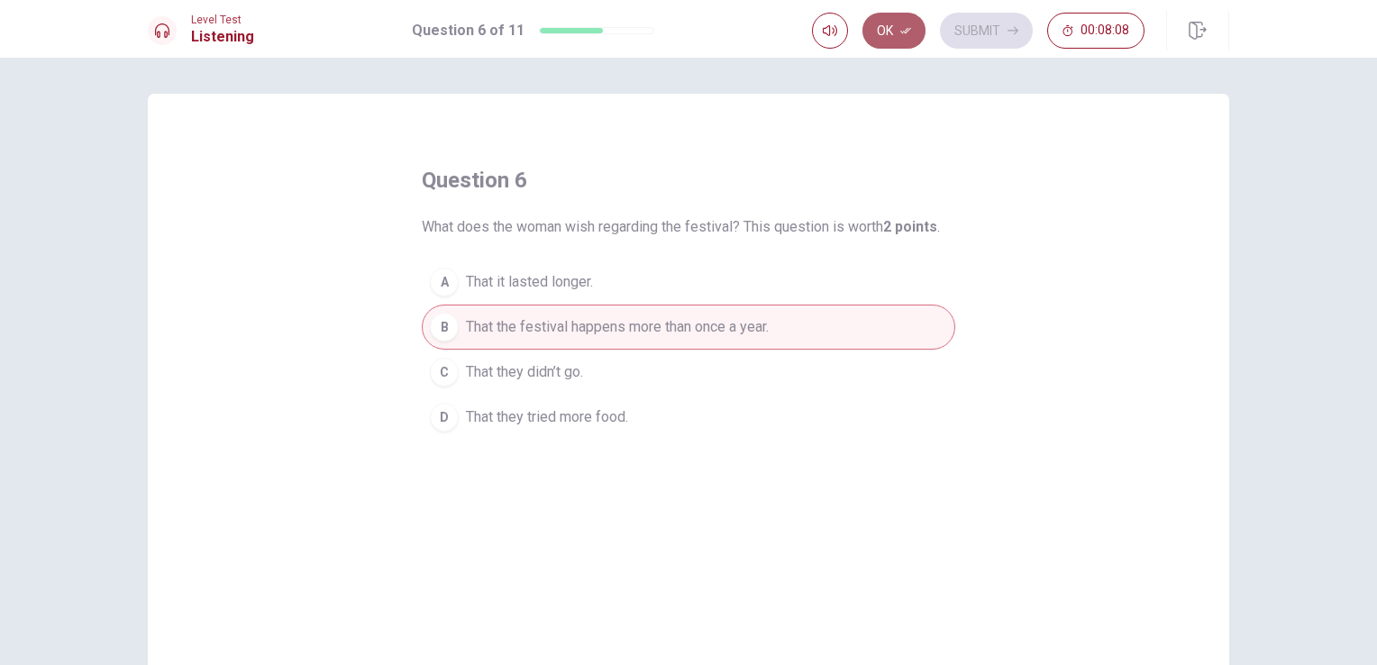
click at [902, 34] on icon "button" at bounding box center [905, 30] width 11 height 11
click at [1008, 21] on button "Submit" at bounding box center [986, 31] width 93 height 36
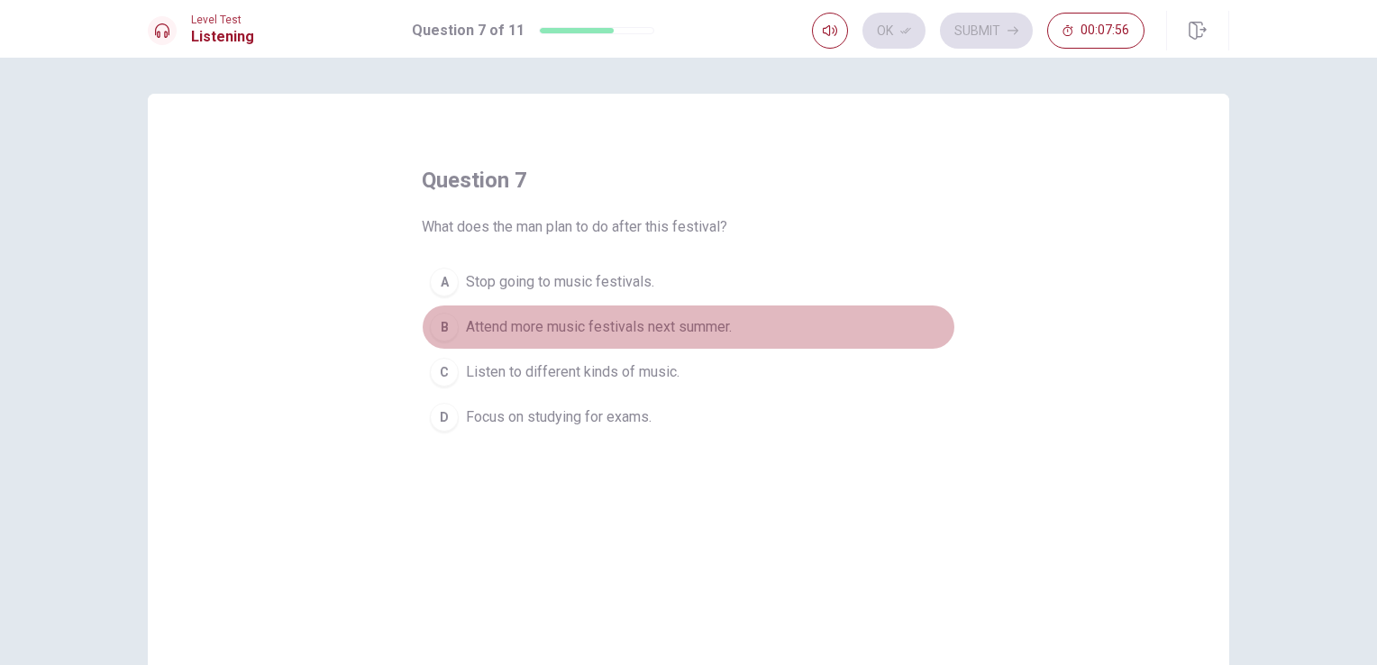
click at [695, 328] on span "Attend more music festivals next summer." at bounding box center [599, 327] width 266 height 22
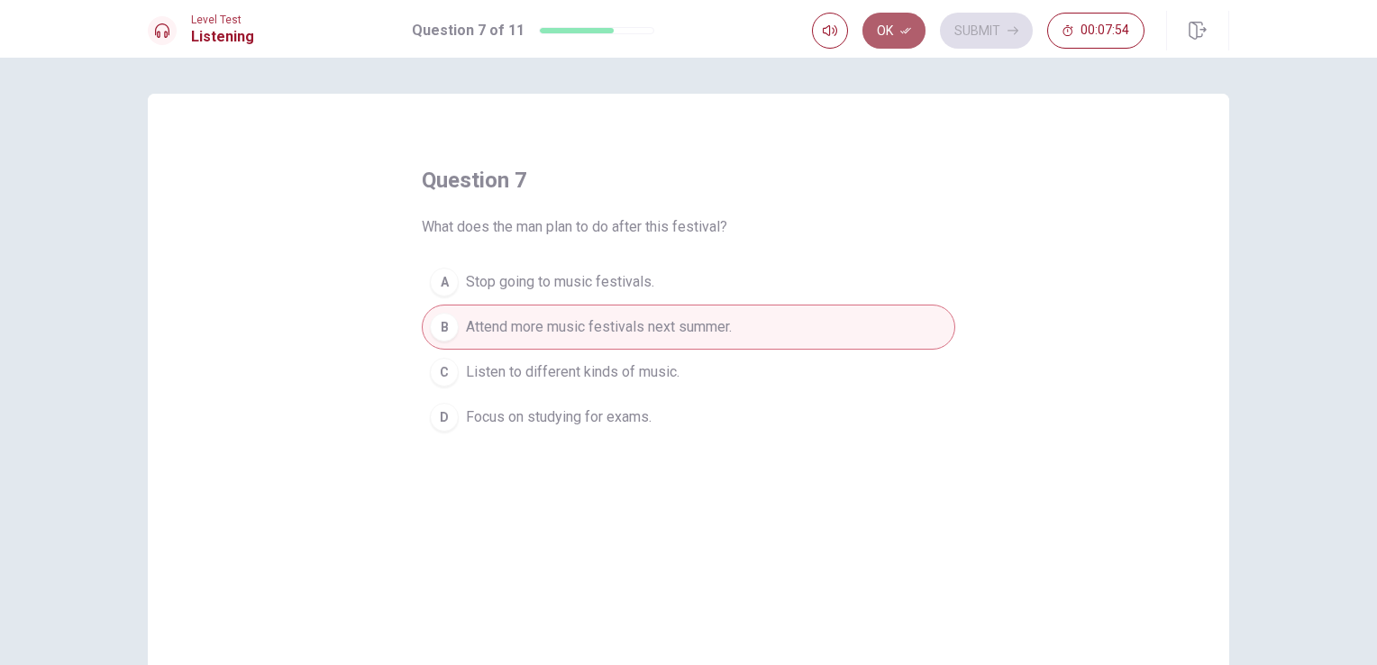
click at [924, 27] on button "Ok" at bounding box center [893, 31] width 63 height 36
click at [968, 26] on button "Submit" at bounding box center [986, 31] width 93 height 36
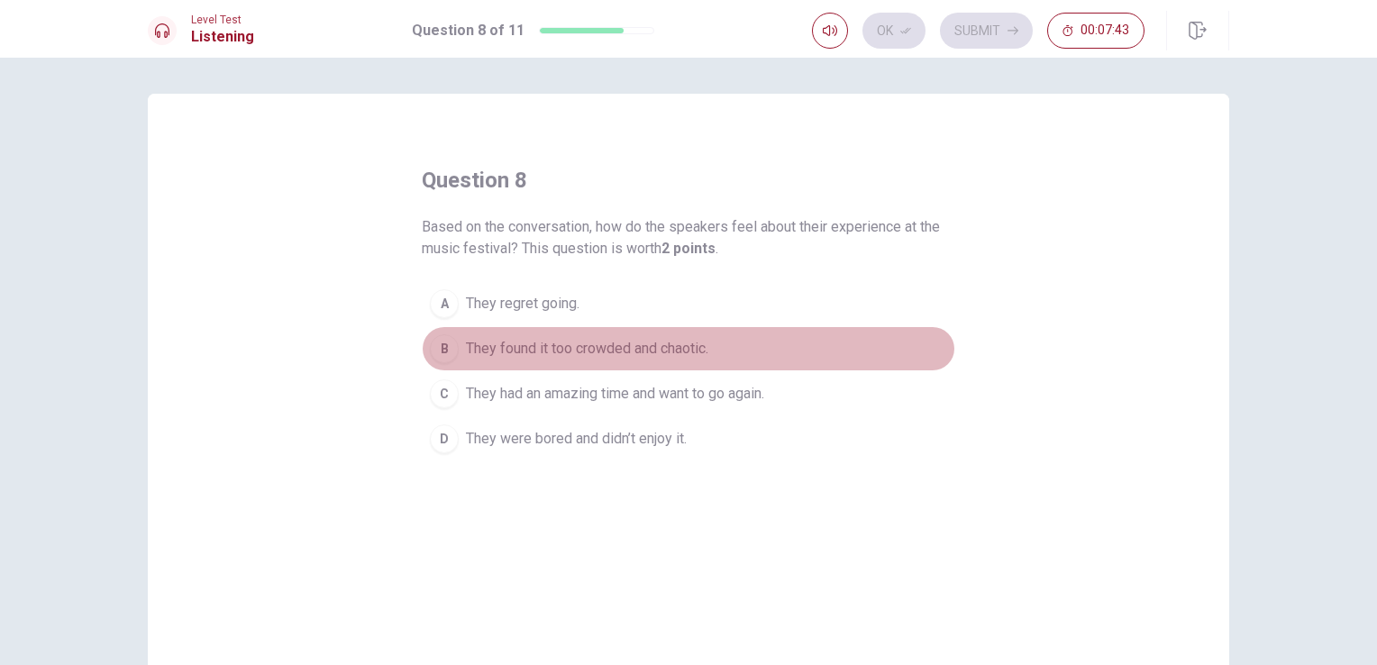
click at [596, 353] on span "They found it too crowded and chaotic." at bounding box center [587, 349] width 242 height 22
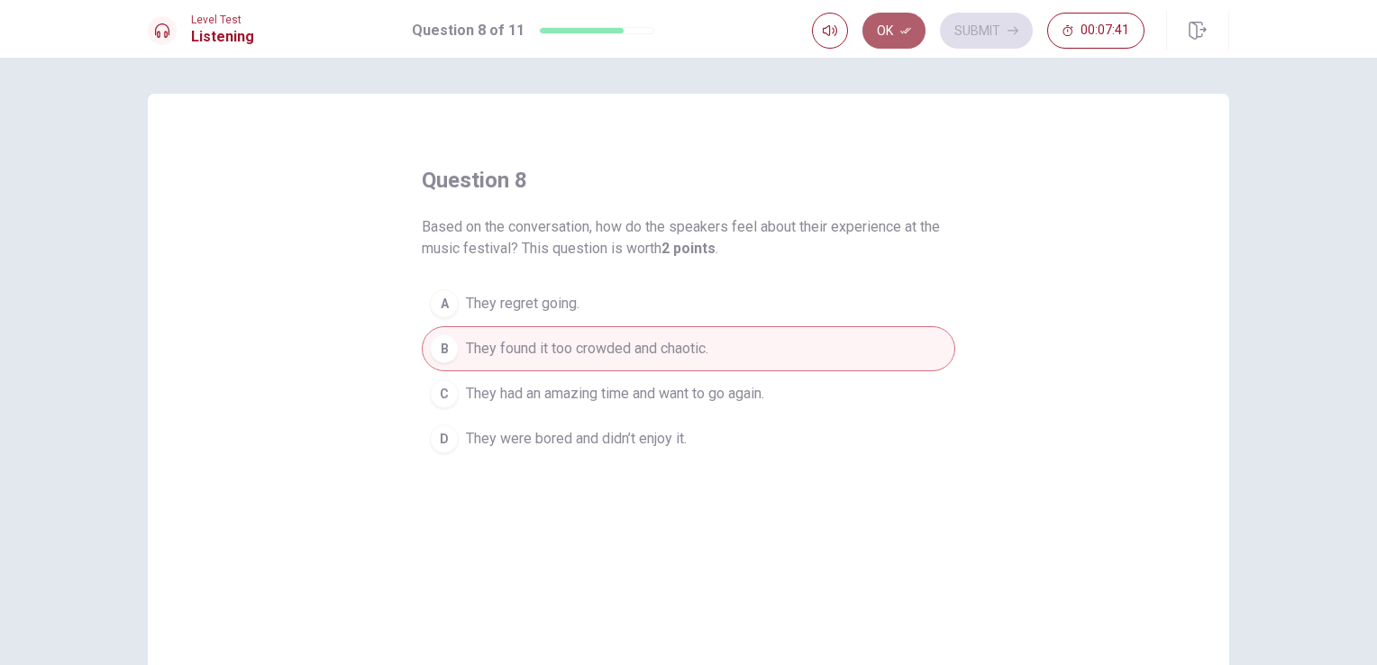
click at [914, 25] on button "Ok" at bounding box center [893, 31] width 63 height 36
click at [973, 25] on button "Submit" at bounding box center [986, 31] width 93 height 36
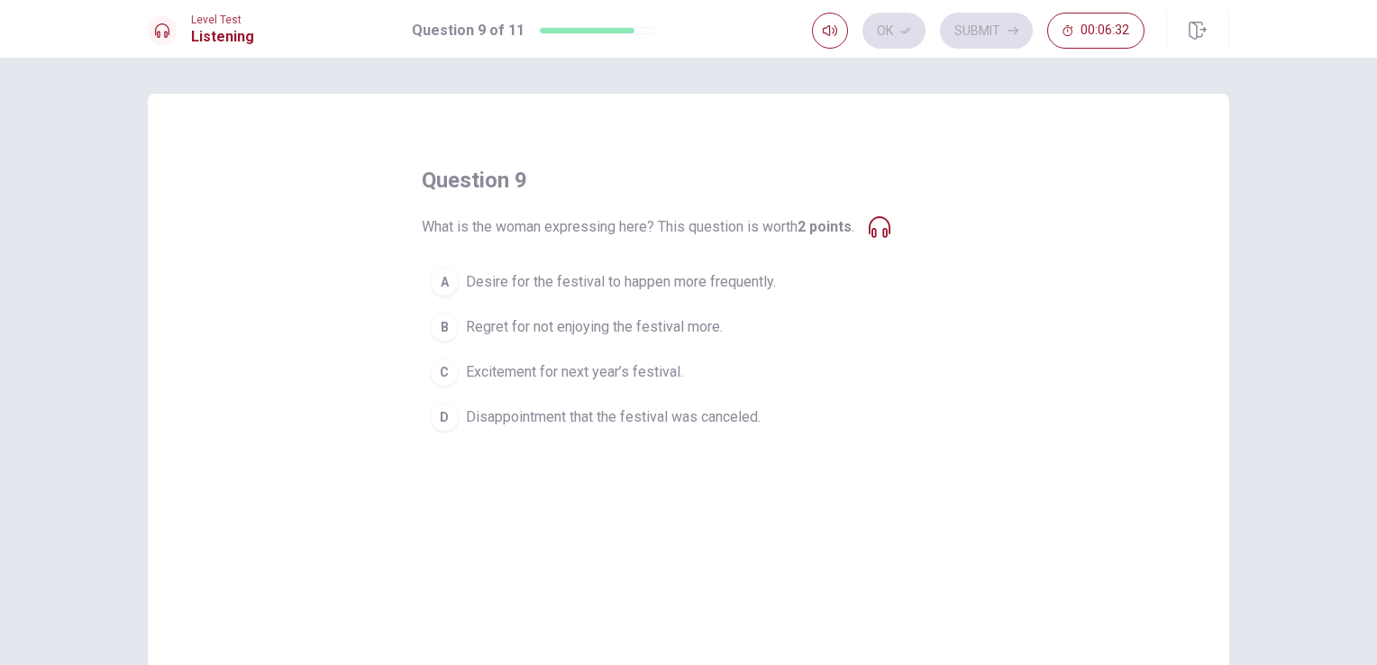
click at [595, 286] on span "Desire for the festival to happen more frequently." at bounding box center [621, 282] width 310 height 22
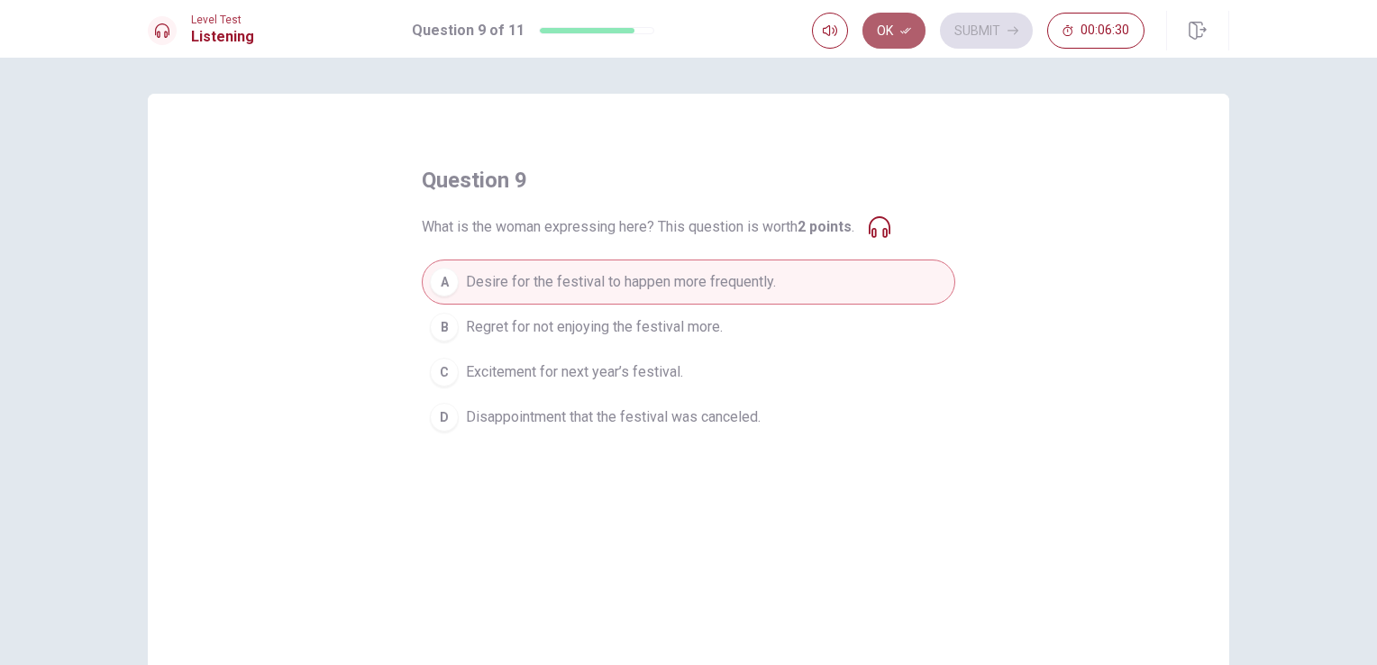
click at [900, 26] on button "Ok" at bounding box center [893, 31] width 63 height 36
click at [973, 22] on button "Submit" at bounding box center [986, 31] width 93 height 36
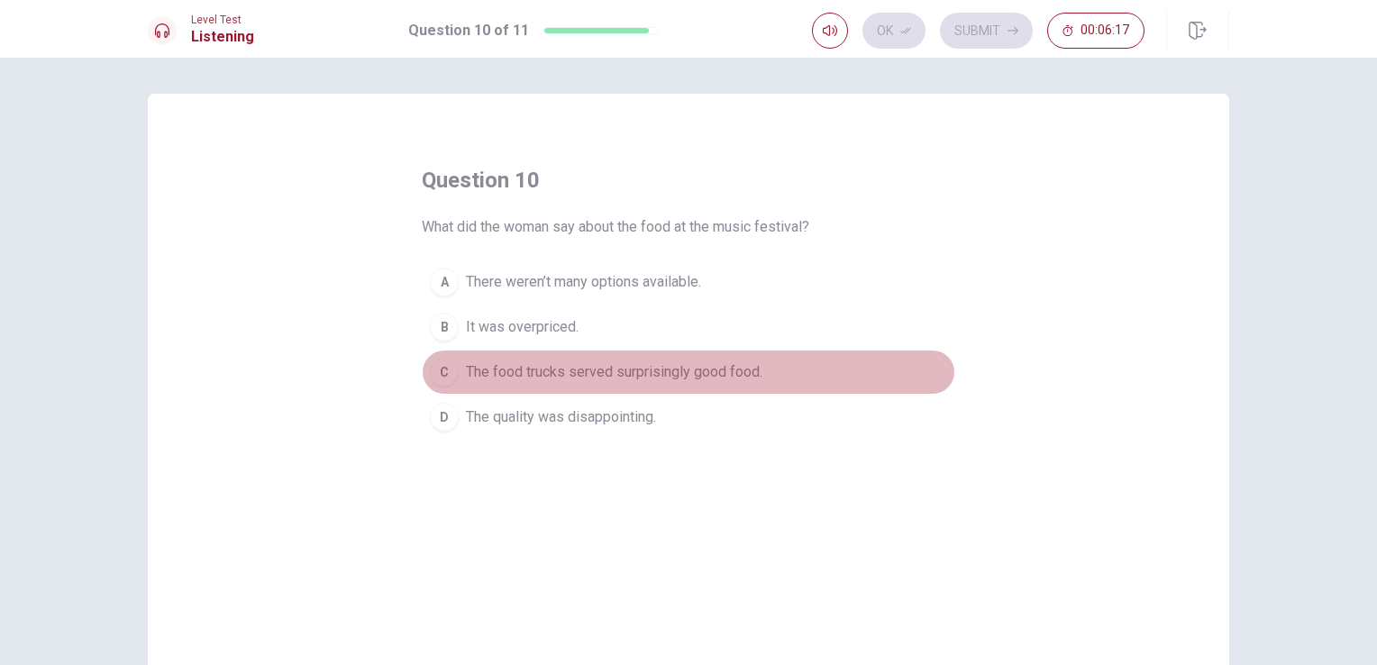
click at [659, 368] on span "The food trucks served surprisingly good food." at bounding box center [614, 372] width 296 height 22
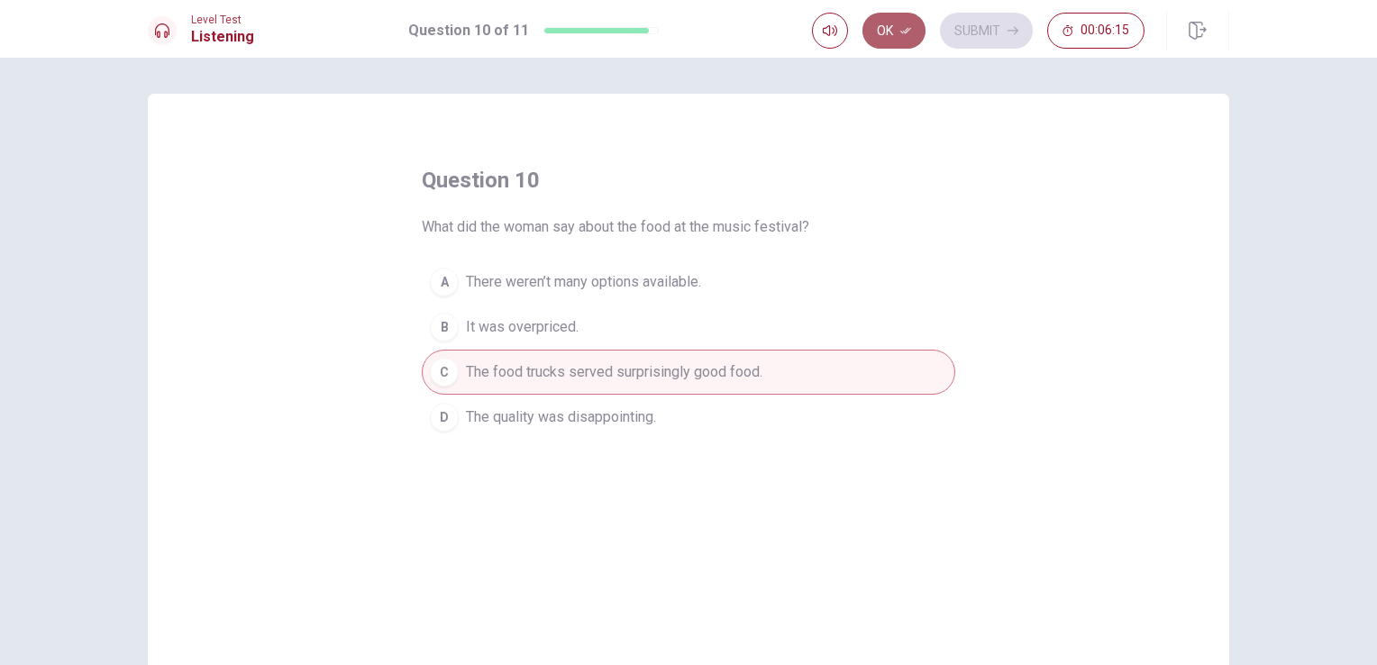
click at [901, 29] on icon "button" at bounding box center [905, 30] width 11 height 11
click at [983, 25] on button "Submit" at bounding box center [986, 31] width 93 height 36
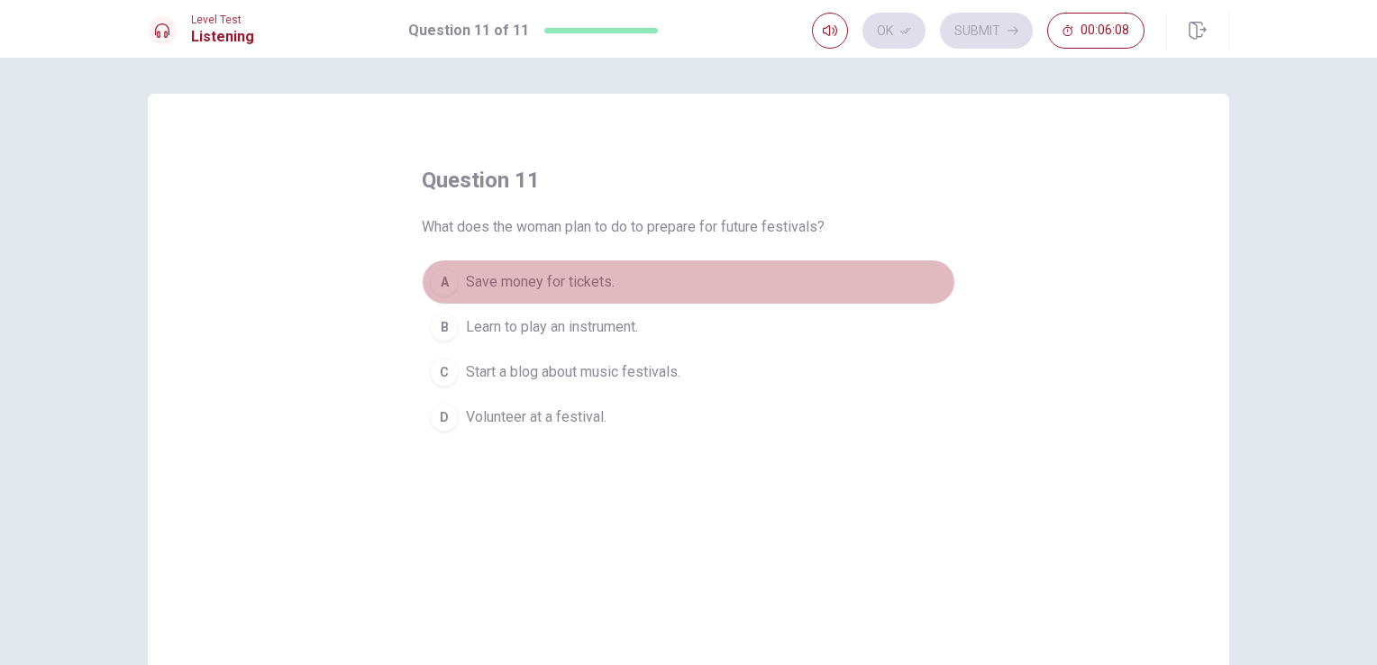
click at [541, 290] on span "Save money for tickets." at bounding box center [540, 282] width 149 height 22
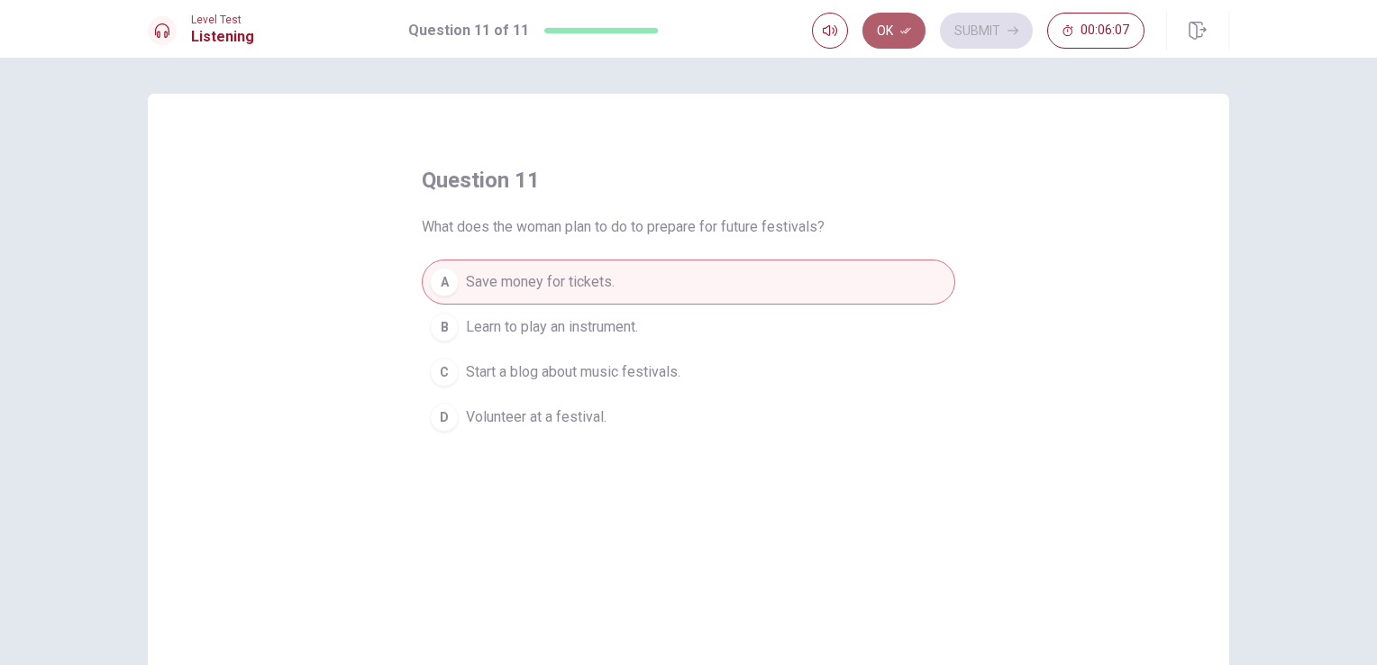
click at [894, 36] on button "Ok" at bounding box center [893, 31] width 63 height 36
click at [1004, 13] on button "Submit" at bounding box center [986, 31] width 93 height 36
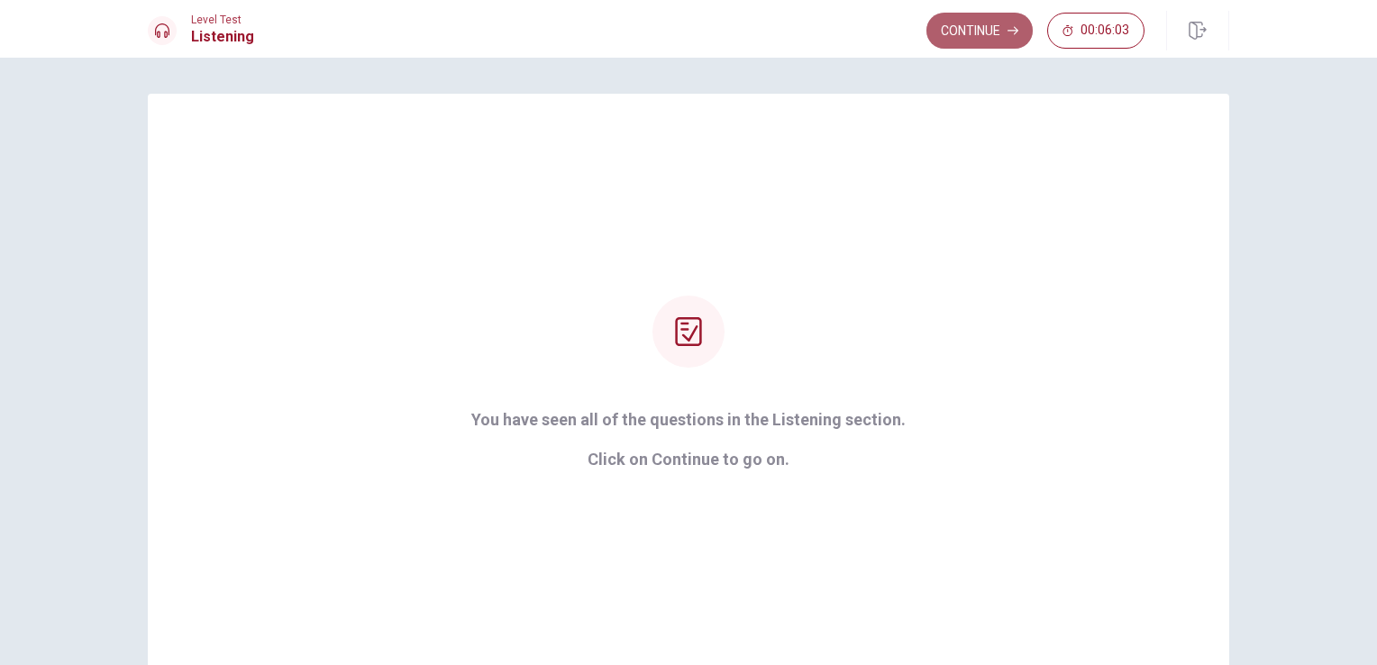
click at [978, 29] on button "Continue" at bounding box center [979, 31] width 106 height 36
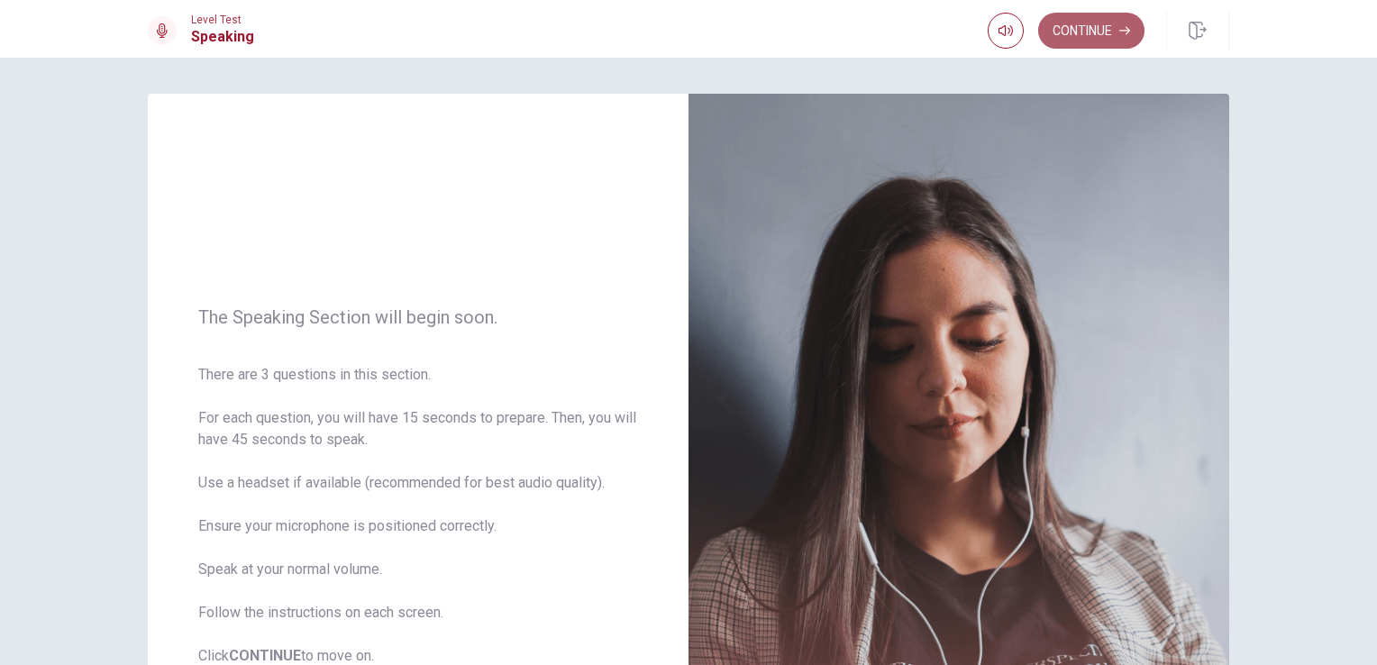
click at [1103, 32] on button "Continue" at bounding box center [1091, 31] width 106 height 36
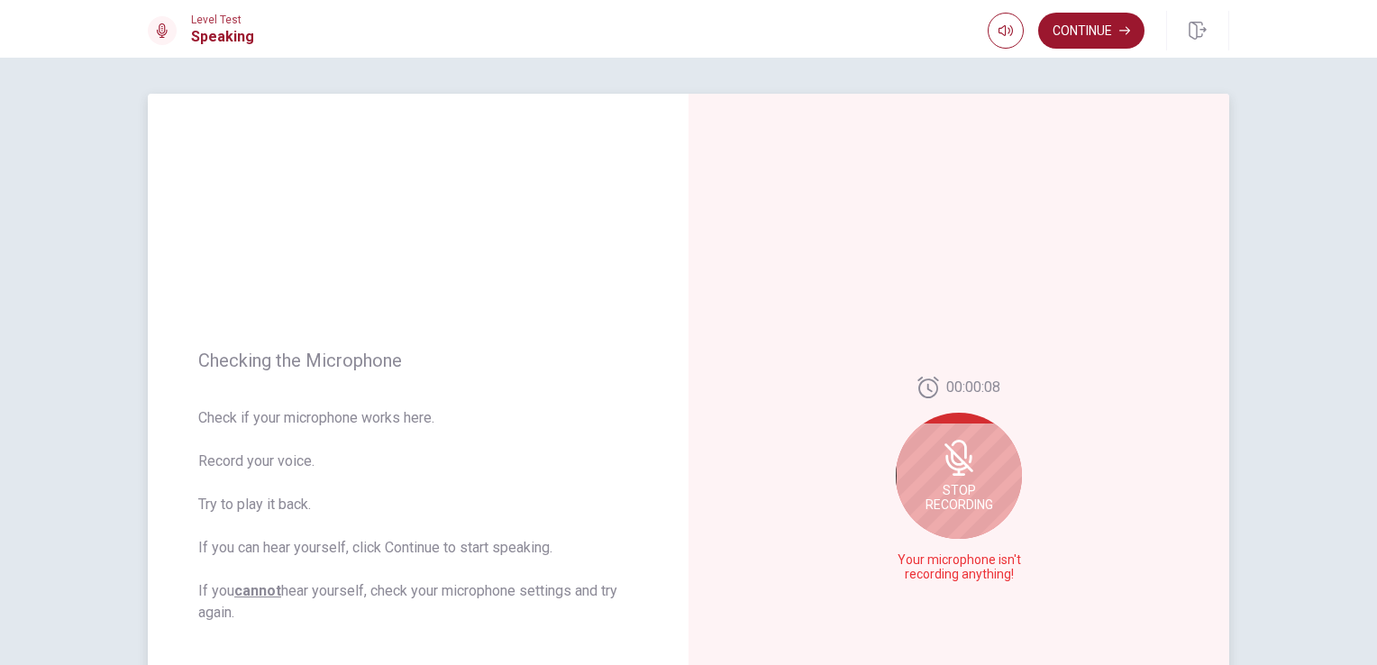
click at [950, 471] on icon at bounding box center [959, 458] width 36 height 36
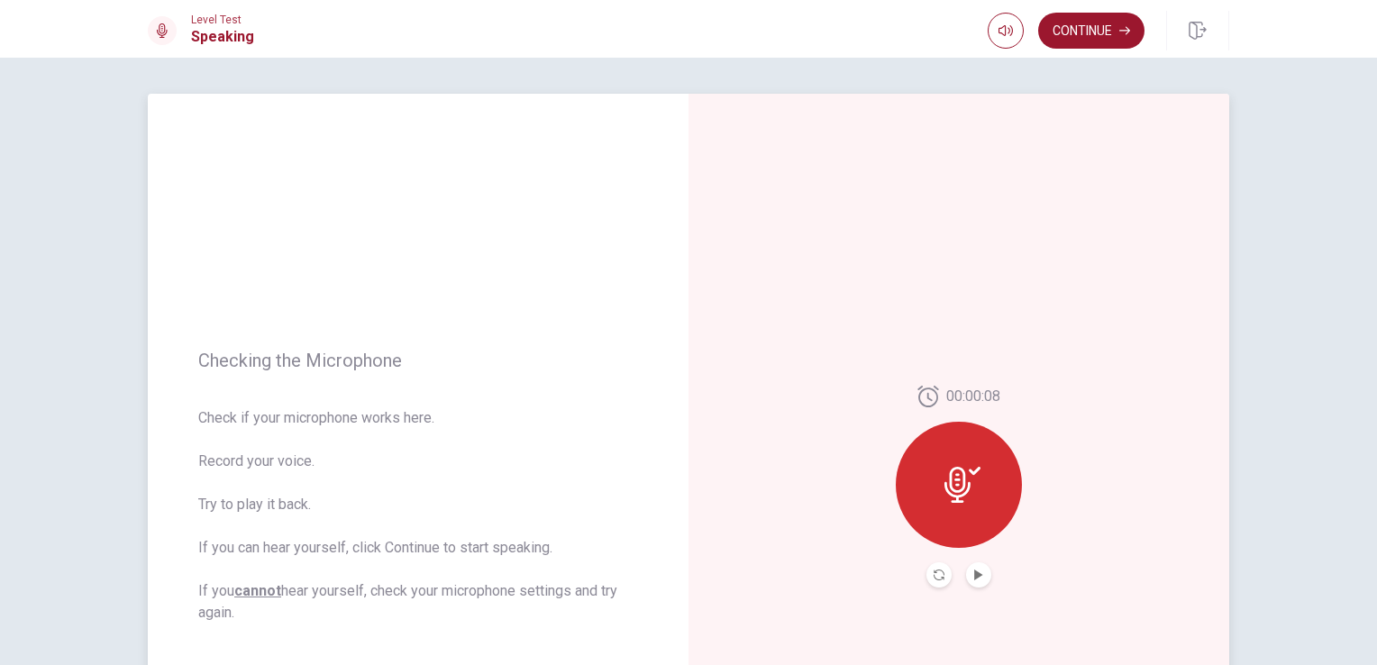
click at [950, 471] on icon at bounding box center [962, 485] width 36 height 36
click at [972, 470] on icon at bounding box center [974, 471] width 12 height 8
click at [979, 578] on button "Play Audio" at bounding box center [978, 574] width 25 height 25
click at [1086, 34] on button "Continue" at bounding box center [1091, 31] width 106 height 36
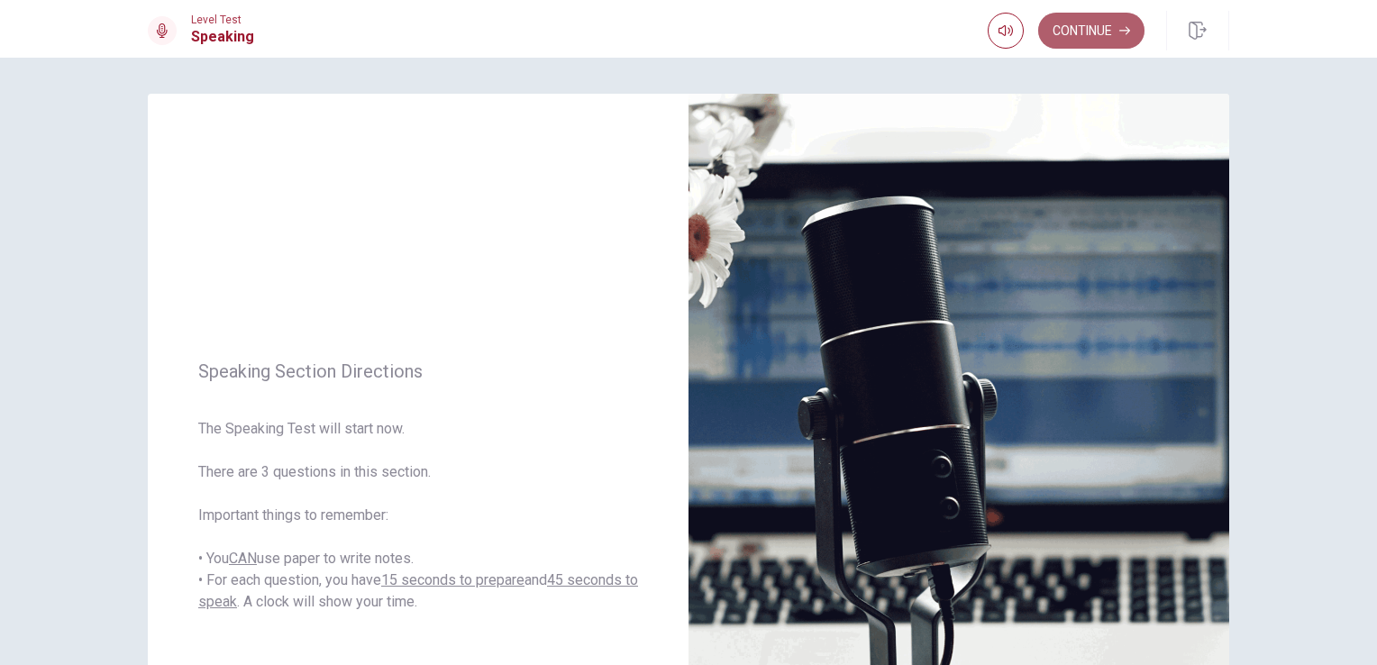
click at [1088, 23] on button "Continue" at bounding box center [1091, 31] width 106 height 36
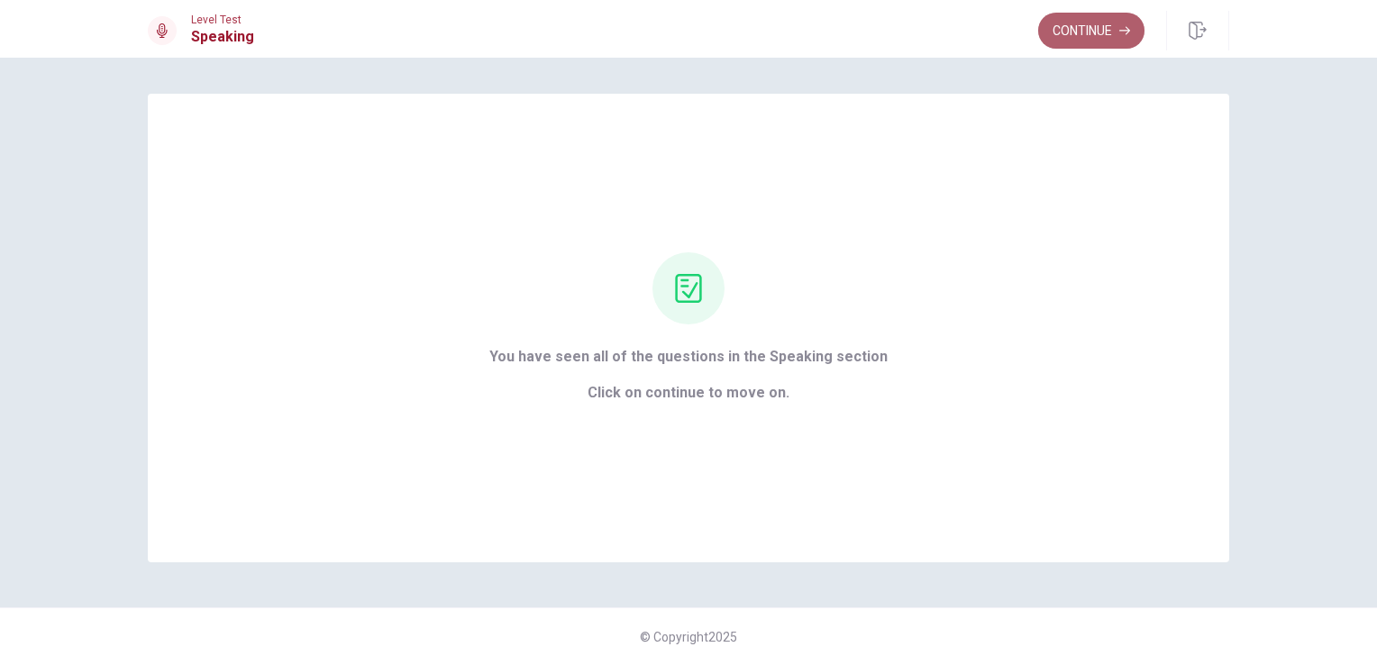
click at [1101, 26] on button "Continue" at bounding box center [1091, 31] width 106 height 36
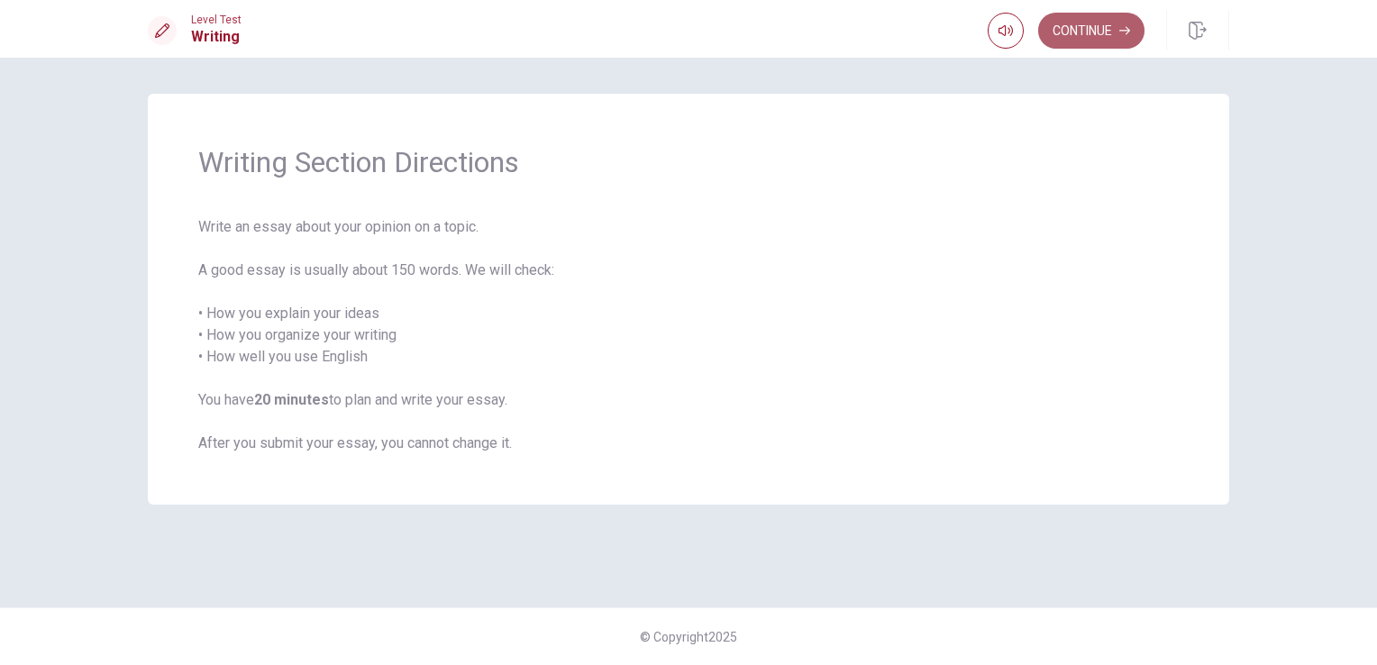
click at [1101, 26] on button "Continue" at bounding box center [1091, 31] width 106 height 36
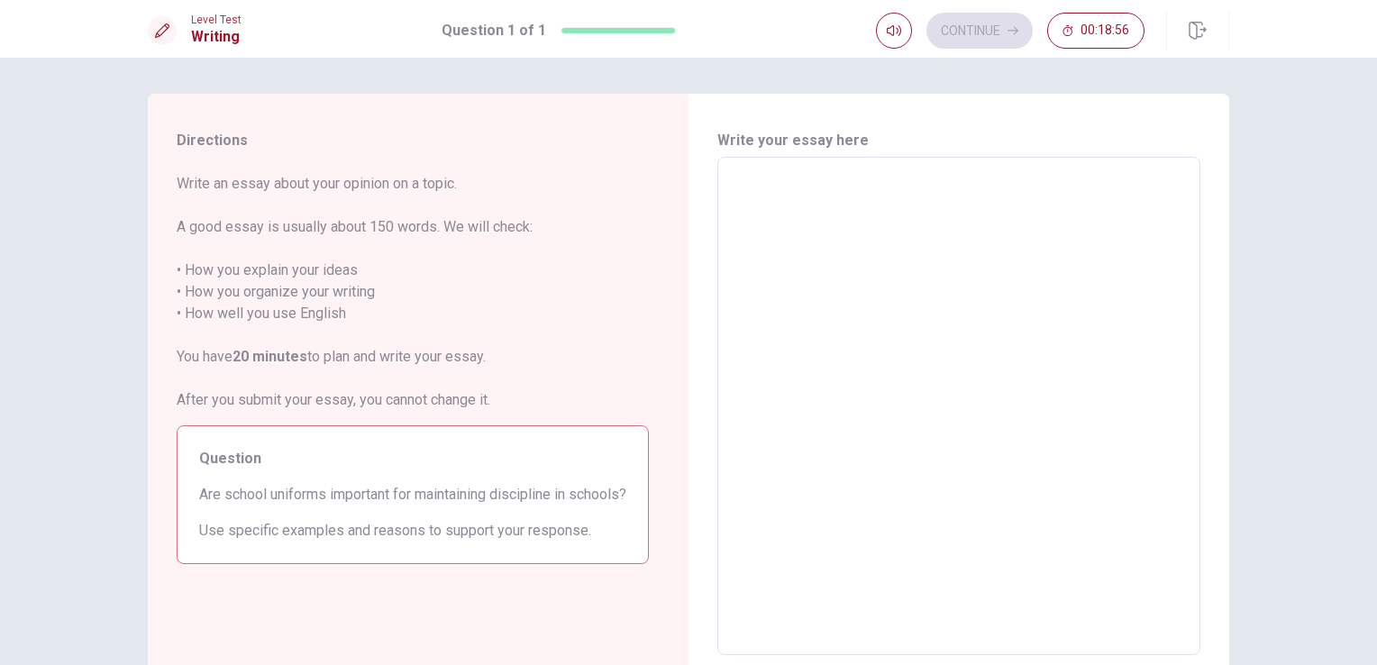
click at [732, 176] on textarea at bounding box center [959, 406] width 458 height 468
type textarea "s"
type textarea "x"
type textarea "sc"
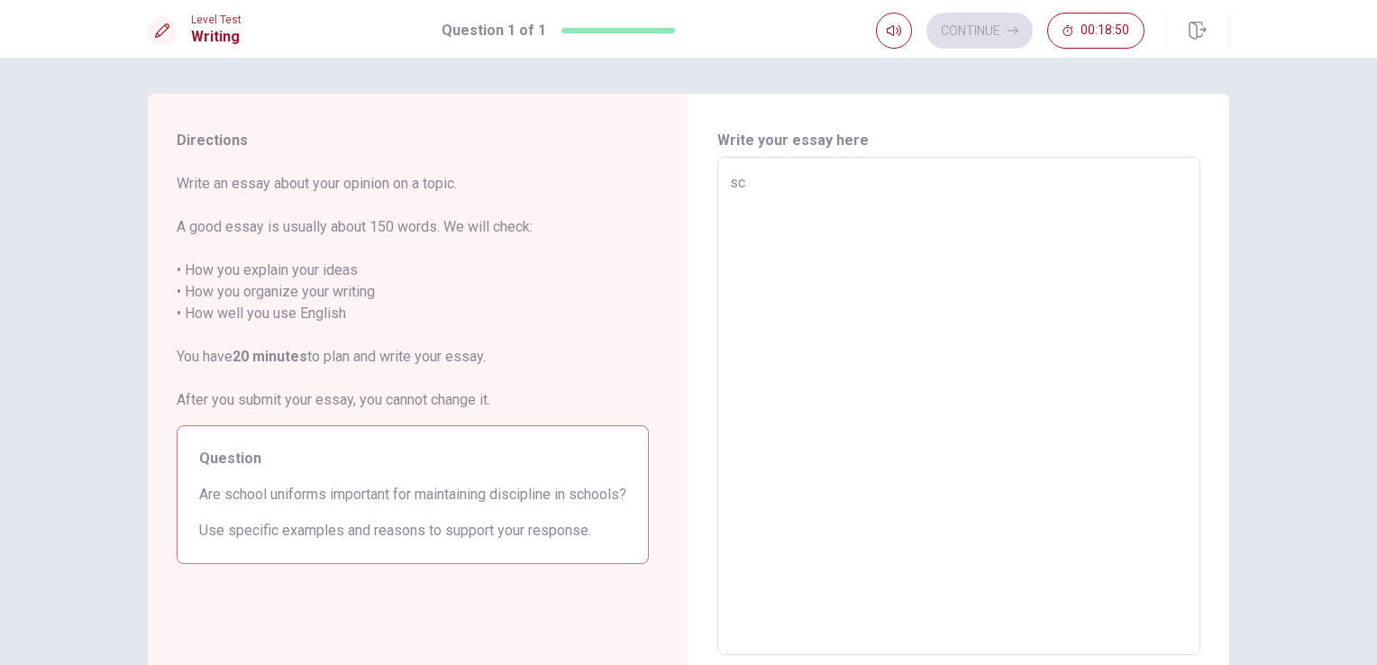
type textarea "x"
type textarea "sch"
type textarea "x"
type textarea "scho"
type textarea "x"
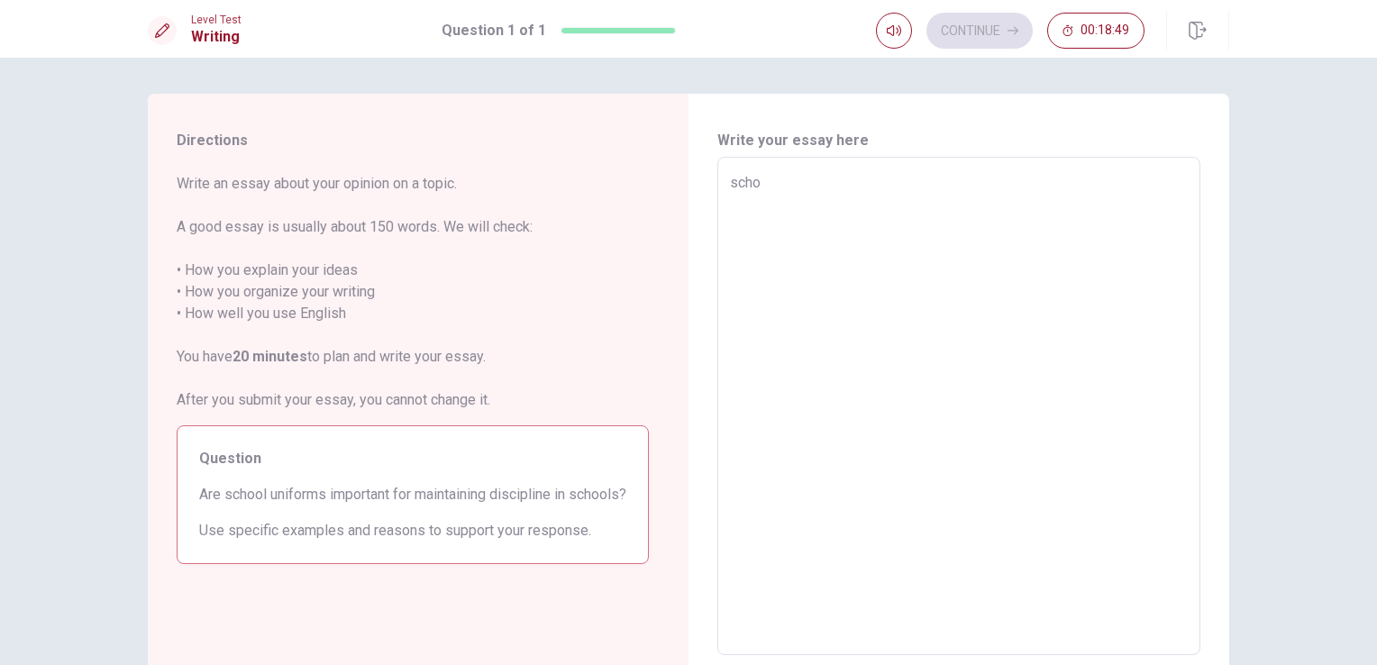
type textarea "schoo"
type textarea "x"
type textarea "school"
type textarea "x"
type textarea "school"
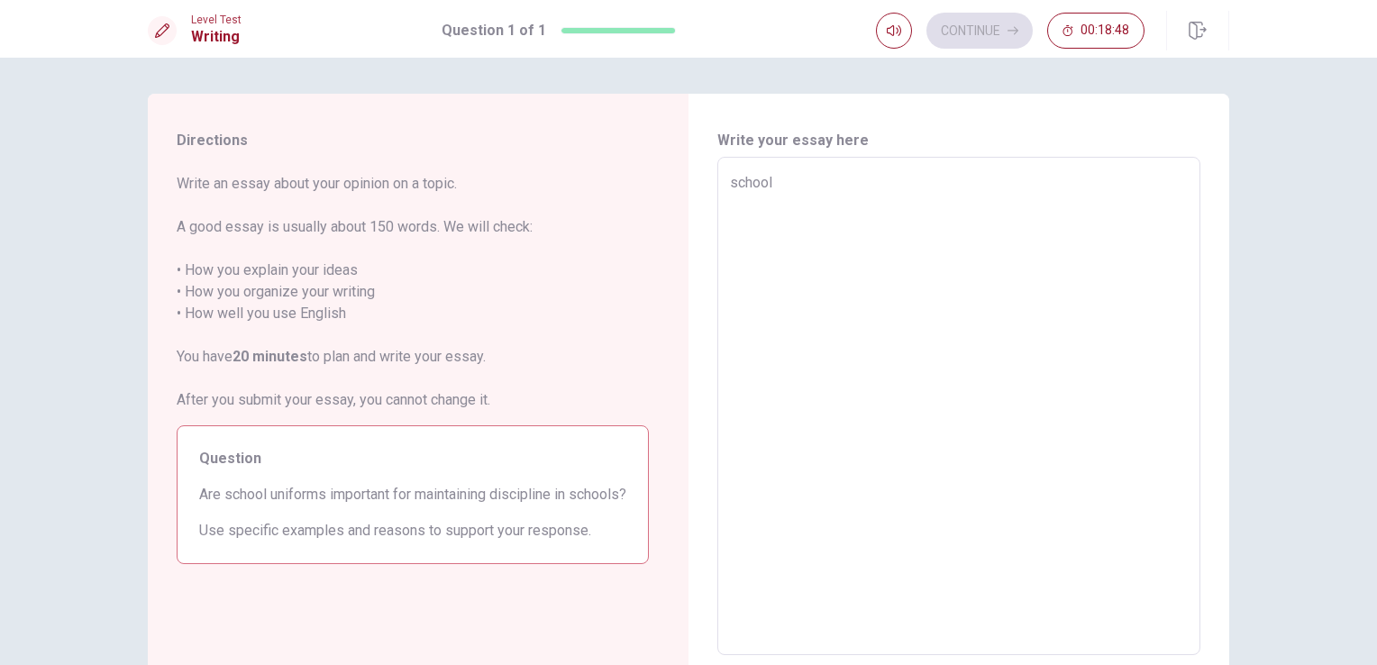
type textarea "x"
type textarea "school u"
type textarea "x"
type textarea "school un"
type textarea "x"
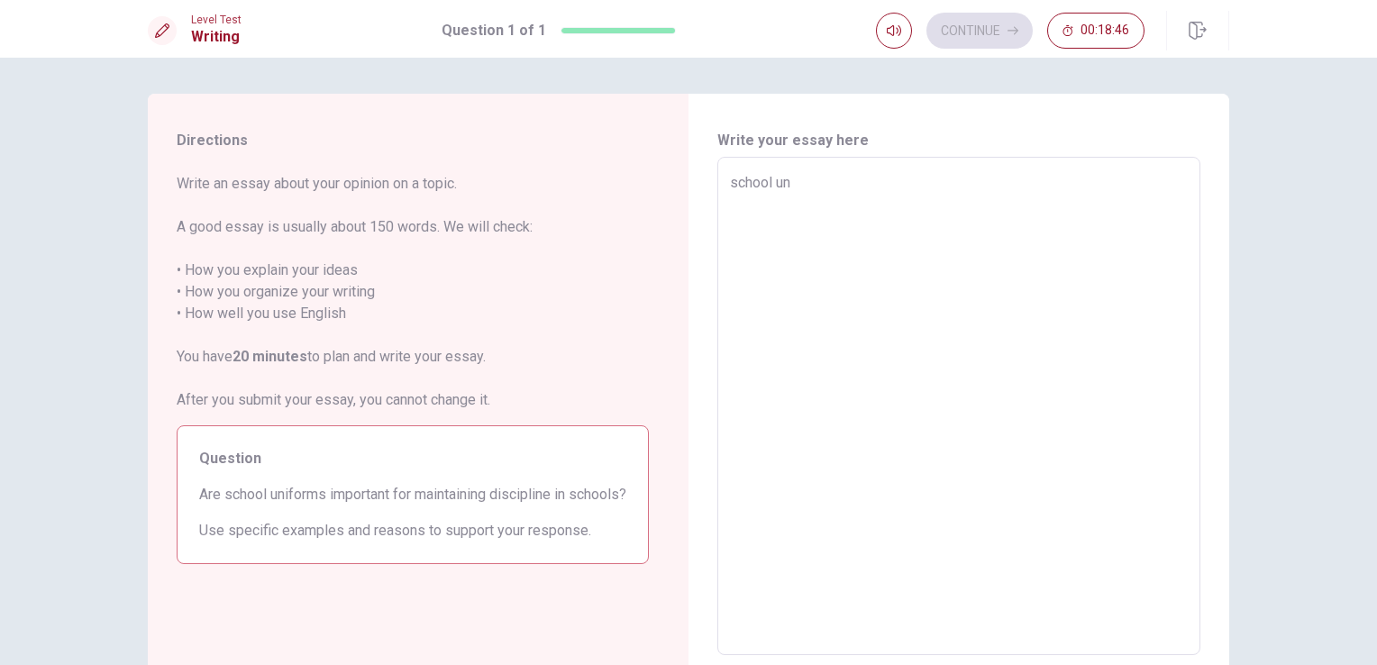
type textarea "school uni"
type textarea "x"
type textarea "school unif"
type textarea "x"
type textarea "school unifo"
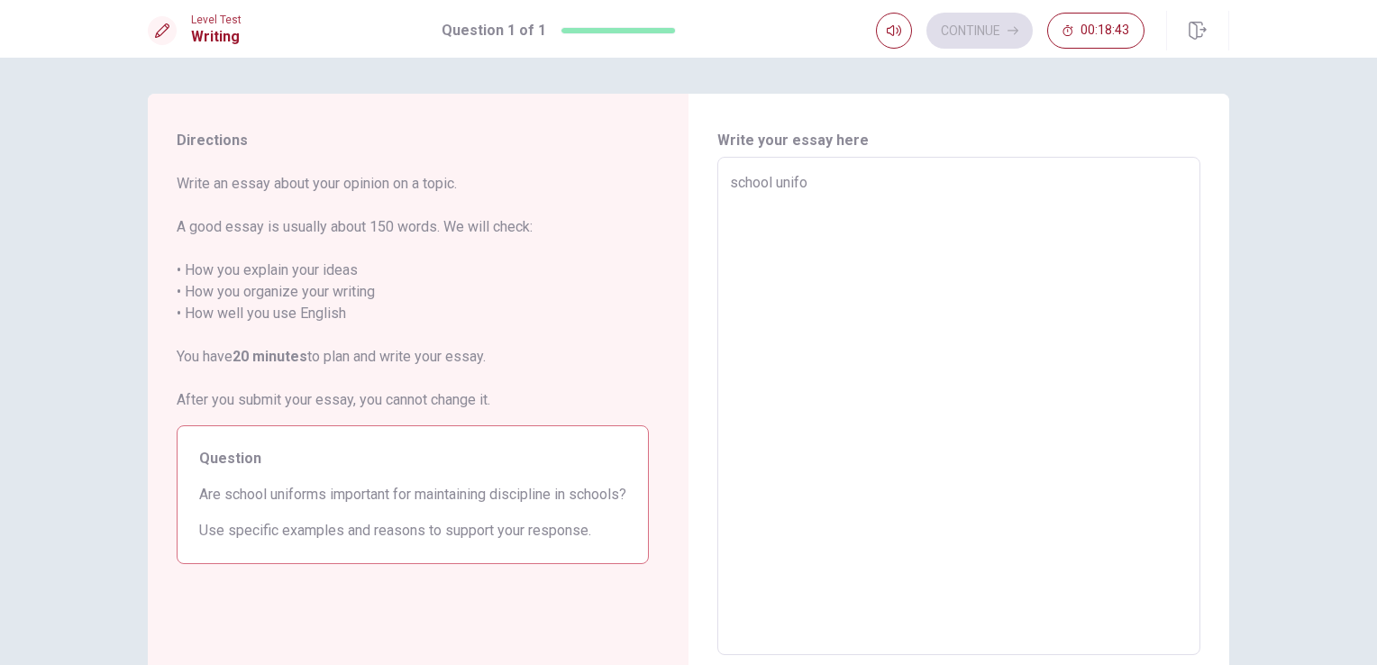
type textarea "x"
type textarea "school [DEMOGRAPHIC_DATA]"
type textarea "x"
type textarea "school uniform"
type textarea "x"
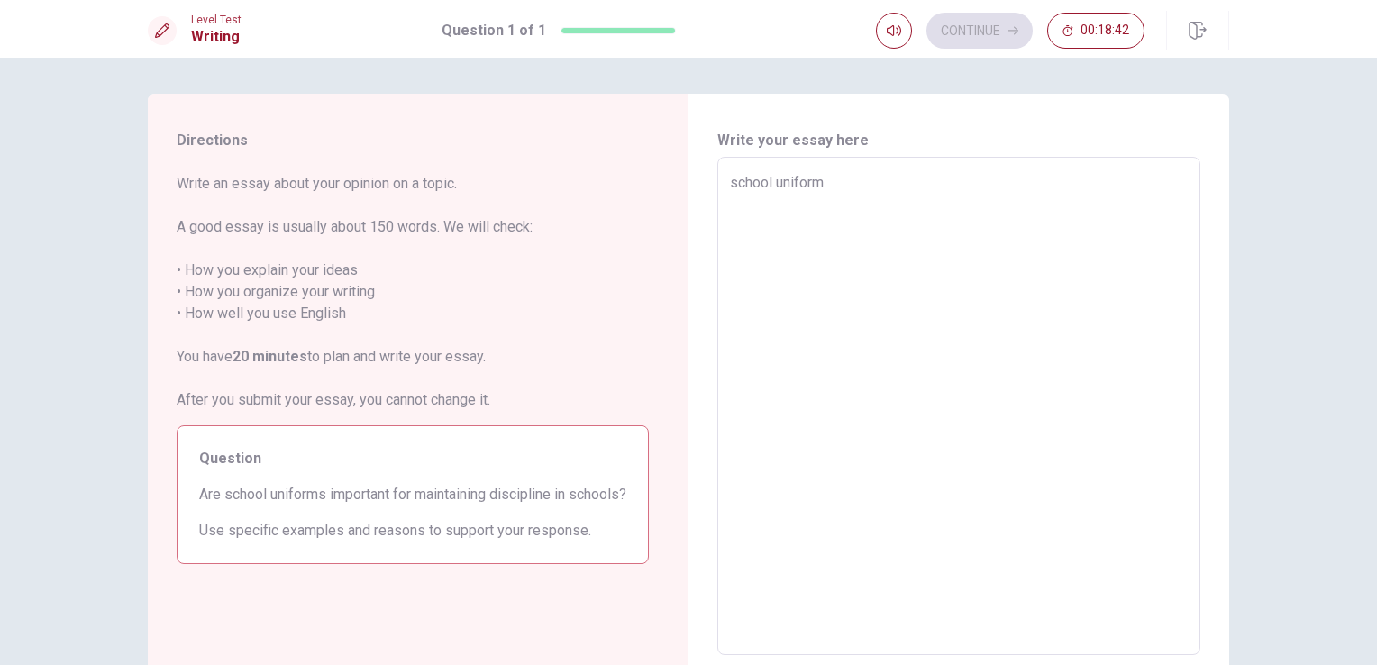
type textarea "school uniforms"
type textarea "x"
type textarea "school uniforms"
type textarea "x"
type textarea "school uniforms a"
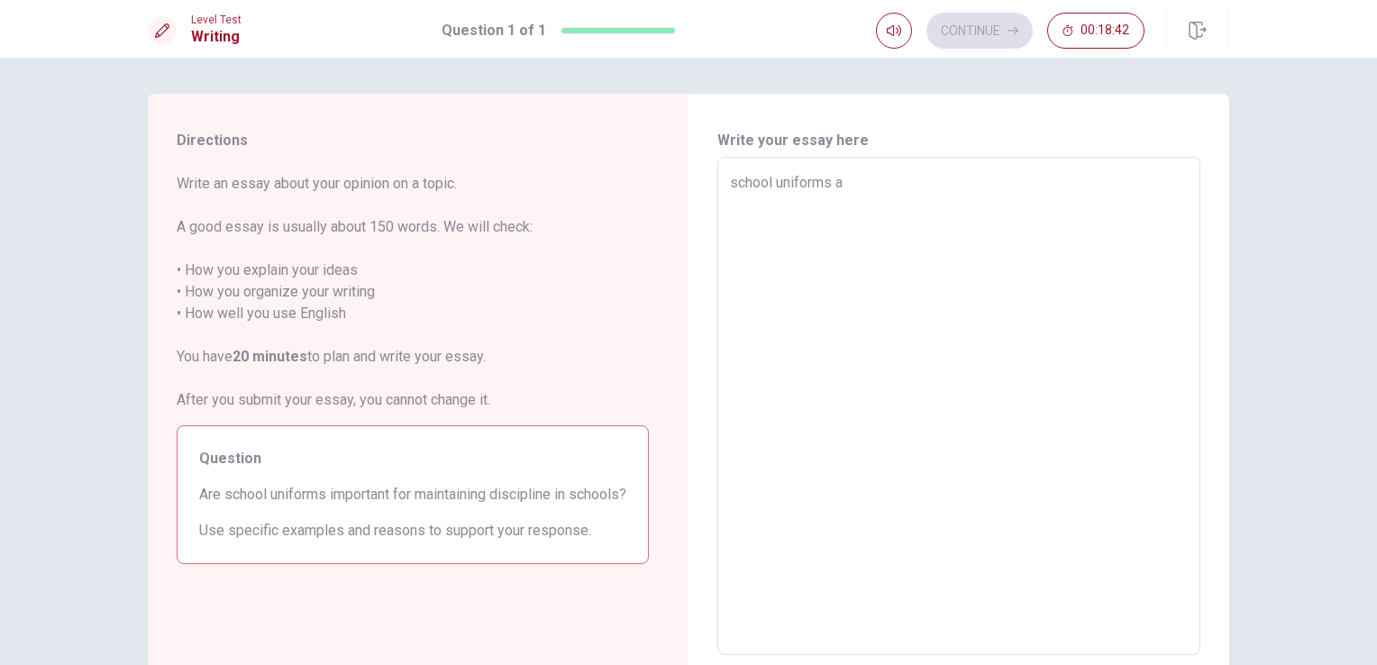
type textarea "x"
type textarea "school uniforms ar"
type textarea "x"
type textarea "school uniforms are"
type textarea "x"
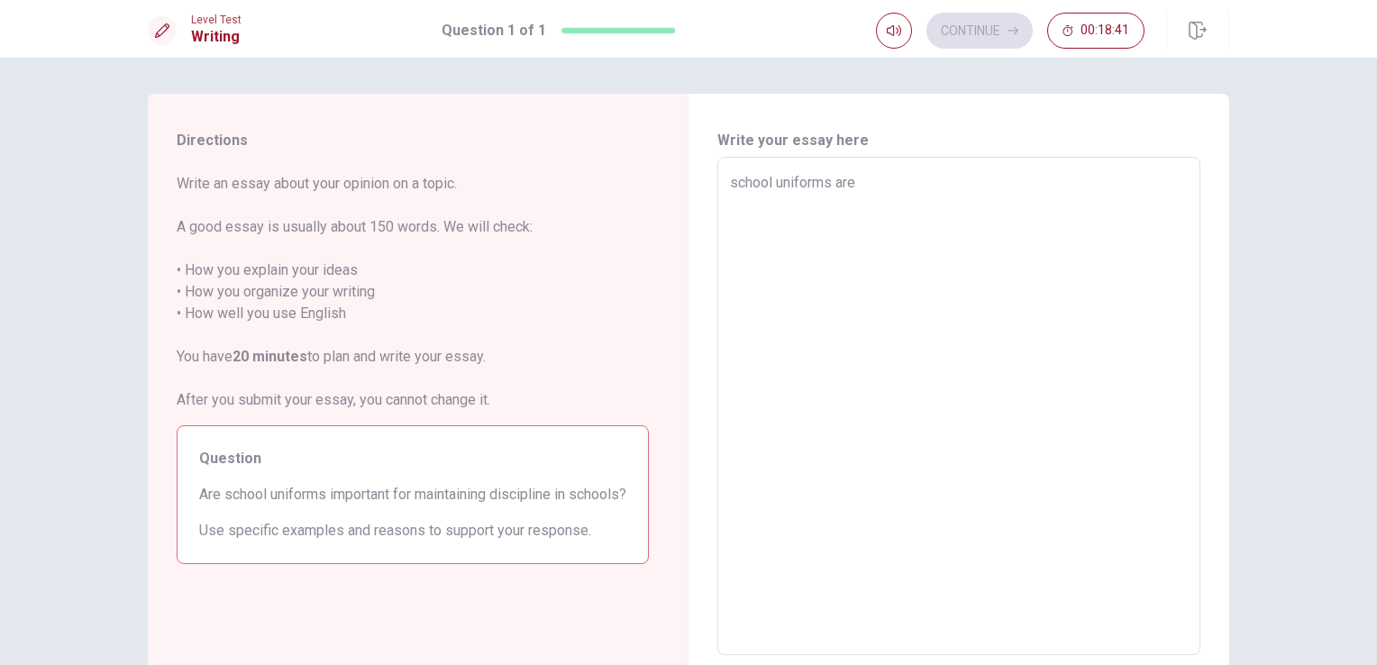
type textarea "school uniforms are"
type textarea "x"
type textarea "school uniforms are i"
type textarea "x"
type textarea "school uniforms are in"
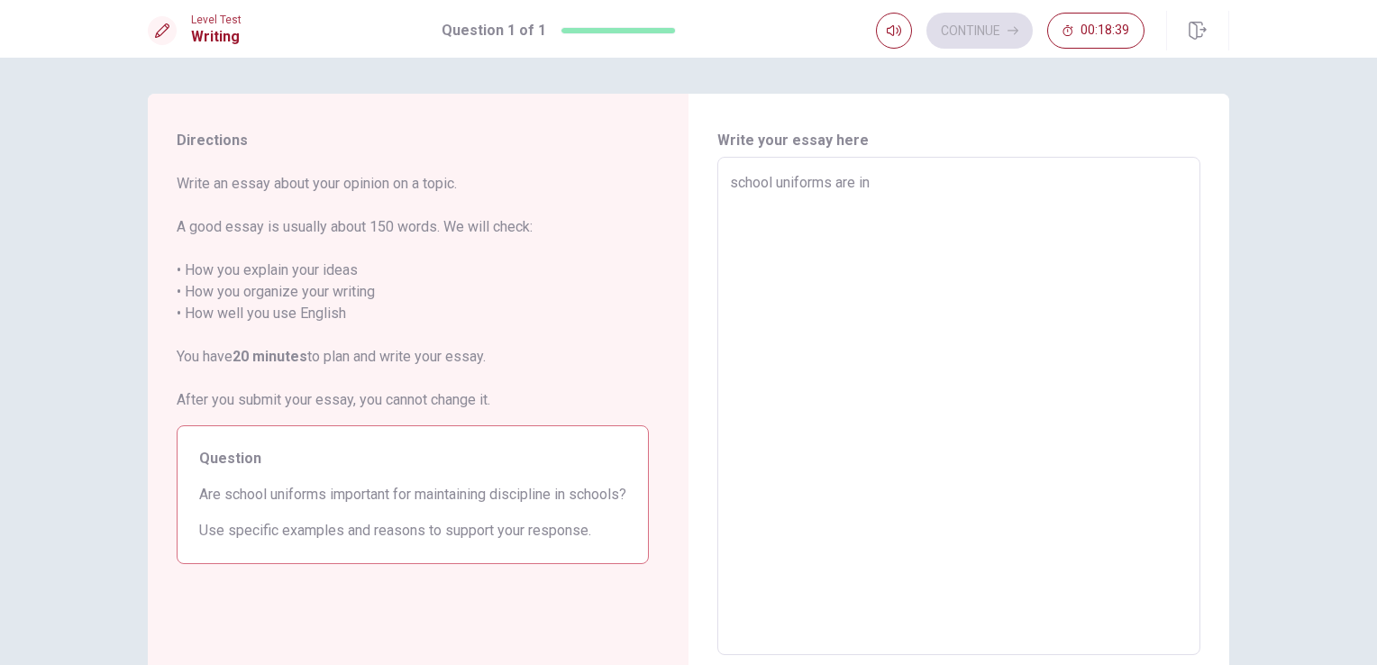
type textarea "x"
type textarea "school uniforms are i"
type textarea "x"
type textarea "school uniforms are im"
type textarea "x"
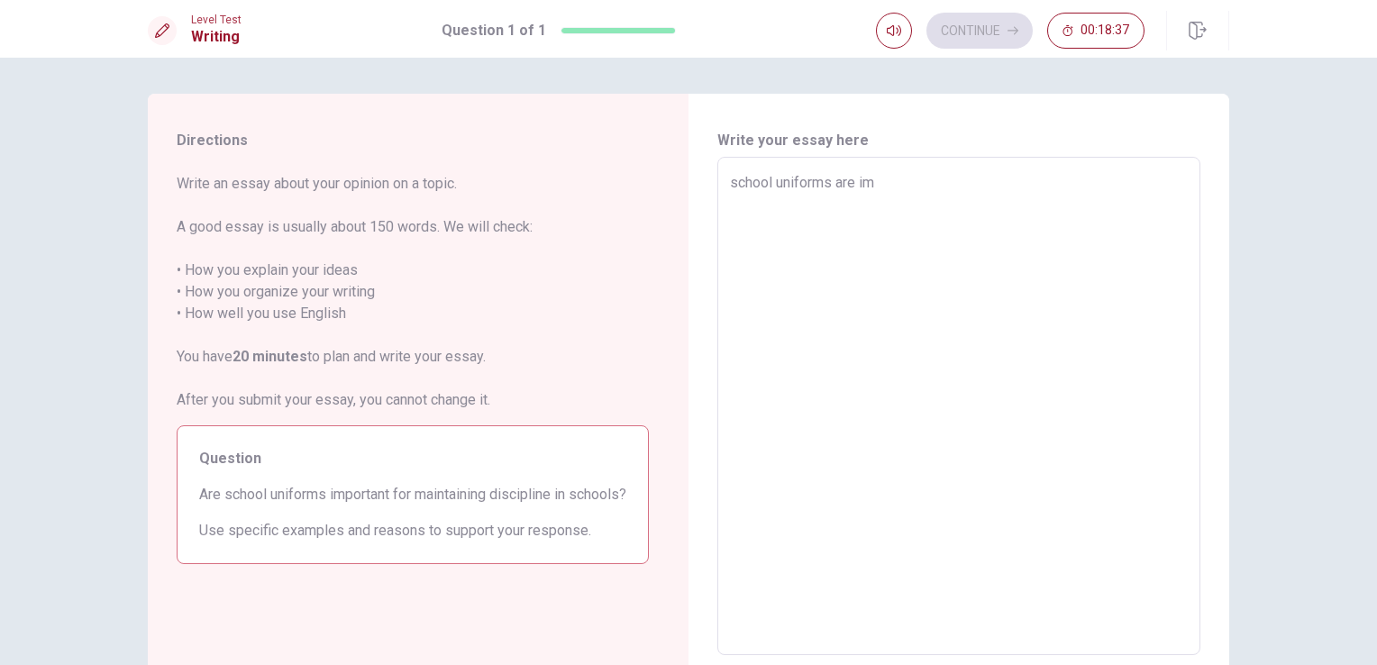
type textarea "school uniforms are imp"
type textarea "x"
type textarea "school uniforms are impo"
type textarea "x"
type textarea "school uniforms are impor"
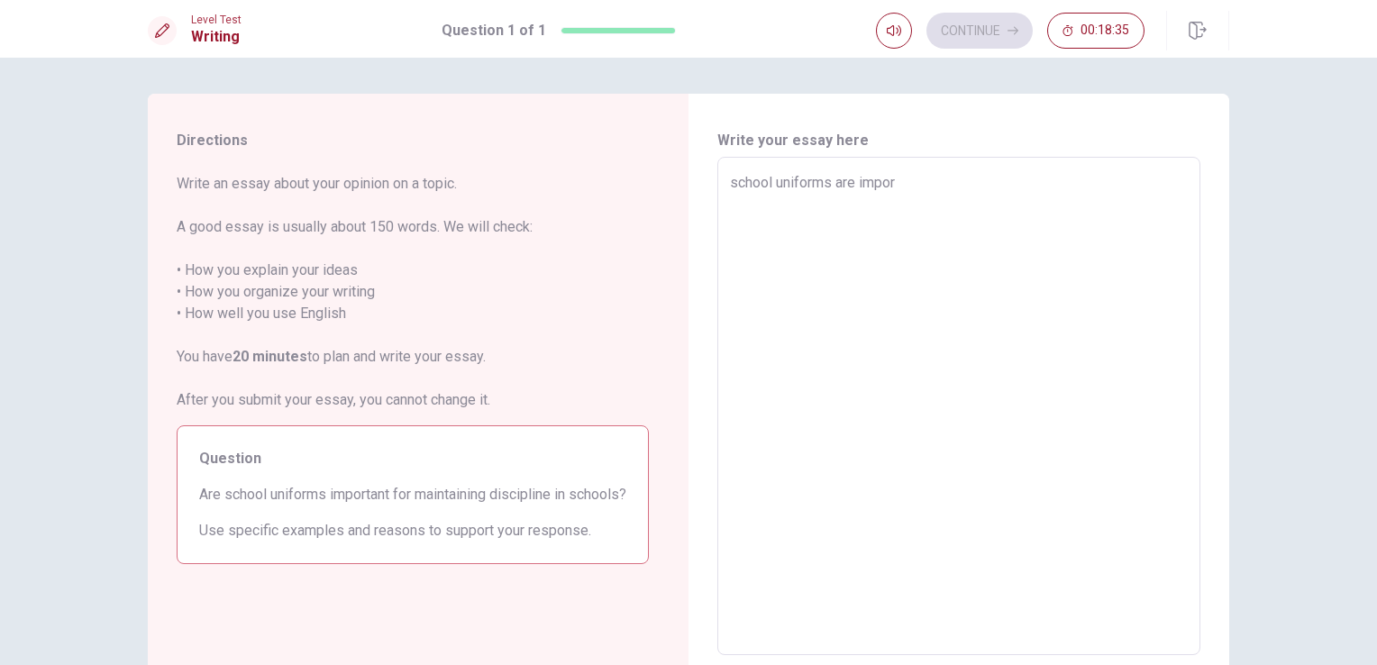
type textarea "x"
type textarea "school uniforms are import"
type textarea "x"
type textarea "school uniforms are importa"
type textarea "x"
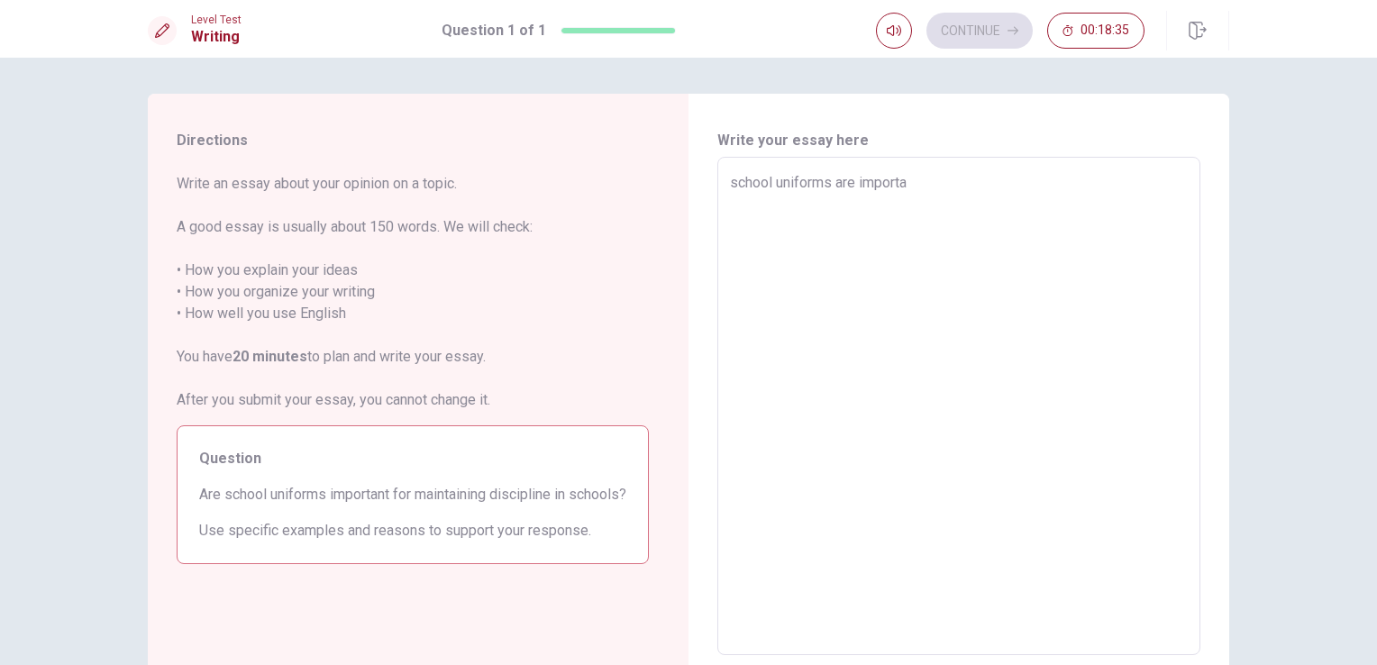
type textarea "school uniforms are importan"
type textarea "x"
type textarea "school uniforms are important"
type textarea "x"
type textarea "school uniforms are important"
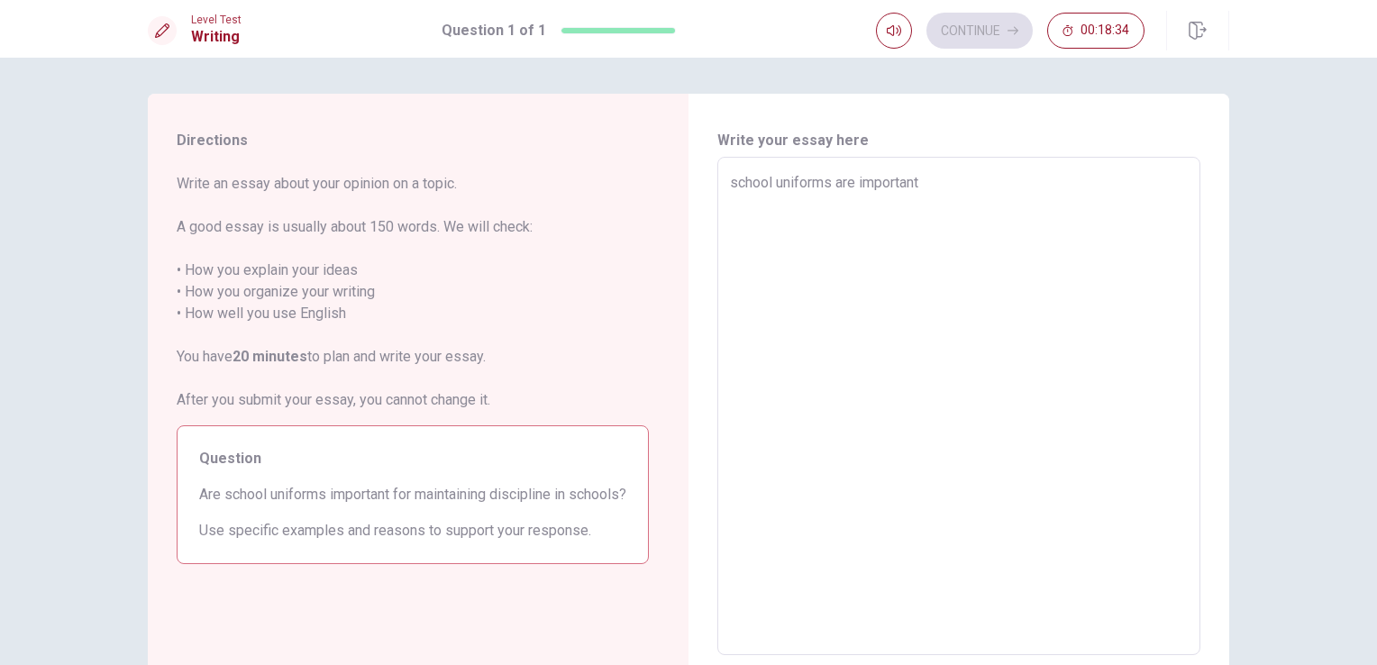
type textarea "x"
type textarea "school uniforms are important f"
type textarea "x"
type textarea "school uniforms are important fo"
type textarea "x"
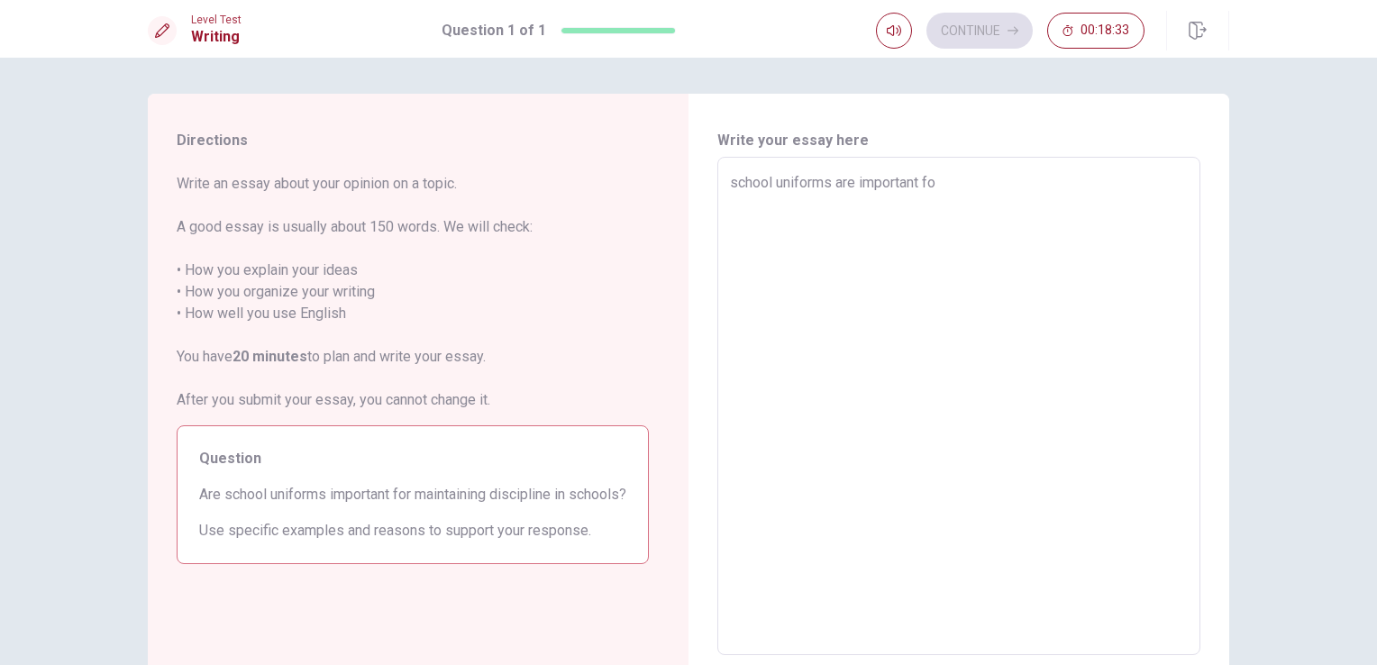
type textarea "school uniforms are important for"
type textarea "x"
type textarea "school uniforms are important for"
type textarea "x"
type textarea "school uniforms are important for m"
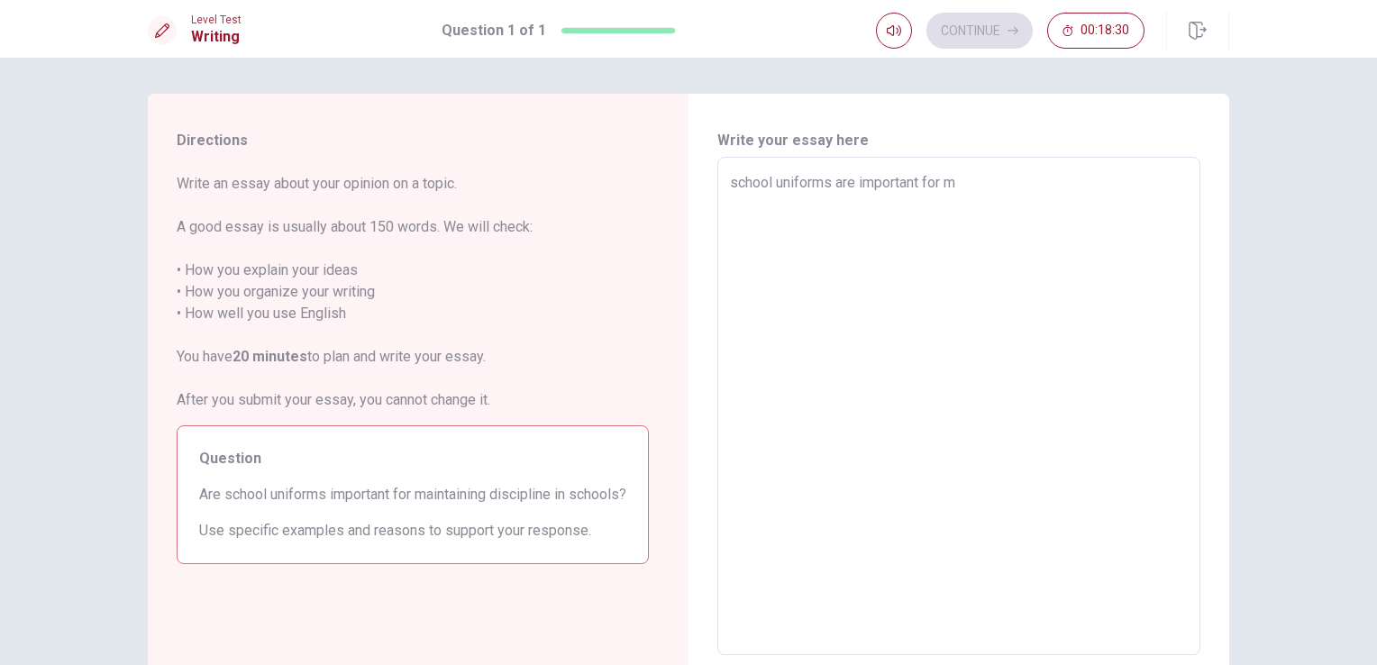
type textarea "x"
type textarea "school uniforms are important for ma"
type textarea "x"
type textarea "school uniforms are important for mai"
type textarea "x"
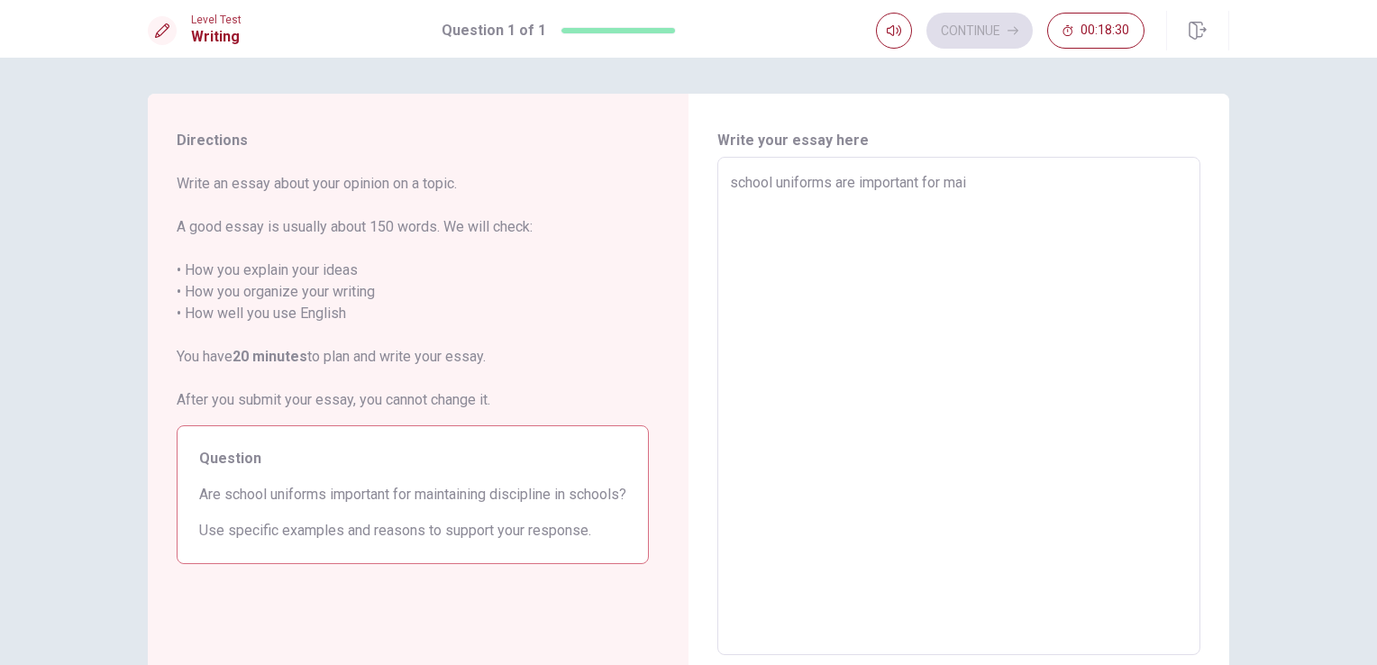
type textarea "school uniforms are important for main"
type textarea "x"
type textarea "school uniforms are important for maint"
type textarea "x"
type textarea "school uniforms are important for mainta"
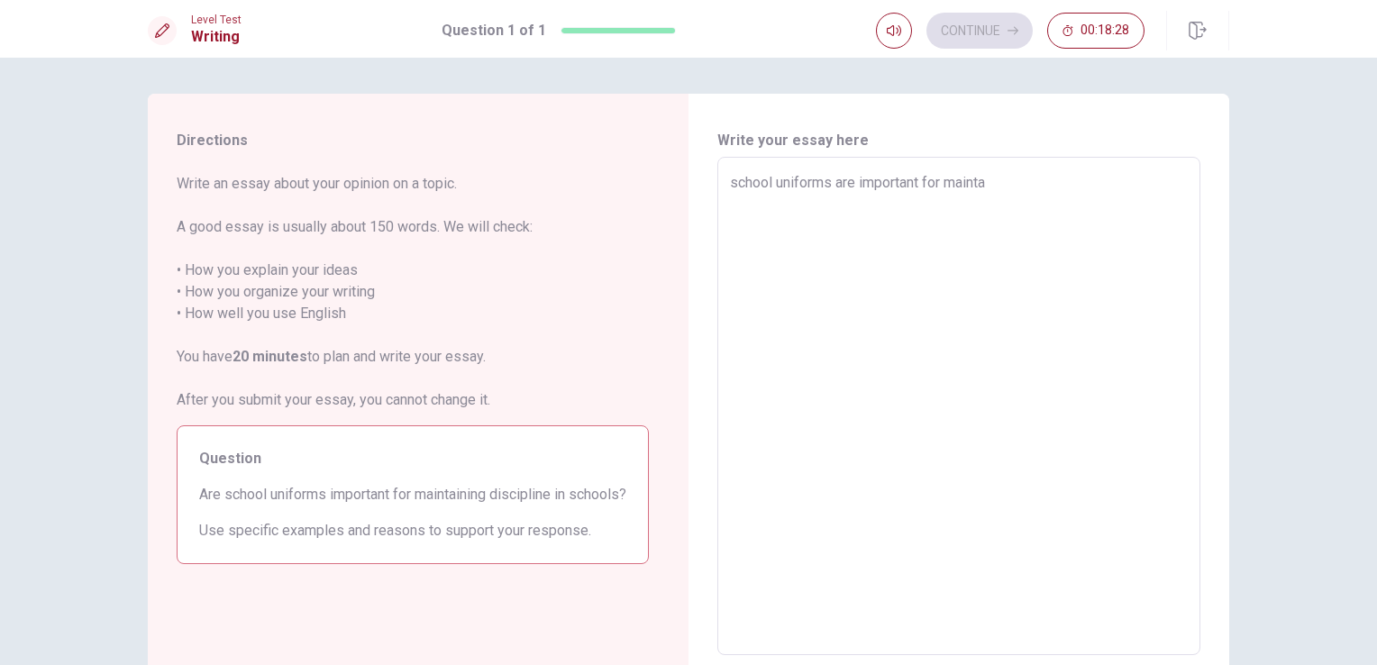
type textarea "x"
type textarea "school uniforms are important for maintai"
type textarea "x"
type textarea "school uniforms are important for maintain"
type textarea "x"
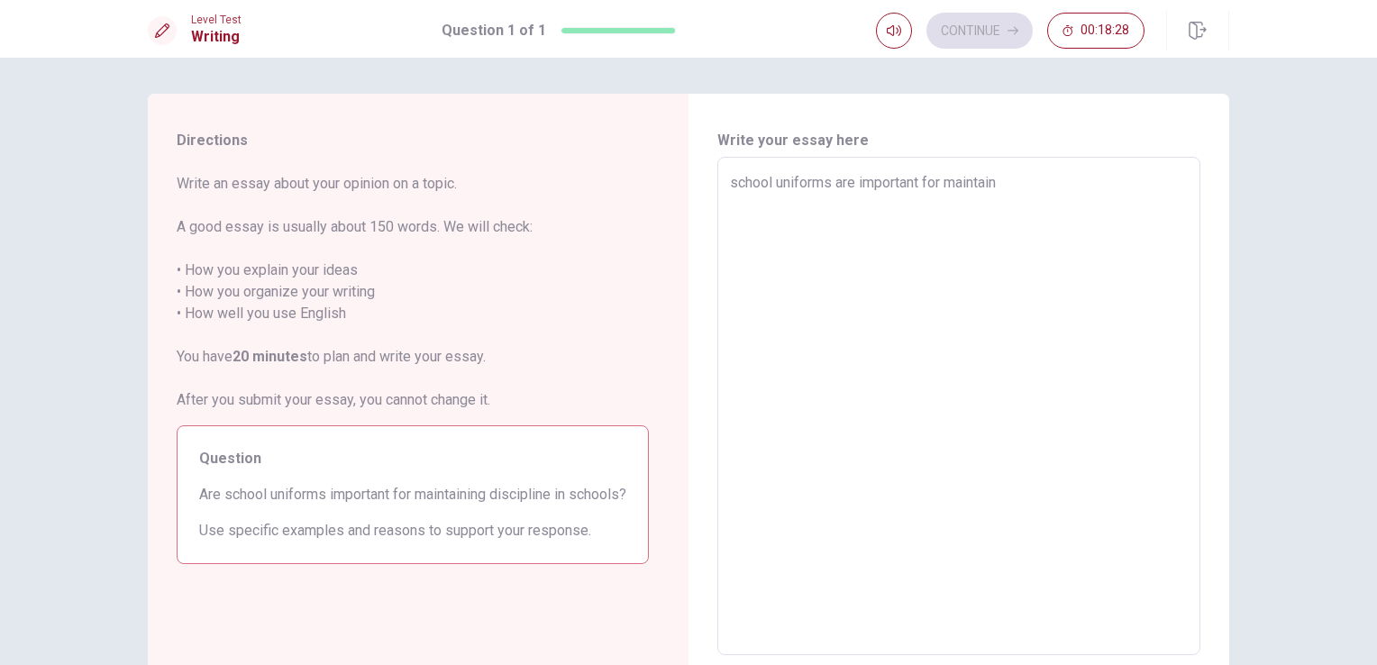
type textarea "school uniforms are important for maintaing"
type textarea "x"
type textarea "school uniforms are important for maintaing"
type textarea "x"
type textarea "school uniforms are important for maintaing d"
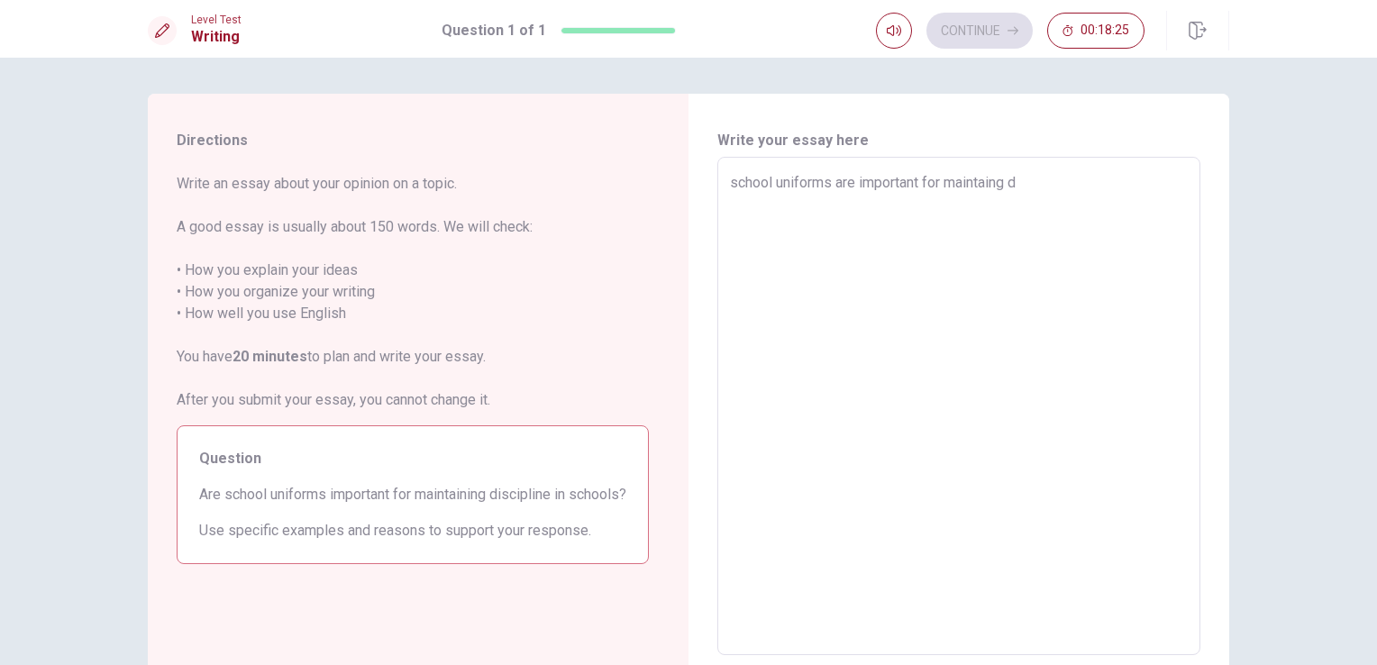
type textarea "x"
type textarea "school uniforms are important for maintaing di"
type textarea "x"
type textarea "school uniforms are important for maintaing dis"
type textarea "x"
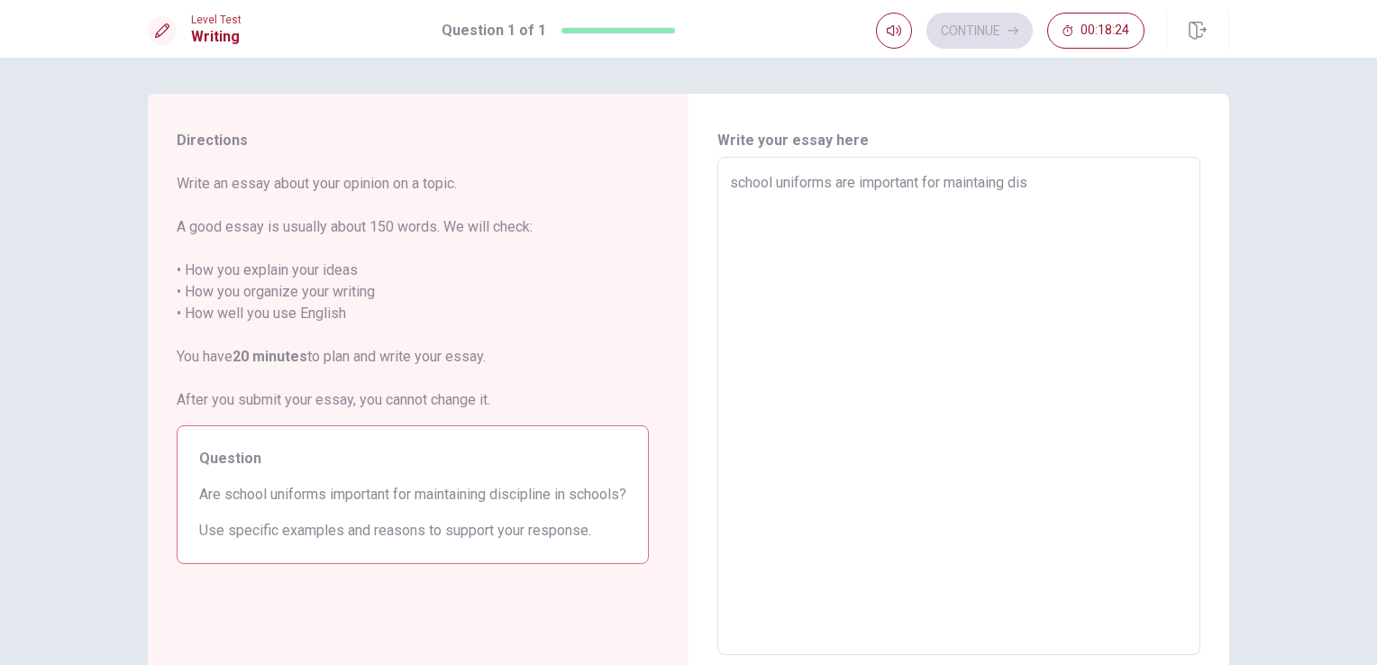
type textarea "school uniforms are important for maintaing disp"
type textarea "x"
type textarea "school uniforms are important for maintaing displ"
type textarea "x"
type textarea "school uniforms are important for maintaing displi"
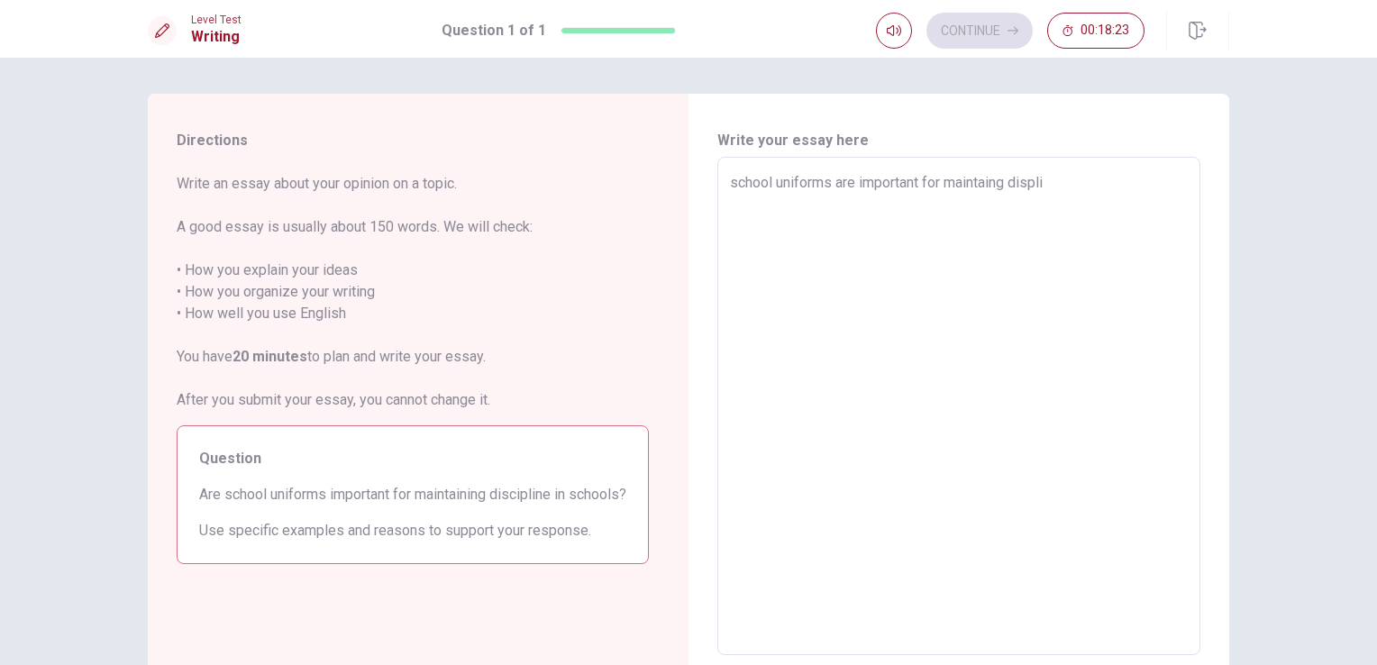
type textarea "x"
type textarea "school uniforms are important for maintaing displin"
type textarea "x"
type textarea "school uniforms are important for maintaing displinr"
type textarea "x"
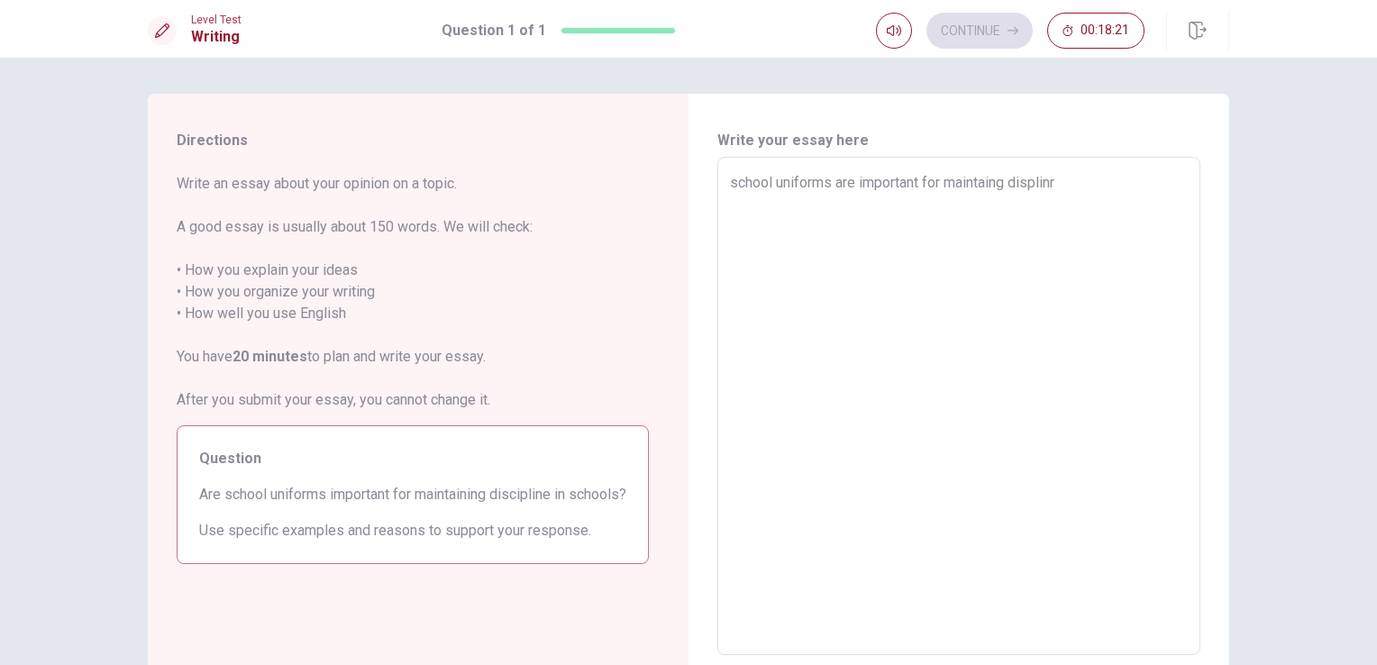
type textarea "school uniforms are important for maintaing displin"
type textarea "x"
type textarea "school uniforms are important for maintaing displine"
type textarea "x"
type textarea "school uniforms are important for maintaing displine,"
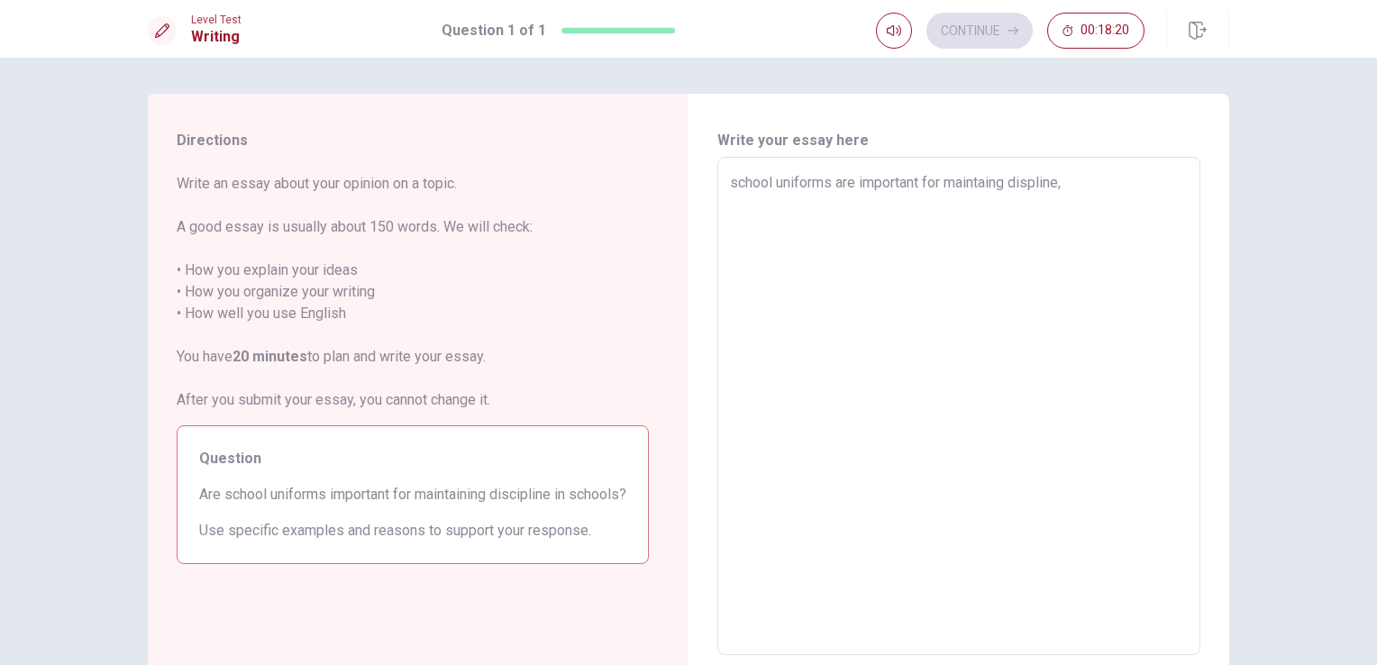
type textarea "x"
type textarea "school uniforms are important for maintaing displine"
type textarea "x"
type textarea "school uniforms are important for maintaing displine,"
type textarea "x"
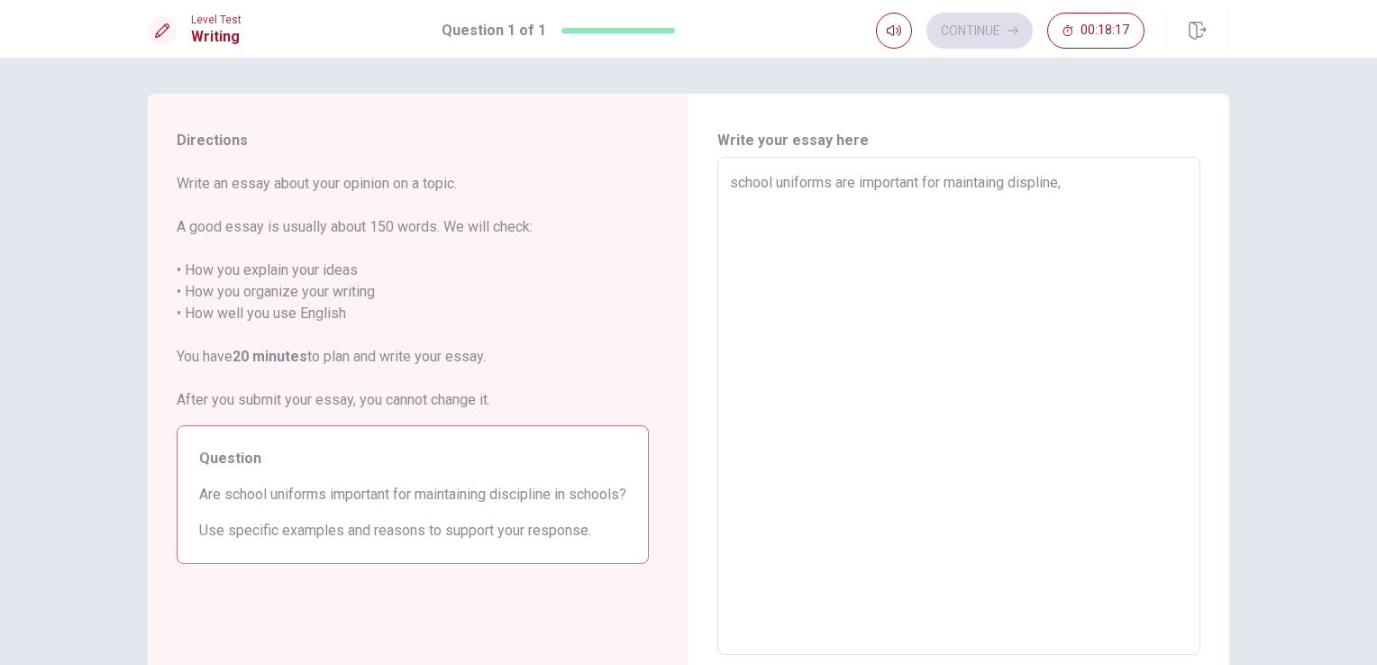
type textarea "school uniforms are important for maintaing displine"
type textarea "x"
type textarea "school uniforms are important for maintaing displine."
type textarea "x"
type textarea "school uniforms are important for maintaing displine."
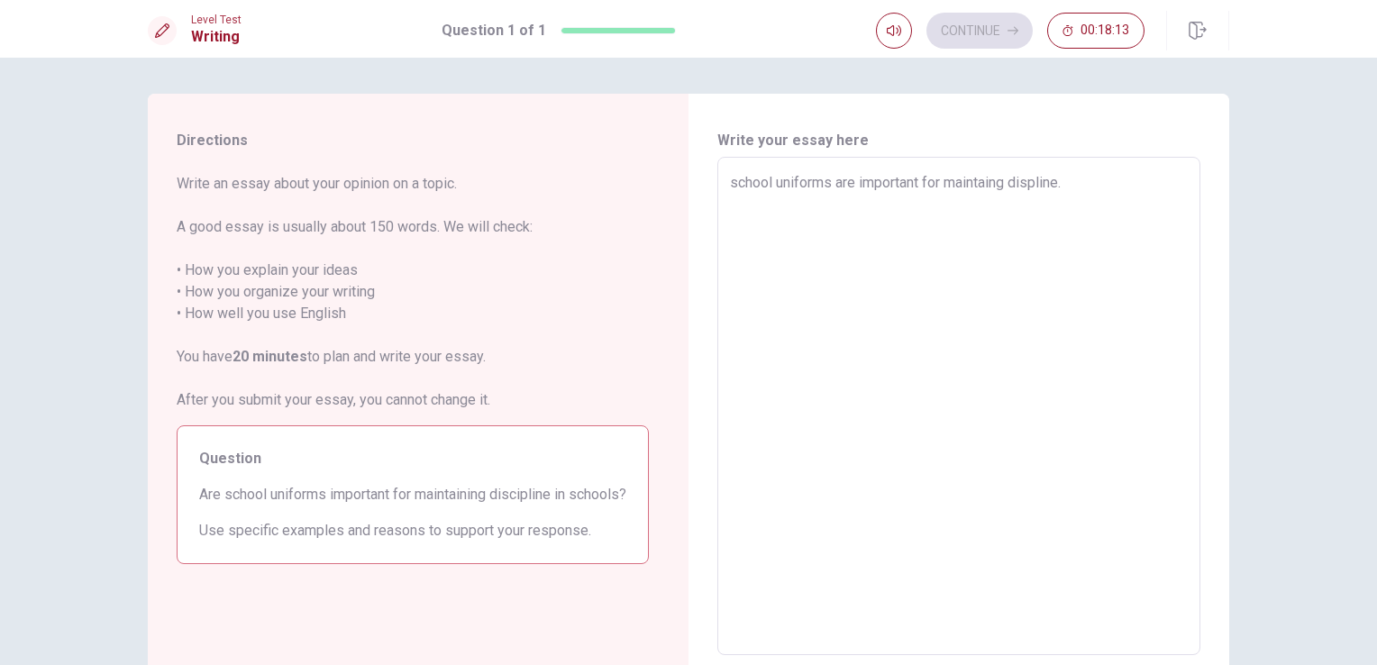
type textarea "x"
type textarea "school uniforms are important for maintaing displine. W"
type textarea "x"
type textarea "school uniforms are important for maintaing displine. Wh"
type textarea "x"
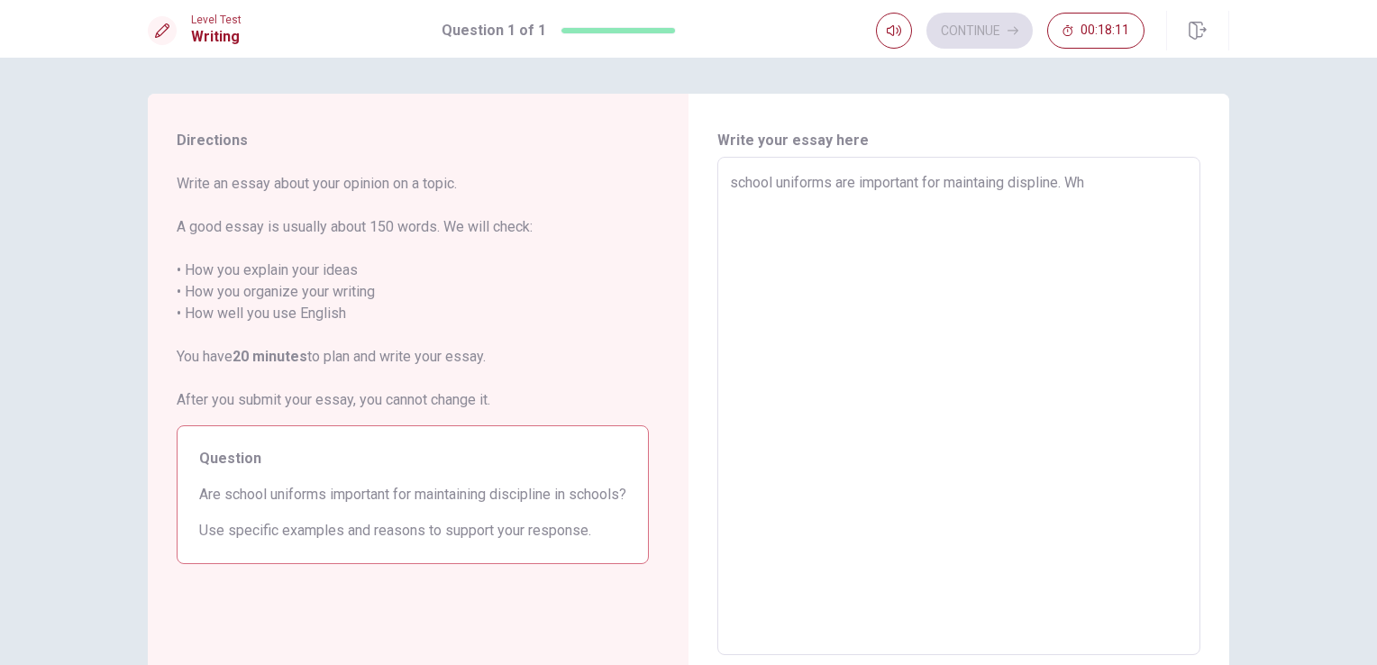
type textarea "school uniforms are important for maintaing displine. Whe"
type textarea "x"
type textarea "school uniforms are important for maintaing displine. When"
type textarea "x"
type textarea "school uniforms are important for maintaing displine. When"
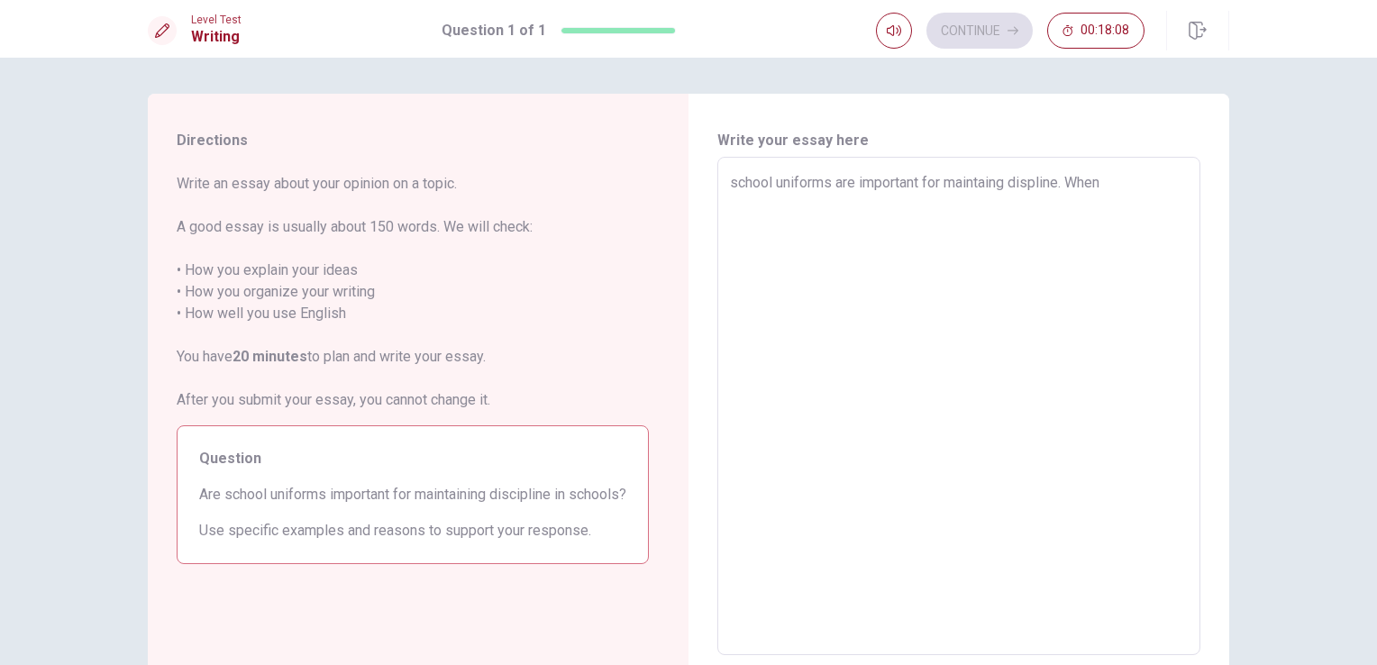
type textarea "x"
type textarea "school uniforms are important for maintaing displine. When s"
type textarea "x"
type textarea "school uniforms are important for maintaing displine. When st"
type textarea "x"
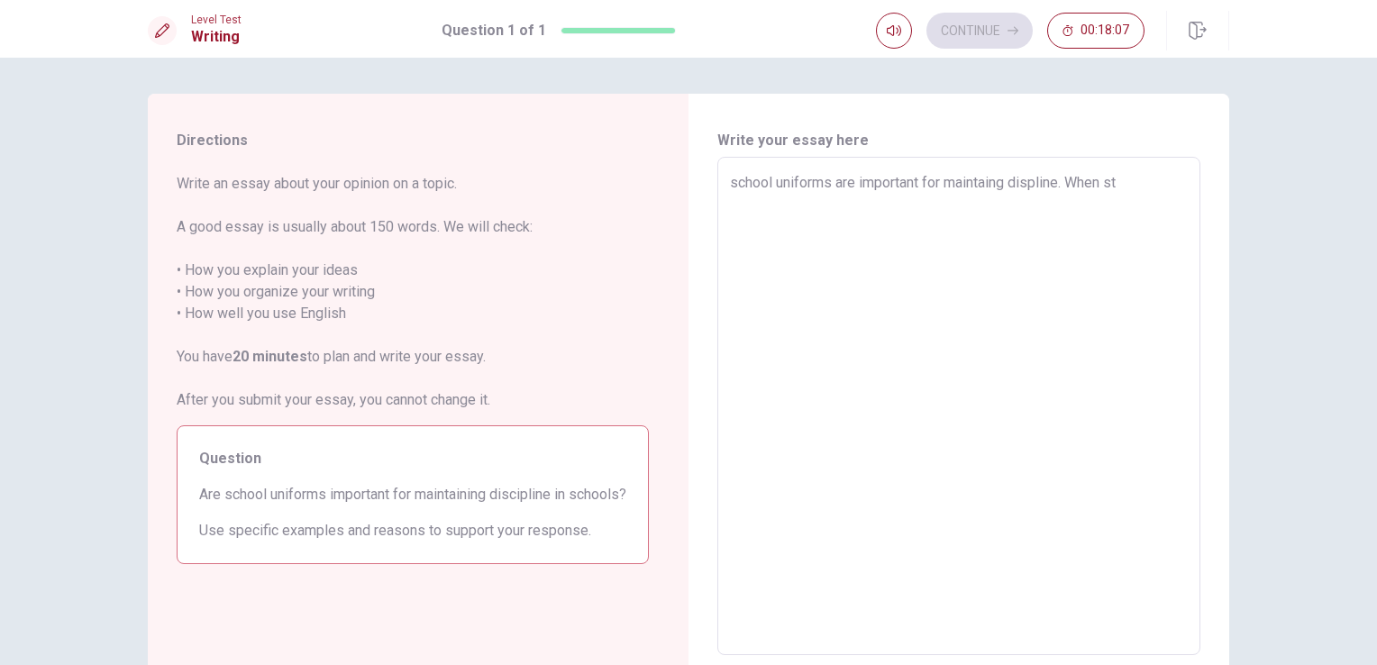
type textarea "school uniforms are important for maintaing displine. When stu"
type textarea "x"
type textarea "school uniforms are important for maintaing displine. When stud"
type textarea "x"
type textarea "school uniforms are important for maintaing displine. When studn"
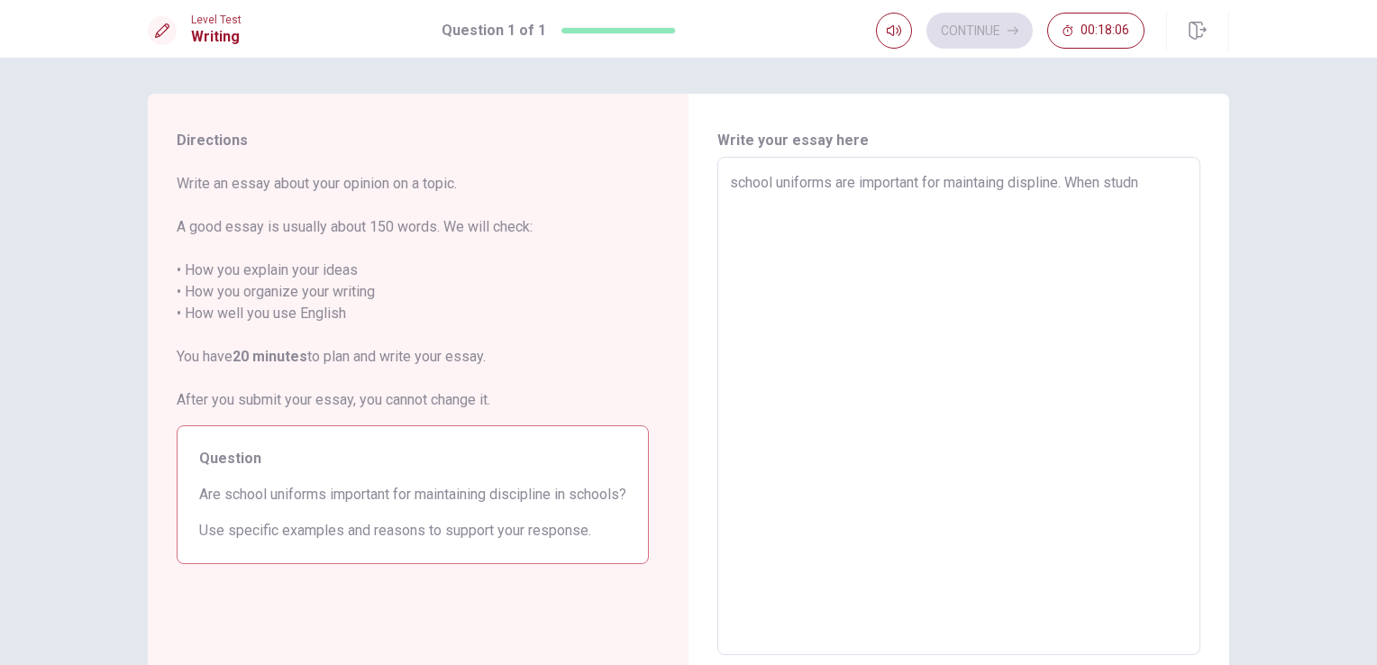
type textarea "x"
type textarea "school uniforms are important for maintaing displine. When studne"
type textarea "x"
type textarea "school uniforms are important for maintaing displine. When studn"
type textarea "x"
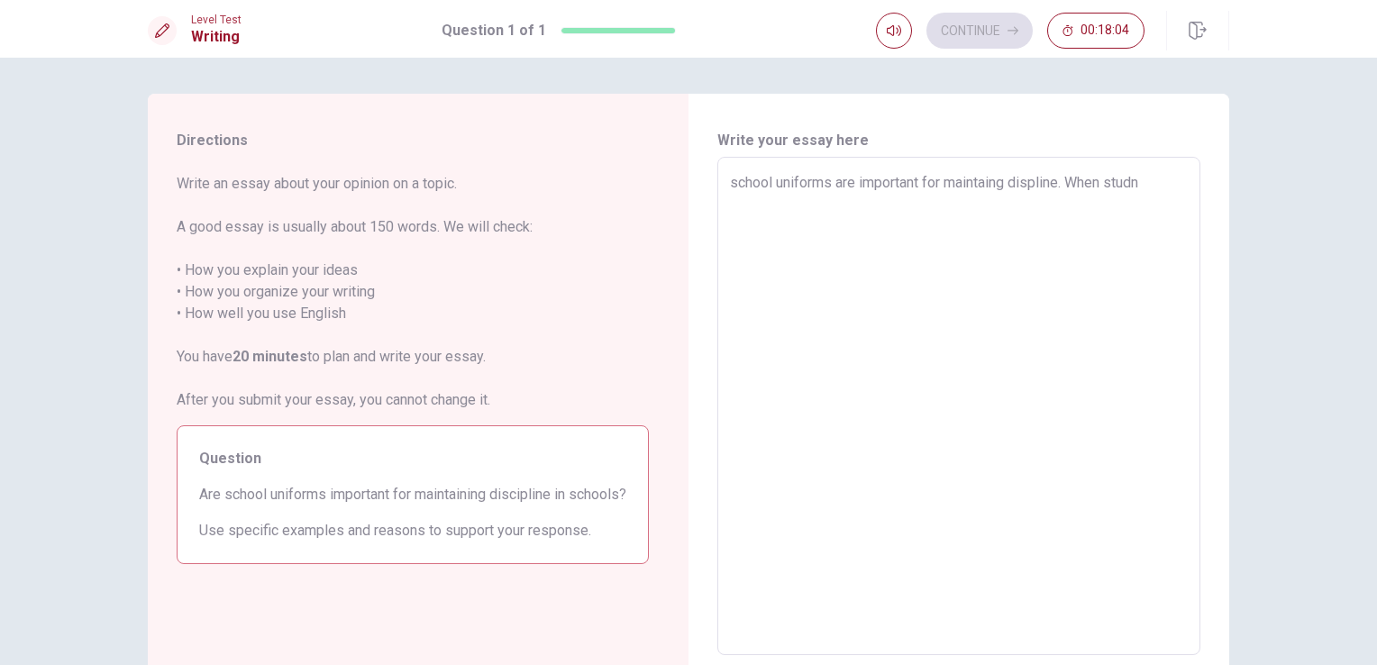
type textarea "school uniforms are important for maintaing displine. When stud"
type textarea "x"
type textarea "school uniforms are important for maintaing displine. When stude"
type textarea "x"
type textarea "school uniforms are important for maintaing displine. When studen"
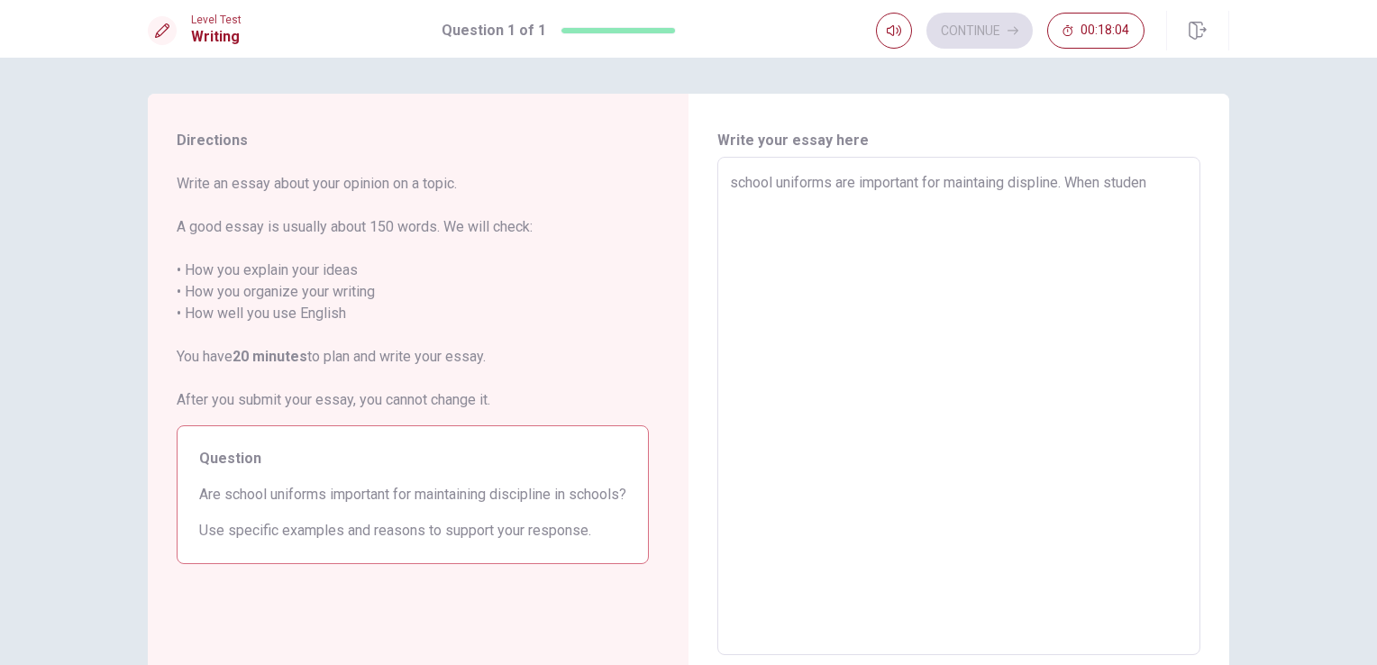
type textarea "x"
type textarea "school uniforms are important for maintaing displine. When student"
type textarea "x"
type textarea "school uniforms are important for maintaing displine. When student"
type textarea "x"
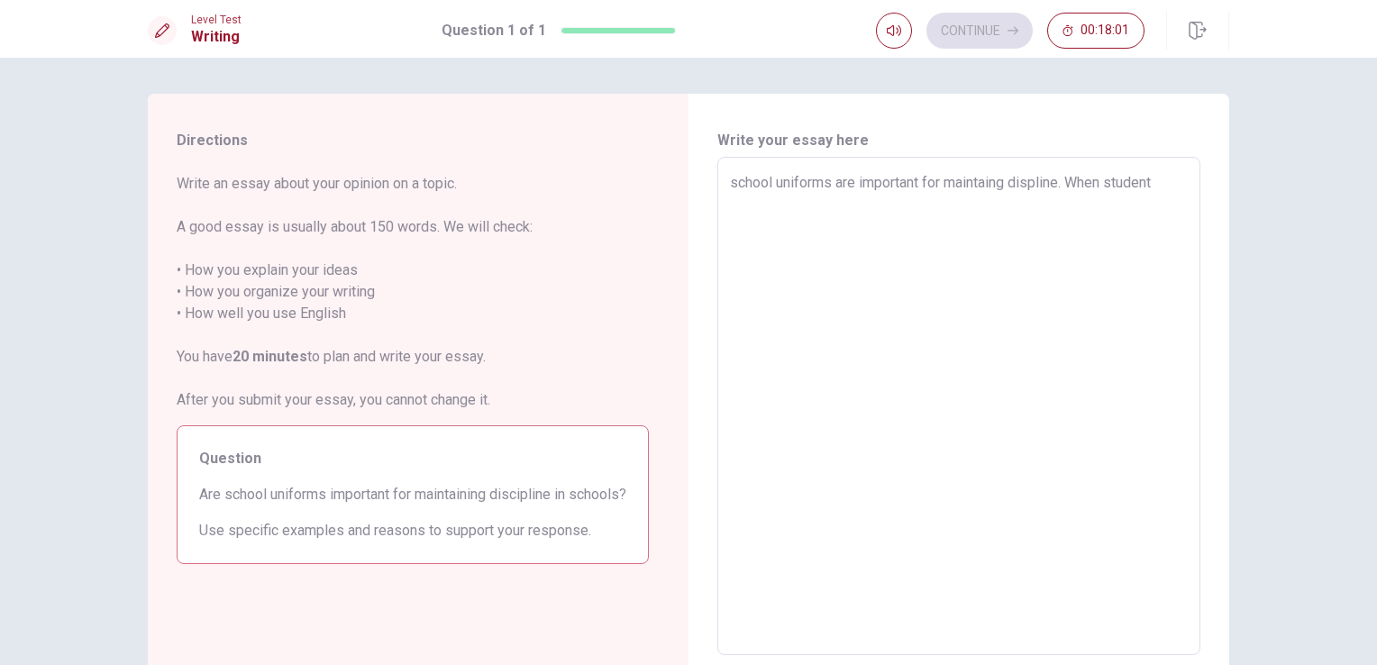
type textarea "school uniforms are important for maintaing displine. When student"
type textarea "x"
type textarea "school uniforms are important for maintaing displine. When students"
type textarea "x"
type textarea "school uniforms are important for maintaing displine. When students"
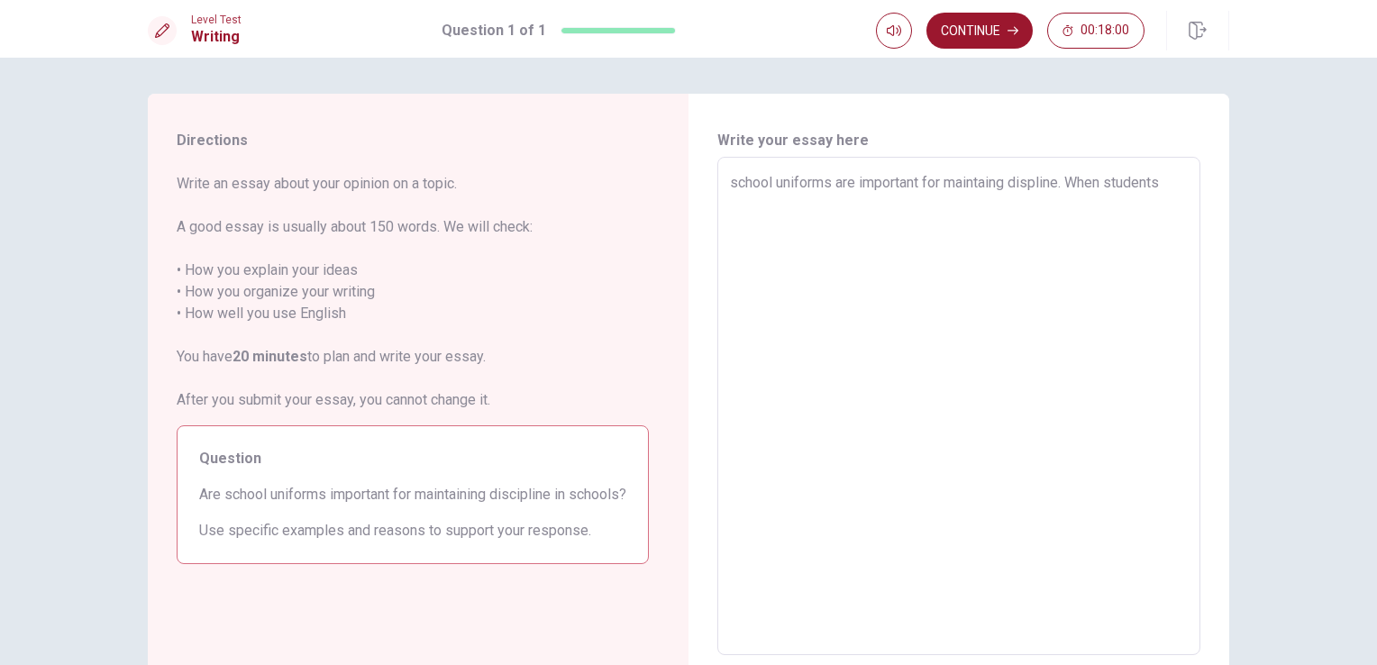
type textarea "x"
type textarea "school uniforms are important for maintaing displine. When students w"
type textarea "x"
type textarea "school uniforms are important for maintaing displine. When students wa"
type textarea "x"
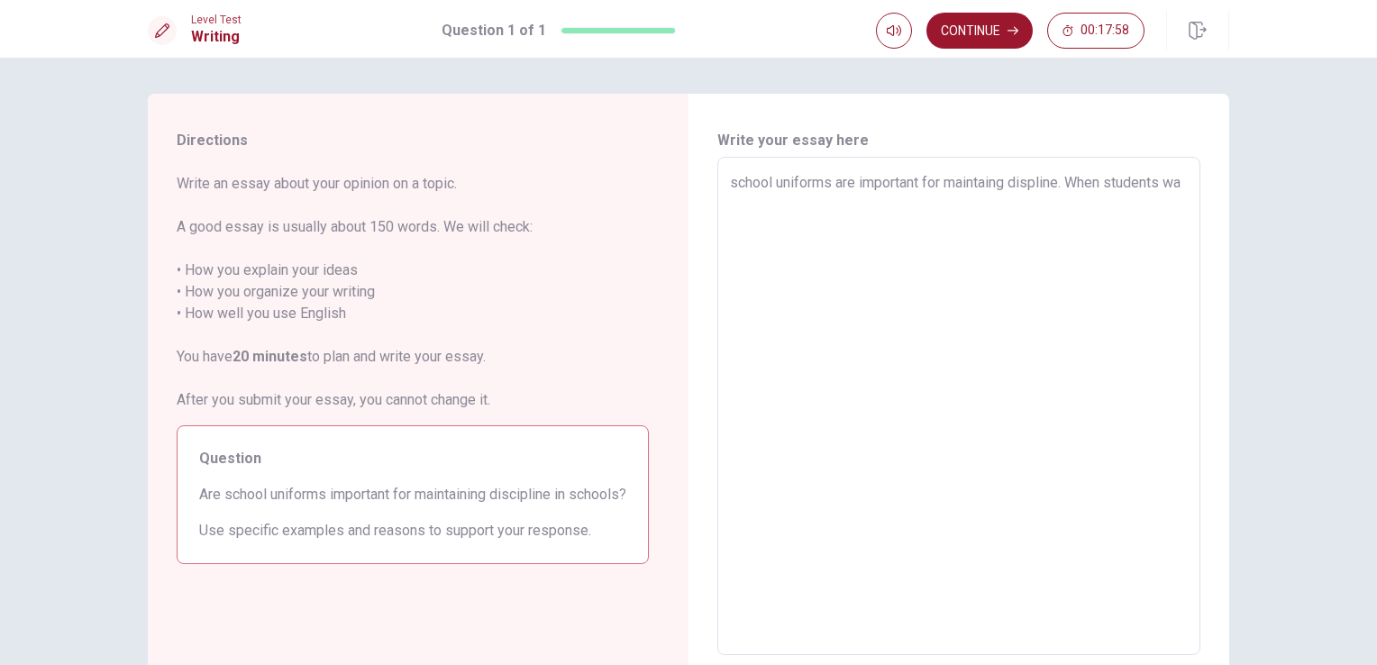
type textarea "school uniforms are important for maintaing displine. When students w"
type textarea "x"
type textarea "school uniforms are important for maintaing displine. When students we"
type textarea "x"
type textarea "school uniforms are important for maintaing displine. When students wea"
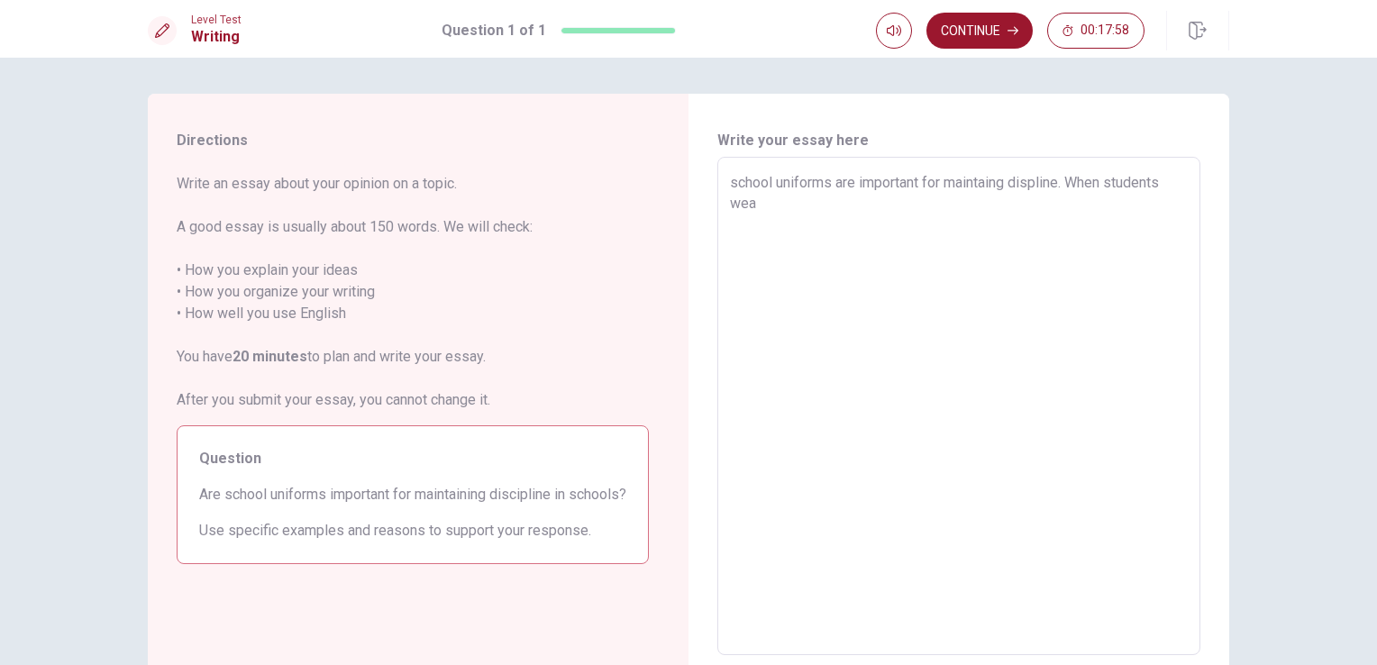
type textarea "x"
type textarea "school uniforms are important for maintaing displine. When students wear"
type textarea "x"
type textarea "school uniforms are important for maintaing displine. When students wear"
type textarea "x"
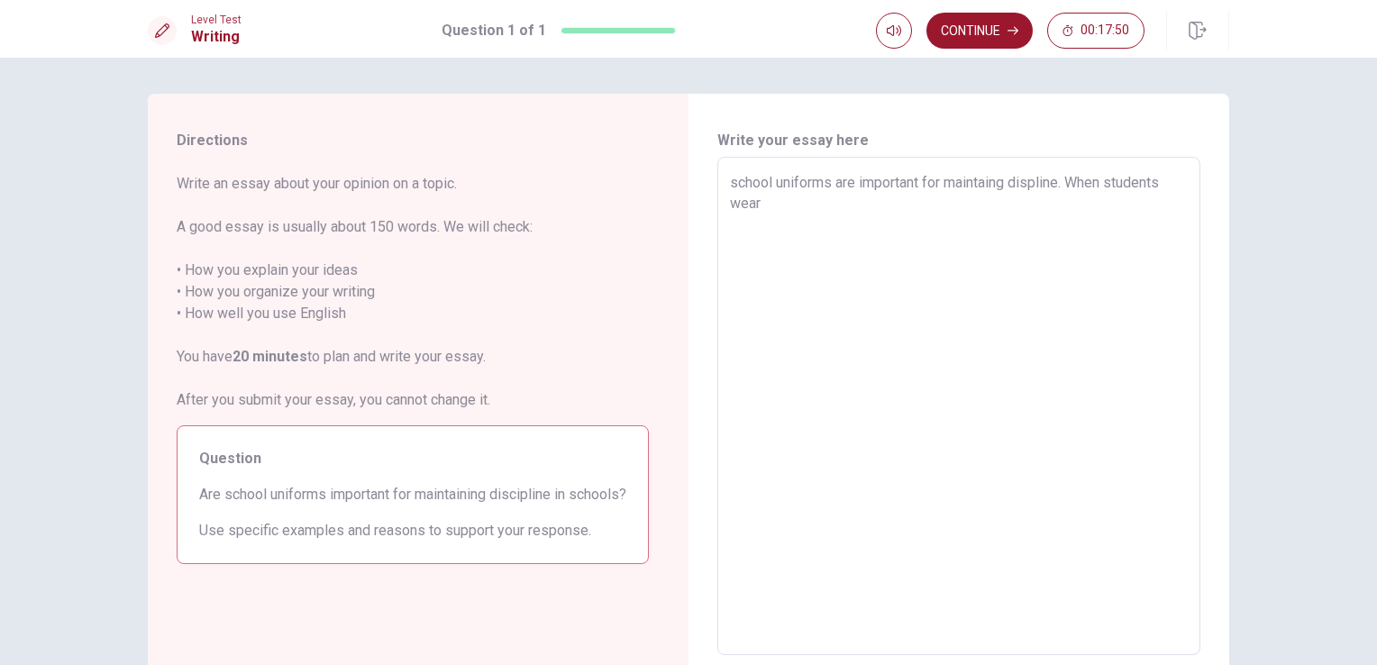
type textarea "school uniforms are important for maintaing displine. When students wear u"
type textarea "x"
type textarea "school uniforms are important for maintaing displine. When students wear un"
type textarea "x"
type textarea "school uniforms are important for maintaing displine. When students wear uni"
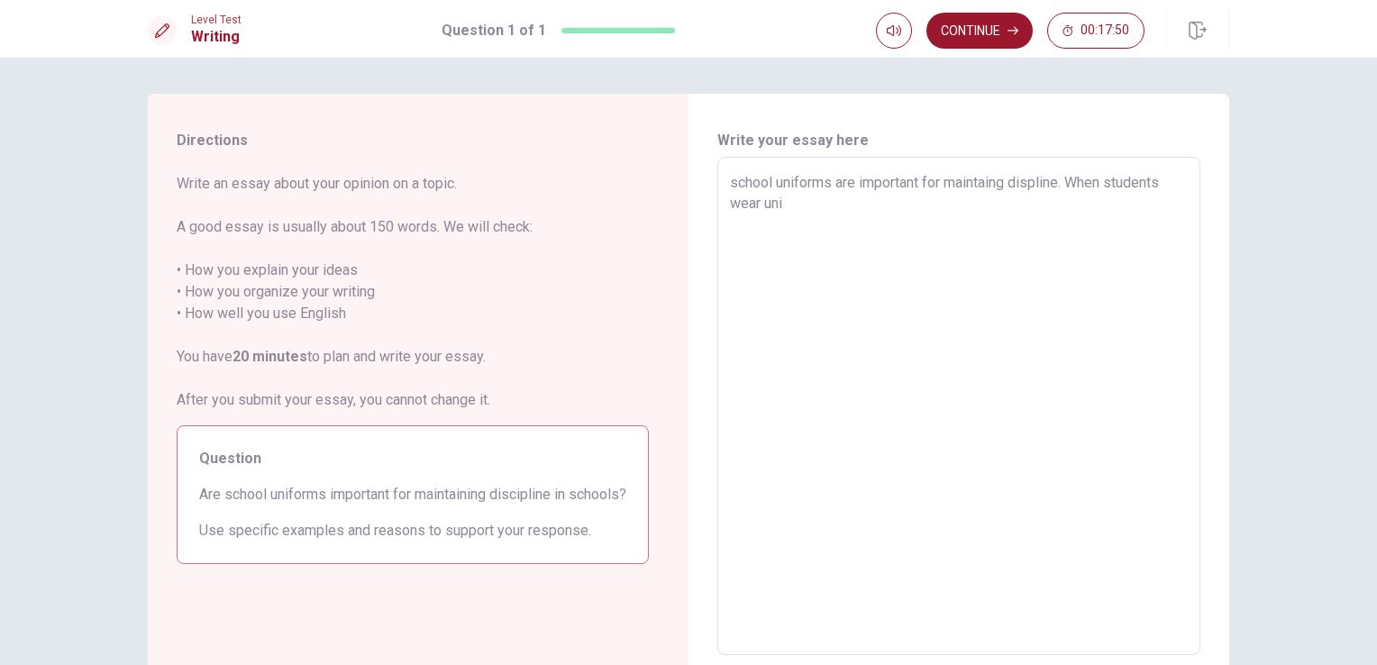
type textarea "x"
type textarea "school uniforms are important for maintaing displine. When students wear unif"
type textarea "x"
type textarea "school uniforms are important for maintaing displine. When students wear unifr"
type textarea "x"
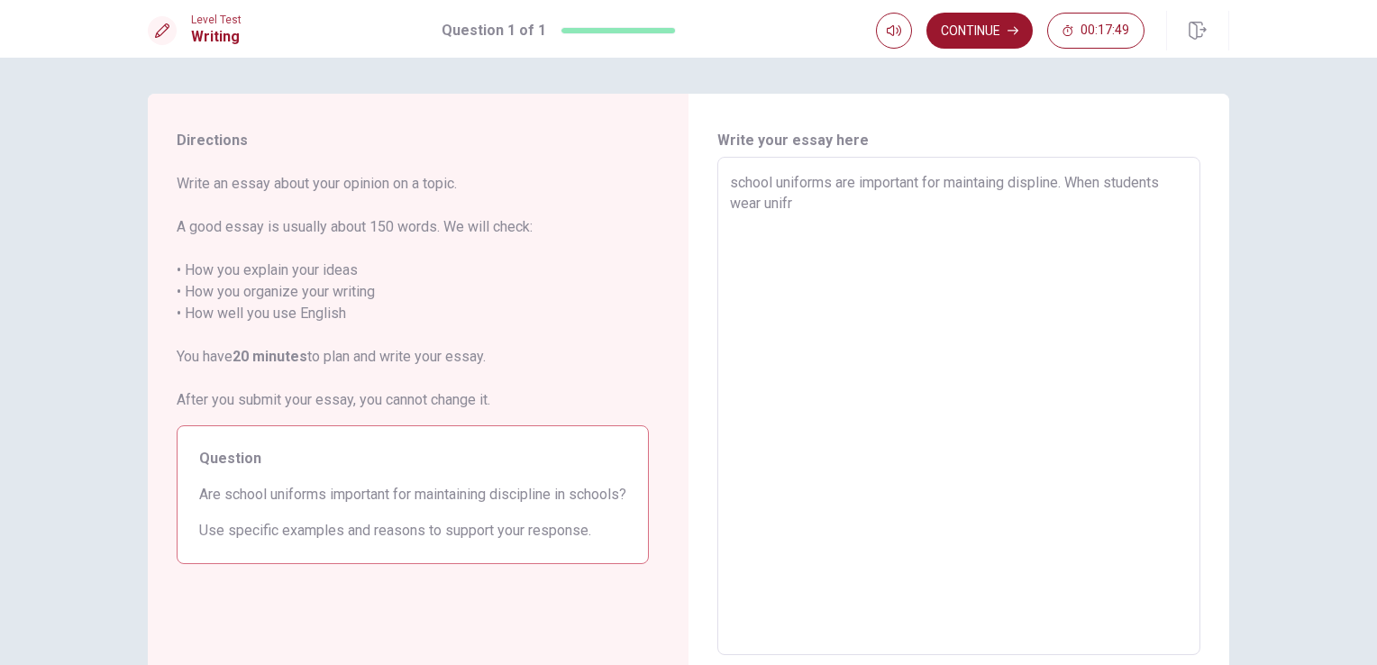
type textarea "school uniforms are important for maintaing displine. When students wear unifro"
type textarea "x"
type textarea "school uniforms are important for maintaing displine. When students wear unifr"
type textarea "x"
type textarea "school uniforms are important for maintaing displine. When students wear unif"
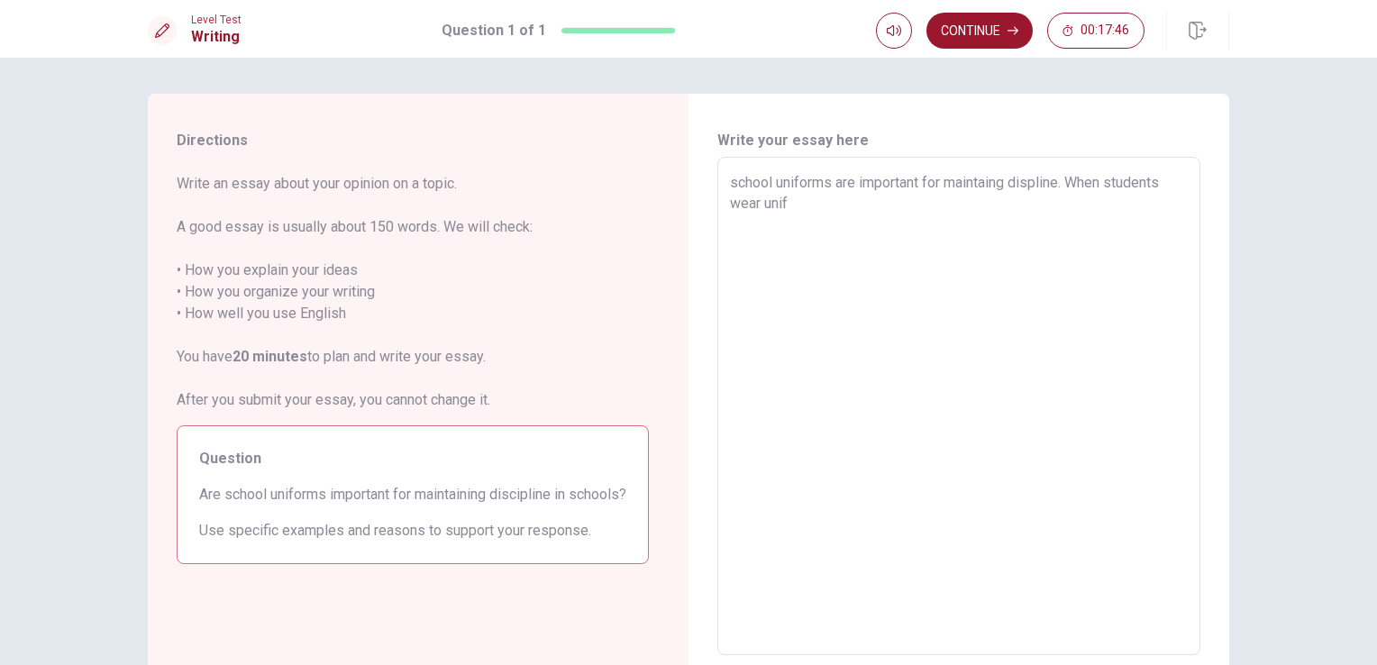
type textarea "x"
type textarea "school uniforms are important for maintaing displine. When students wear unifo"
type textarea "x"
type textarea "school uniforms are important for maintaing displine. When students wear [DEMOG…"
type textarea "x"
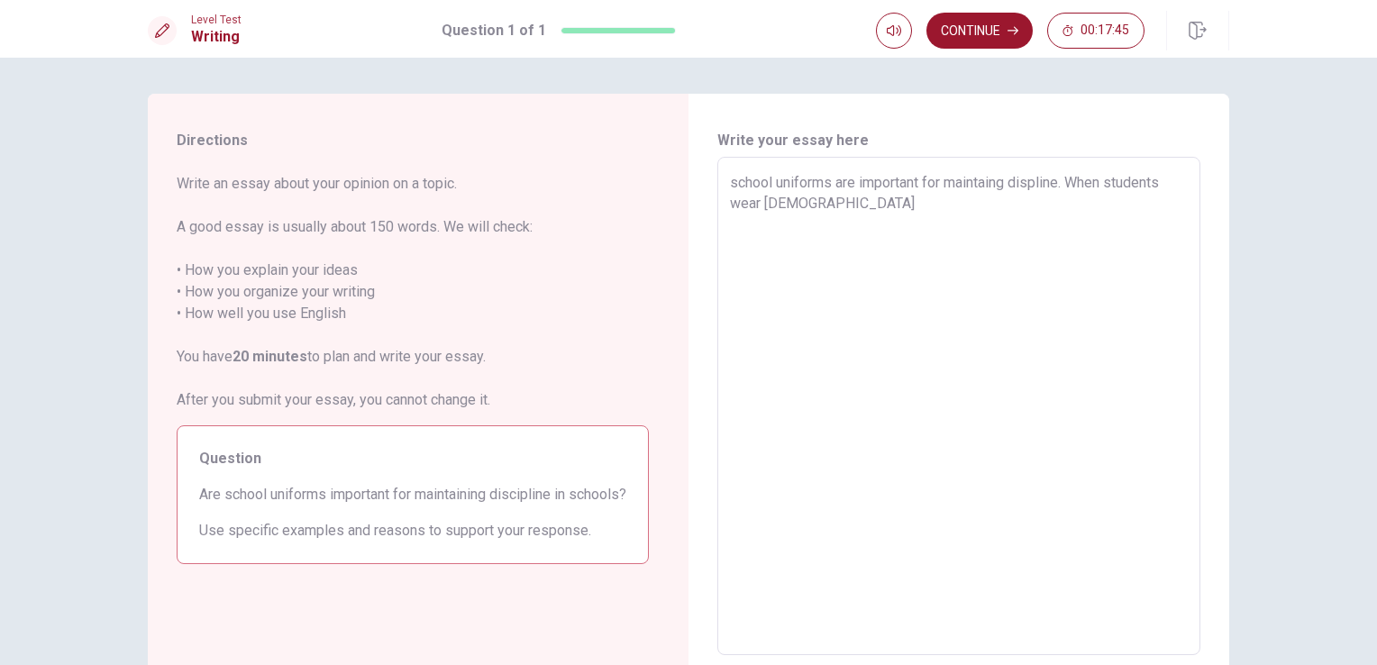
type textarea "school uniforms are important for maintaing displine. When students wear uniform"
type textarea "x"
click at [743, 184] on textarea "school uniforms are important for maintaing displine. When students wear unifor…" at bounding box center [959, 406] width 458 height 468
click at [807, 223] on textarea "School uniforms are important for maintaing displine. When students wear unifor…" at bounding box center [959, 406] width 458 height 468
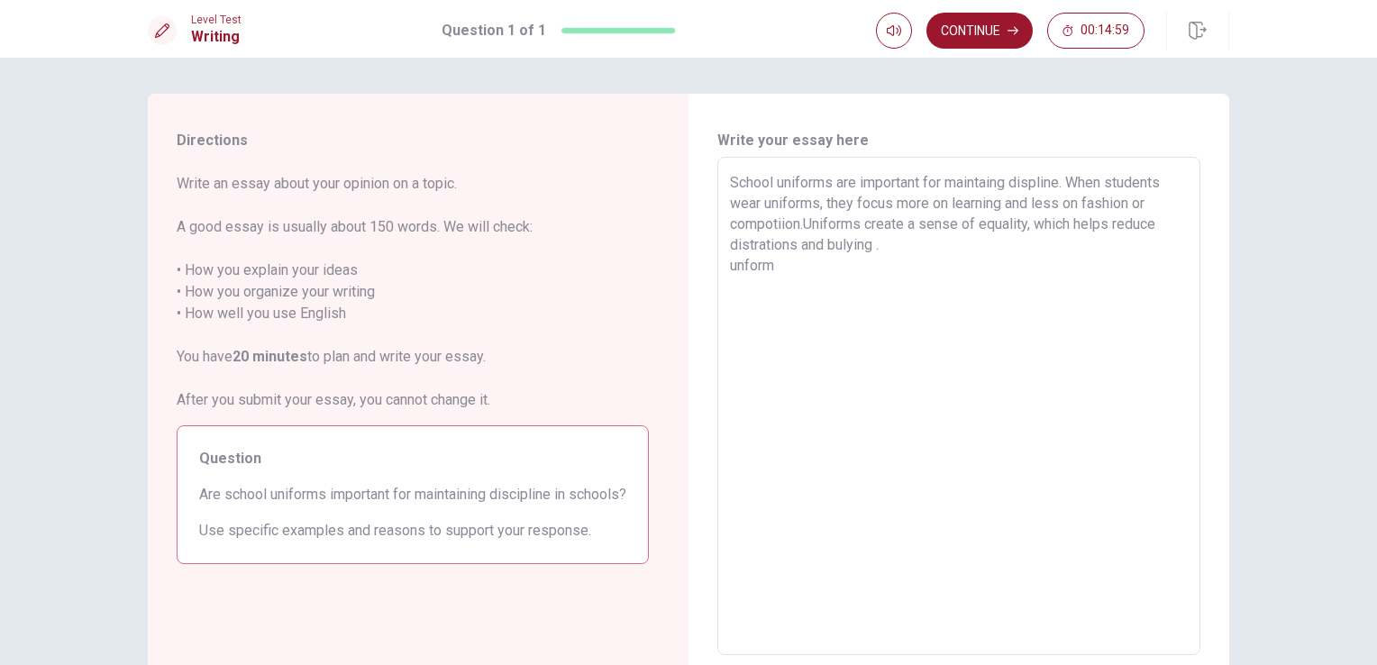
click at [800, 223] on textarea "School uniforms are important for maintaing displine. When students wear unifor…" at bounding box center [959, 406] width 458 height 468
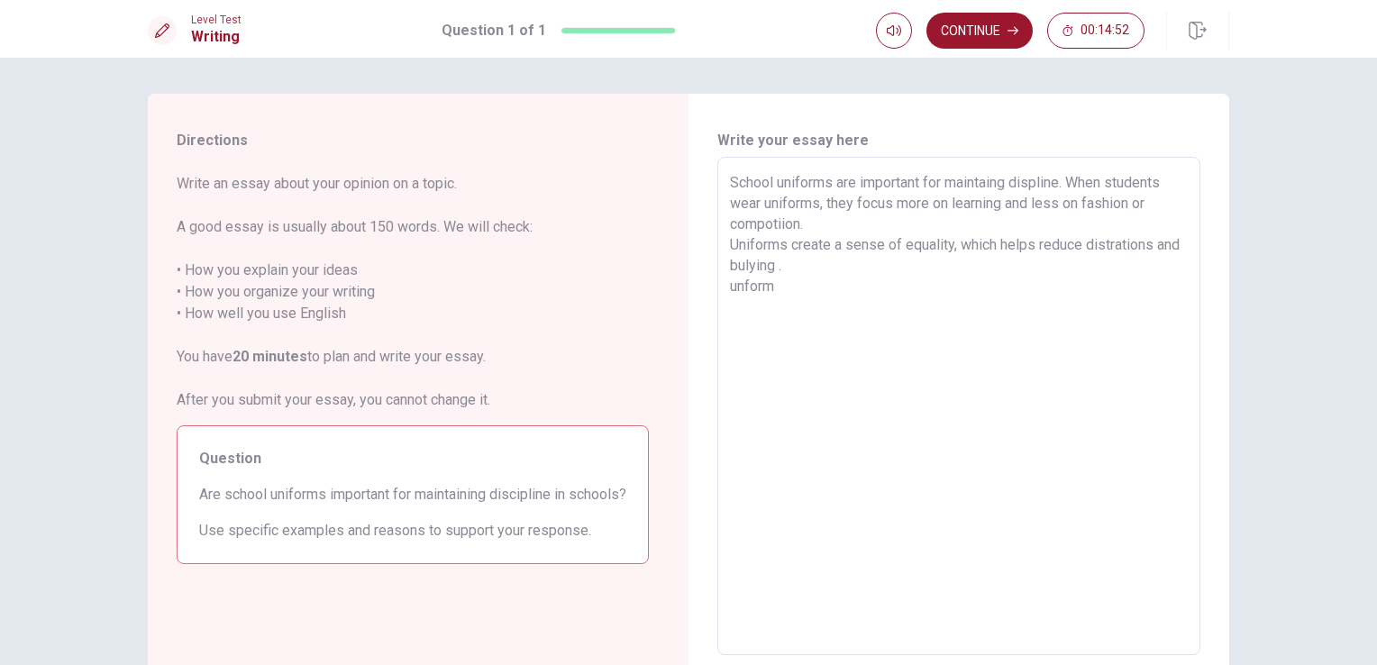
click at [795, 293] on textarea "School uniforms are important for maintaing displine. When students wear unifor…" at bounding box center [959, 406] width 458 height 468
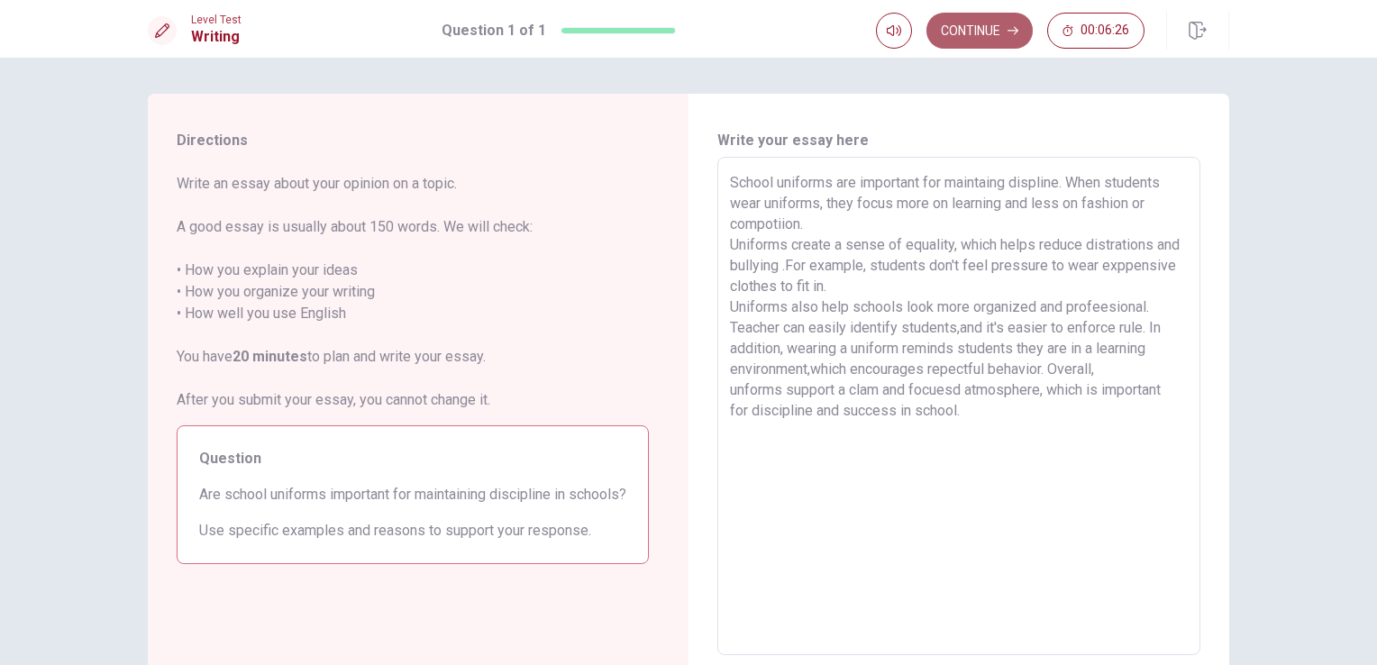
click at [968, 25] on button "Continue" at bounding box center [979, 31] width 106 height 36
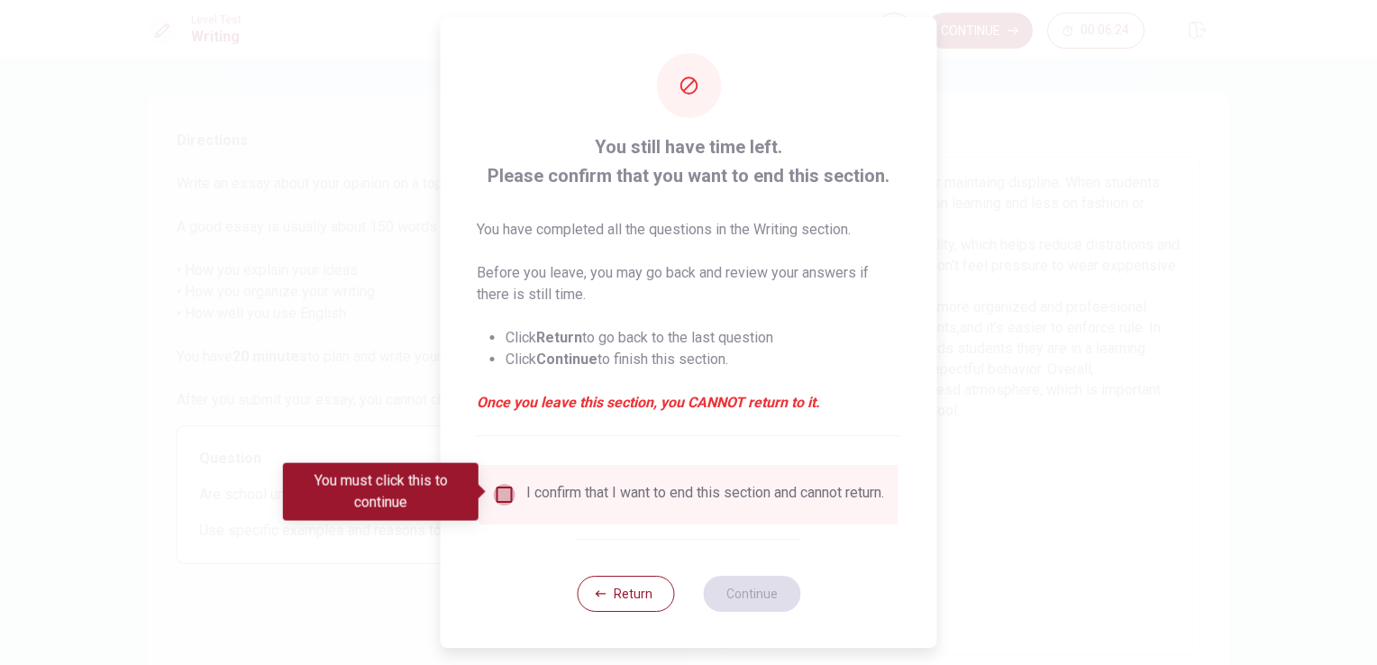
click at [508, 497] on input "You must click this to continue" at bounding box center [505, 495] width 22 height 22
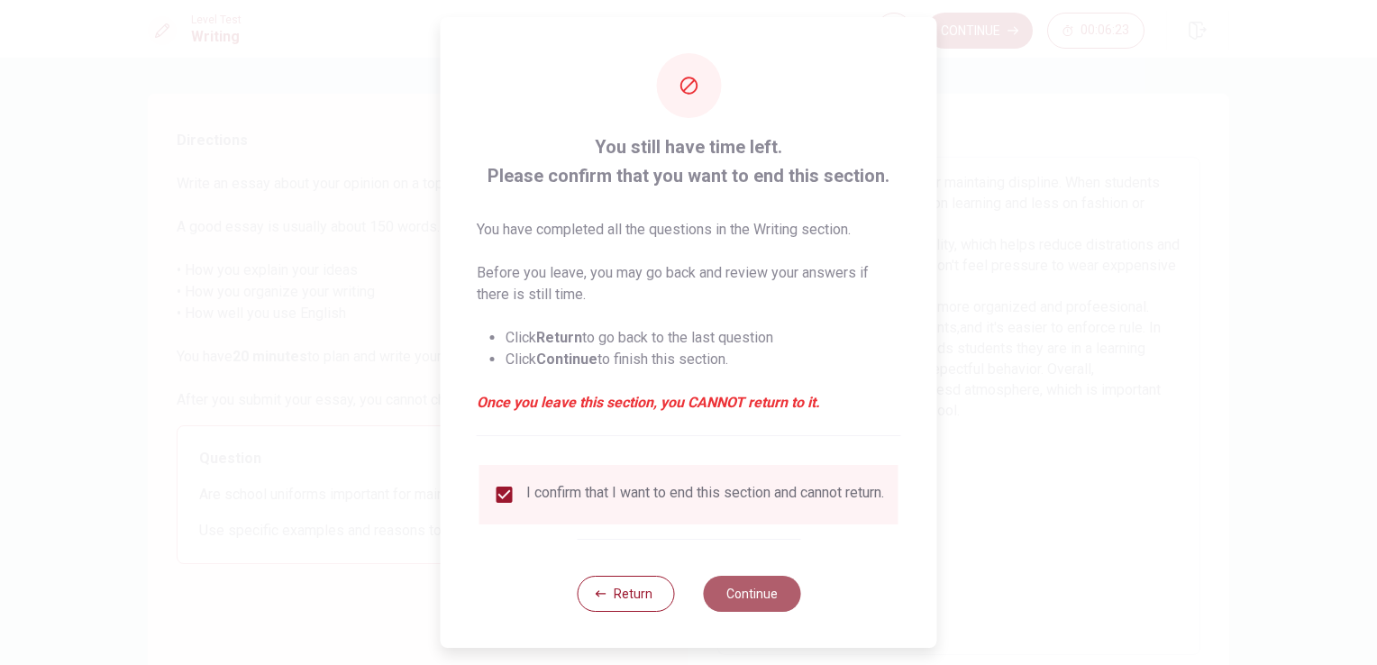
click at [753, 603] on button "Continue" at bounding box center [751, 594] width 97 height 36
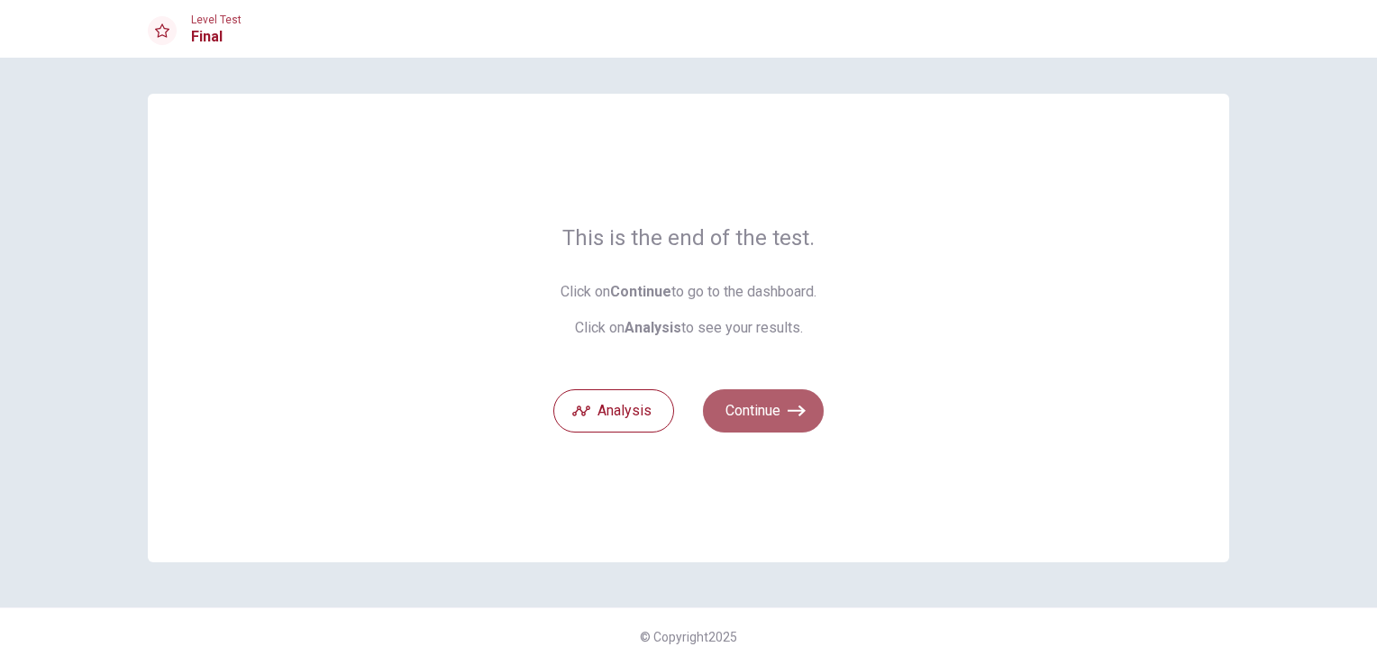
click at [756, 401] on button "Continue" at bounding box center [763, 410] width 121 height 43
